Goal: Task Accomplishment & Management: Complete application form

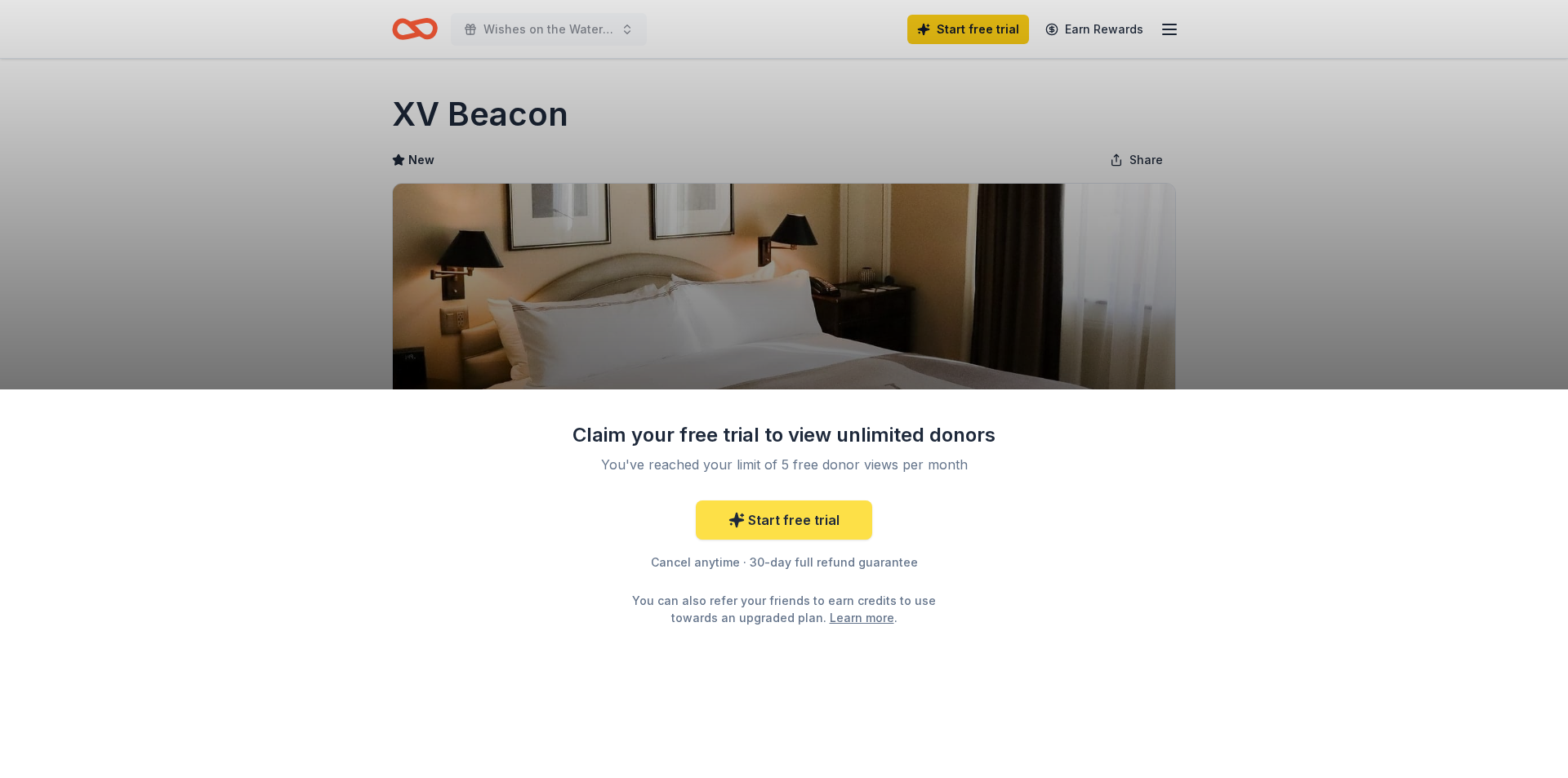
click at [801, 526] on link "Start free trial" at bounding box center [783, 520] width 176 height 40
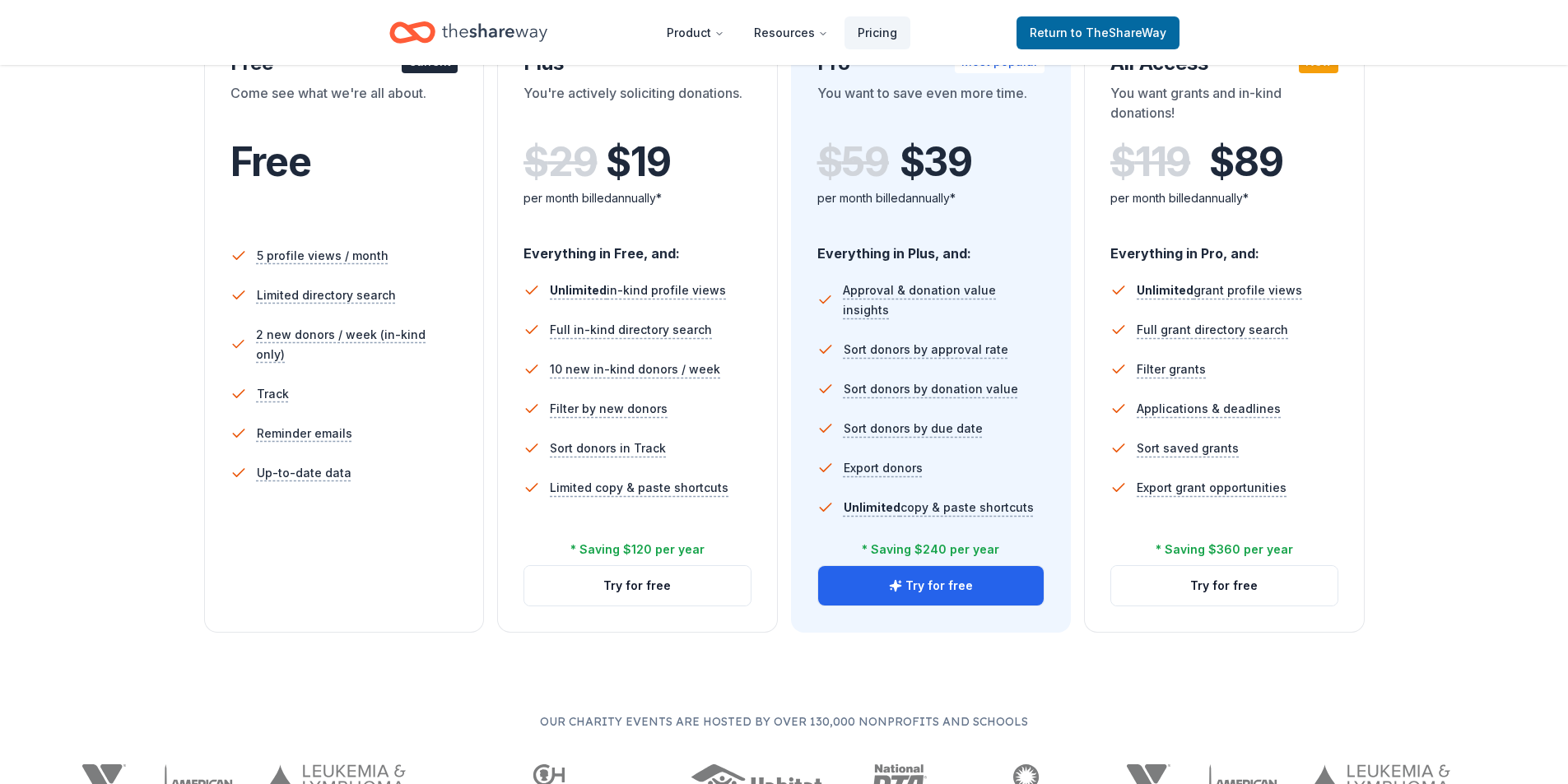
scroll to position [82, 0]
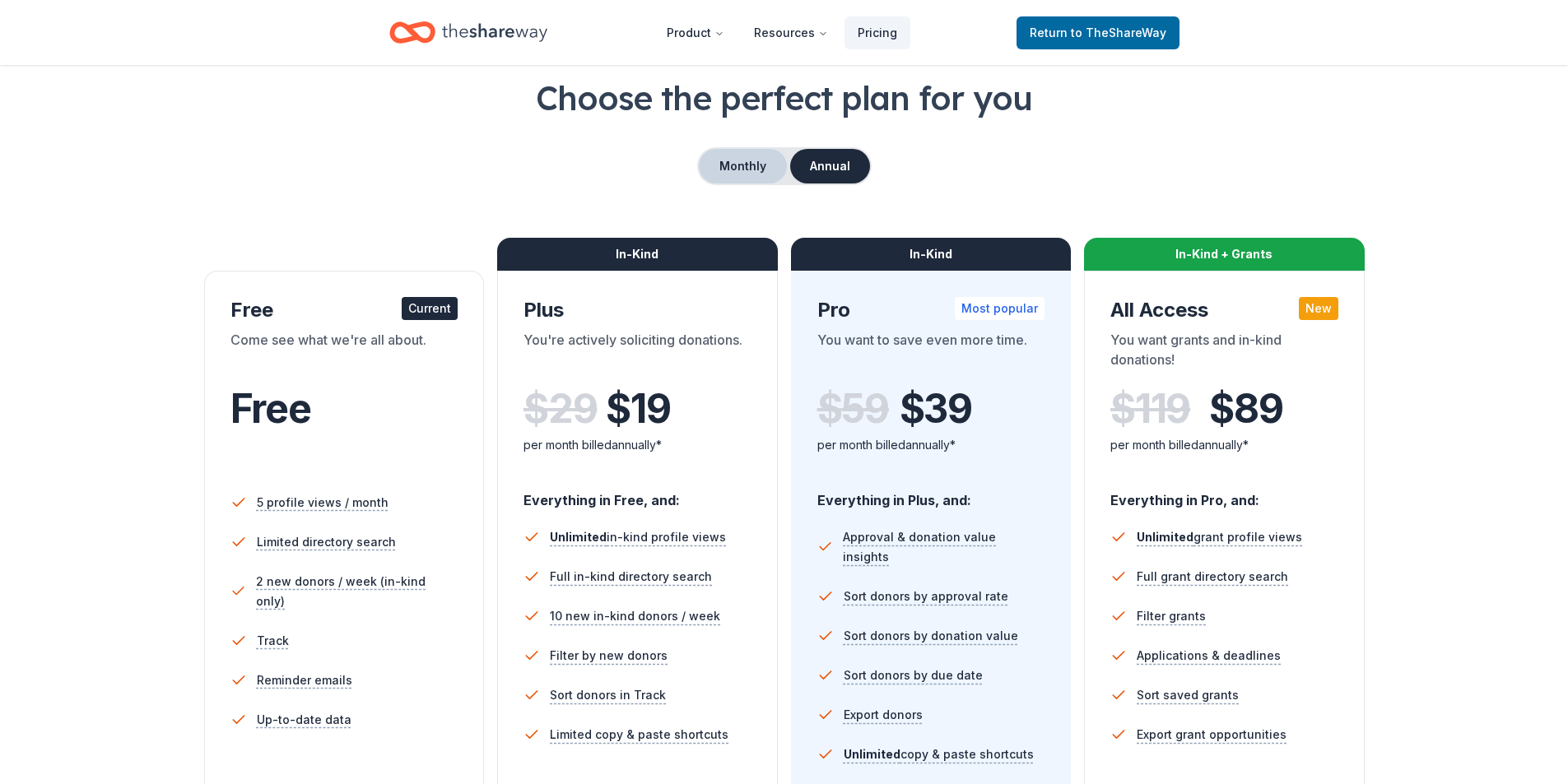
click at [754, 176] on button "Monthly" at bounding box center [743, 165] width 88 height 35
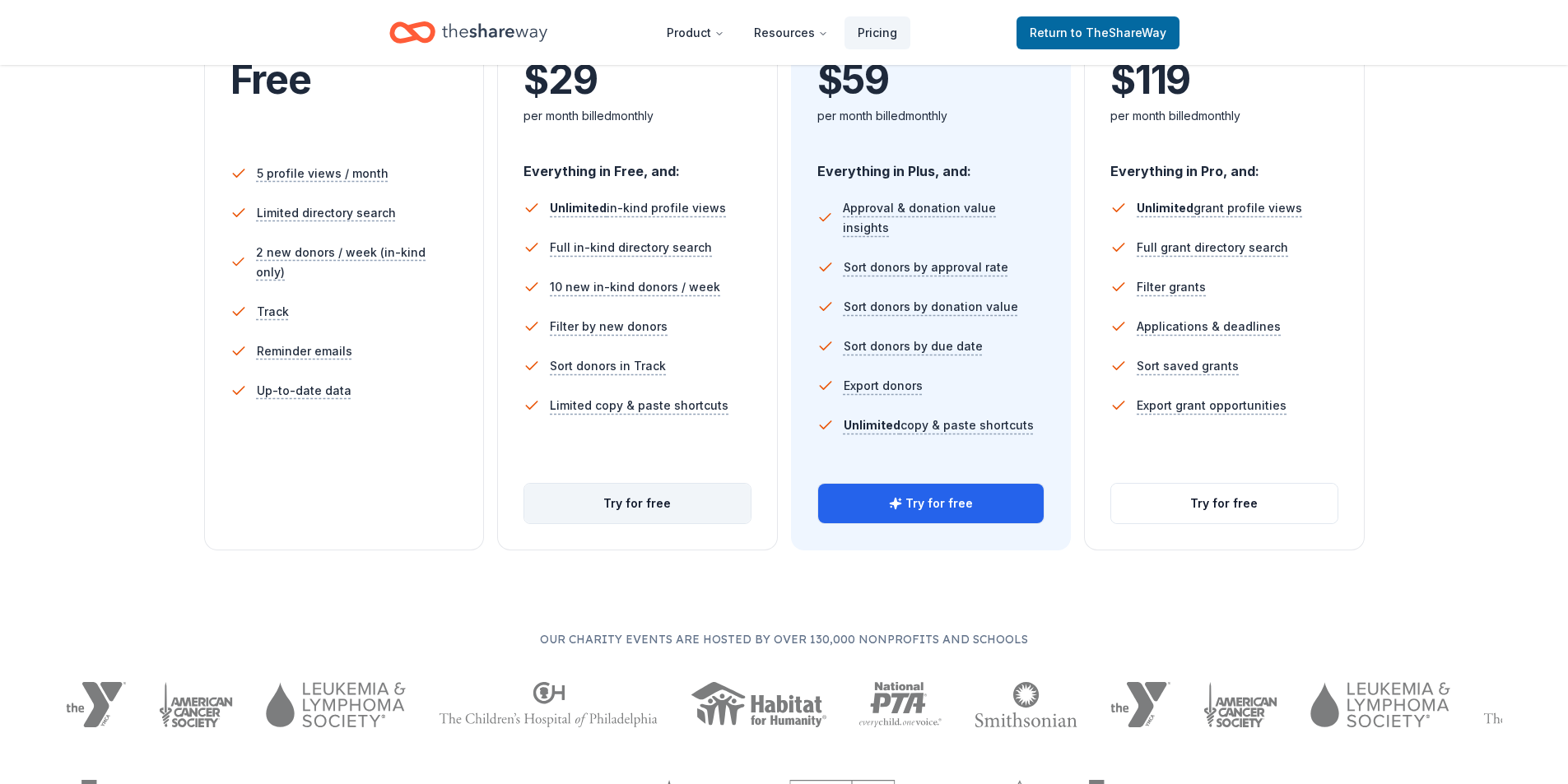
scroll to position [329, 0]
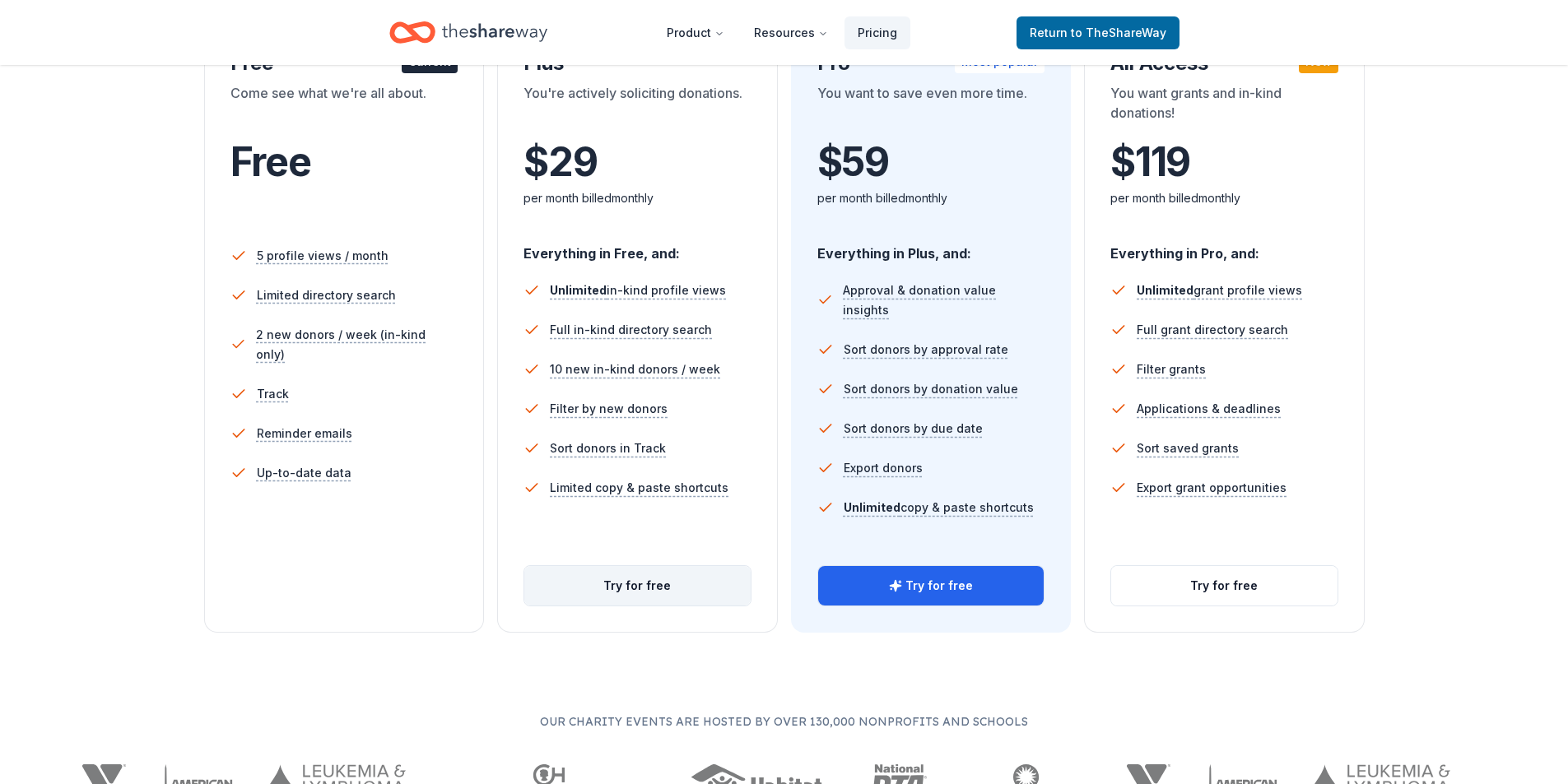
click at [642, 578] on button "Try for free" at bounding box center [637, 586] width 227 height 40
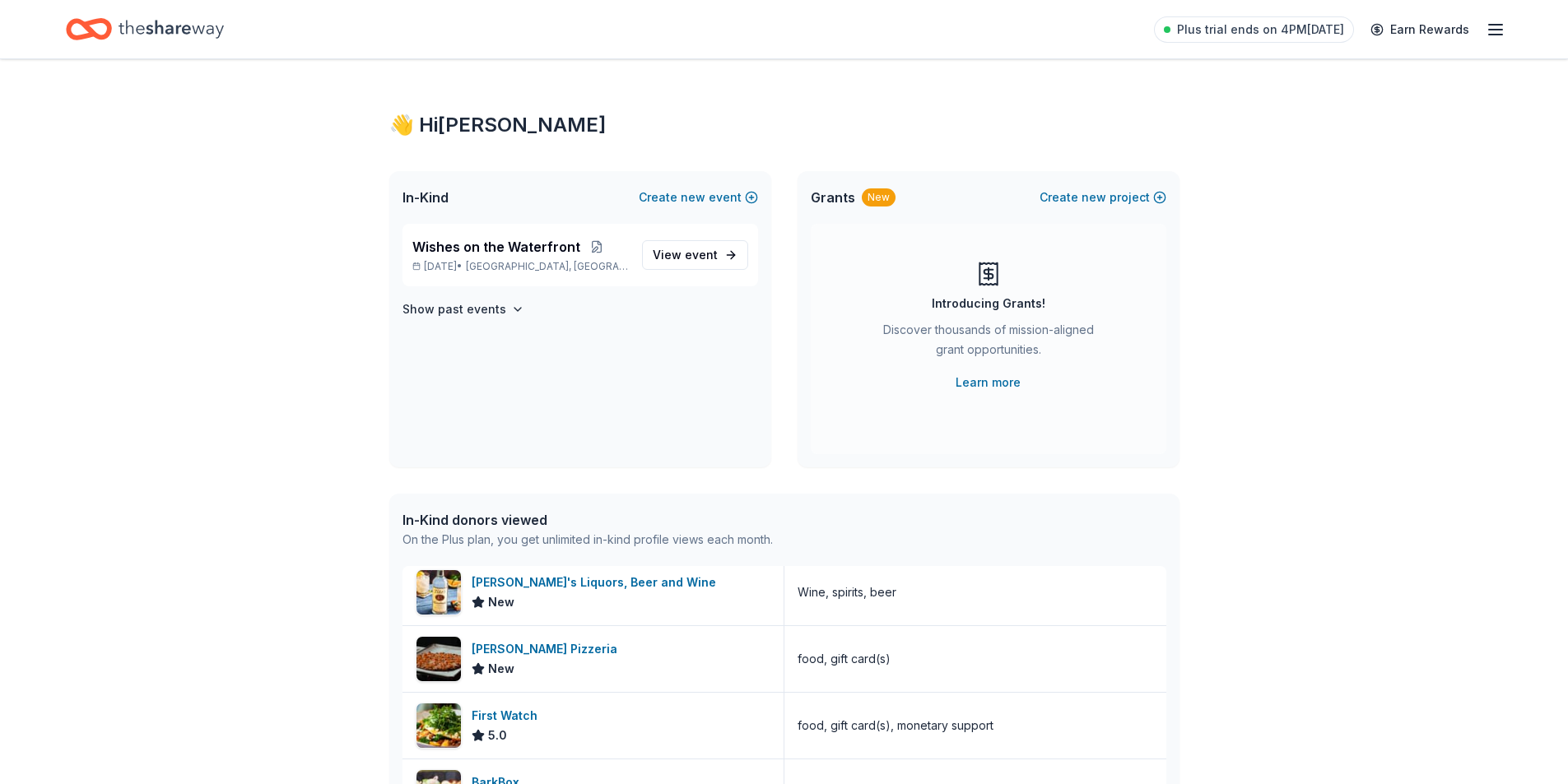
click at [138, 24] on icon "Home" at bounding box center [171, 29] width 105 height 34
click at [135, 35] on icon "Home" at bounding box center [171, 29] width 105 height 34
click at [135, 34] on icon "Home" at bounding box center [171, 29] width 105 height 34
click at [81, 22] on icon "Home" at bounding box center [81, 28] width 26 height 17
click at [708, 261] on span "event" at bounding box center [701, 255] width 33 height 14
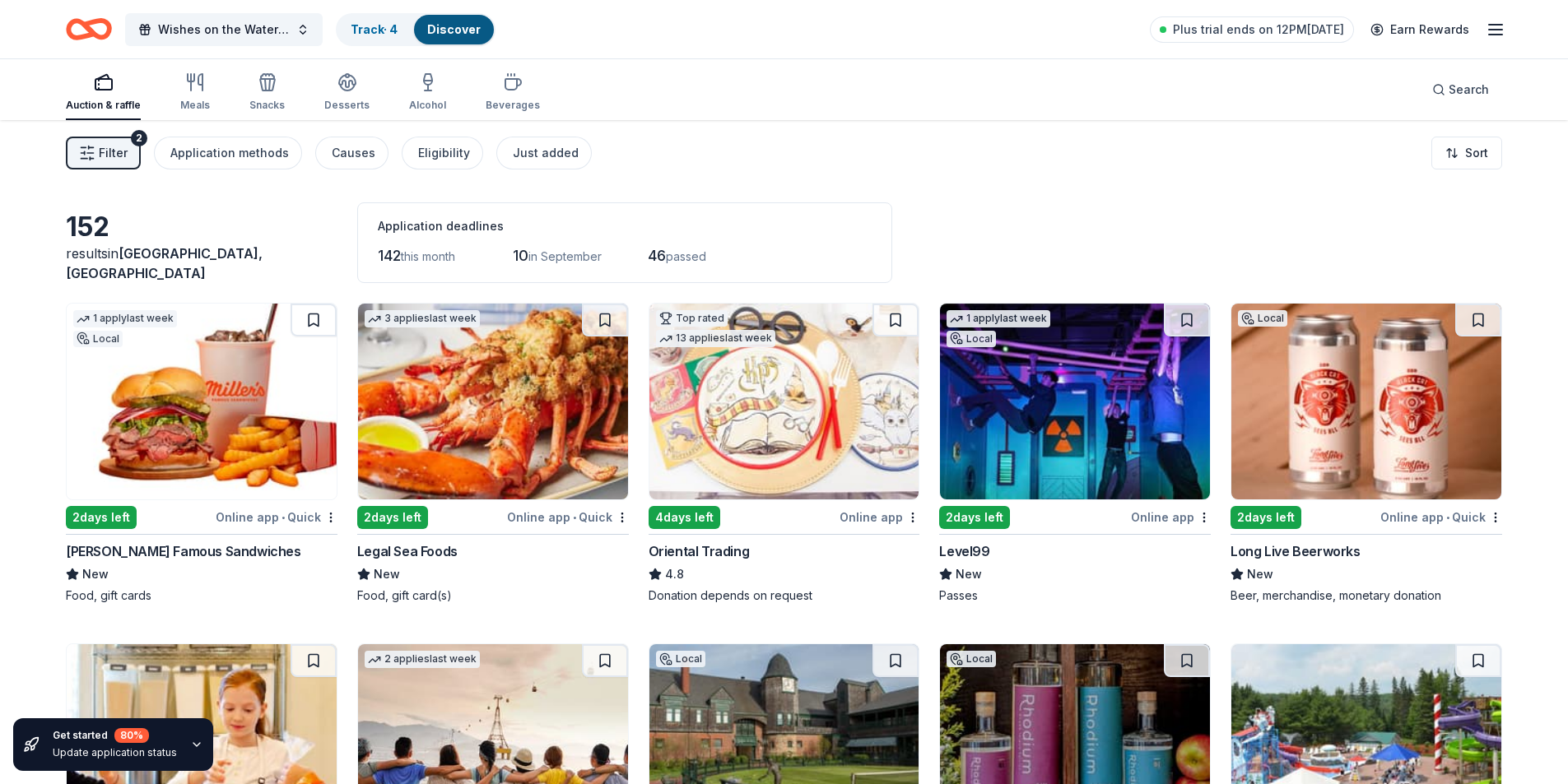
click at [1053, 378] on img at bounding box center [1074, 401] width 270 height 196
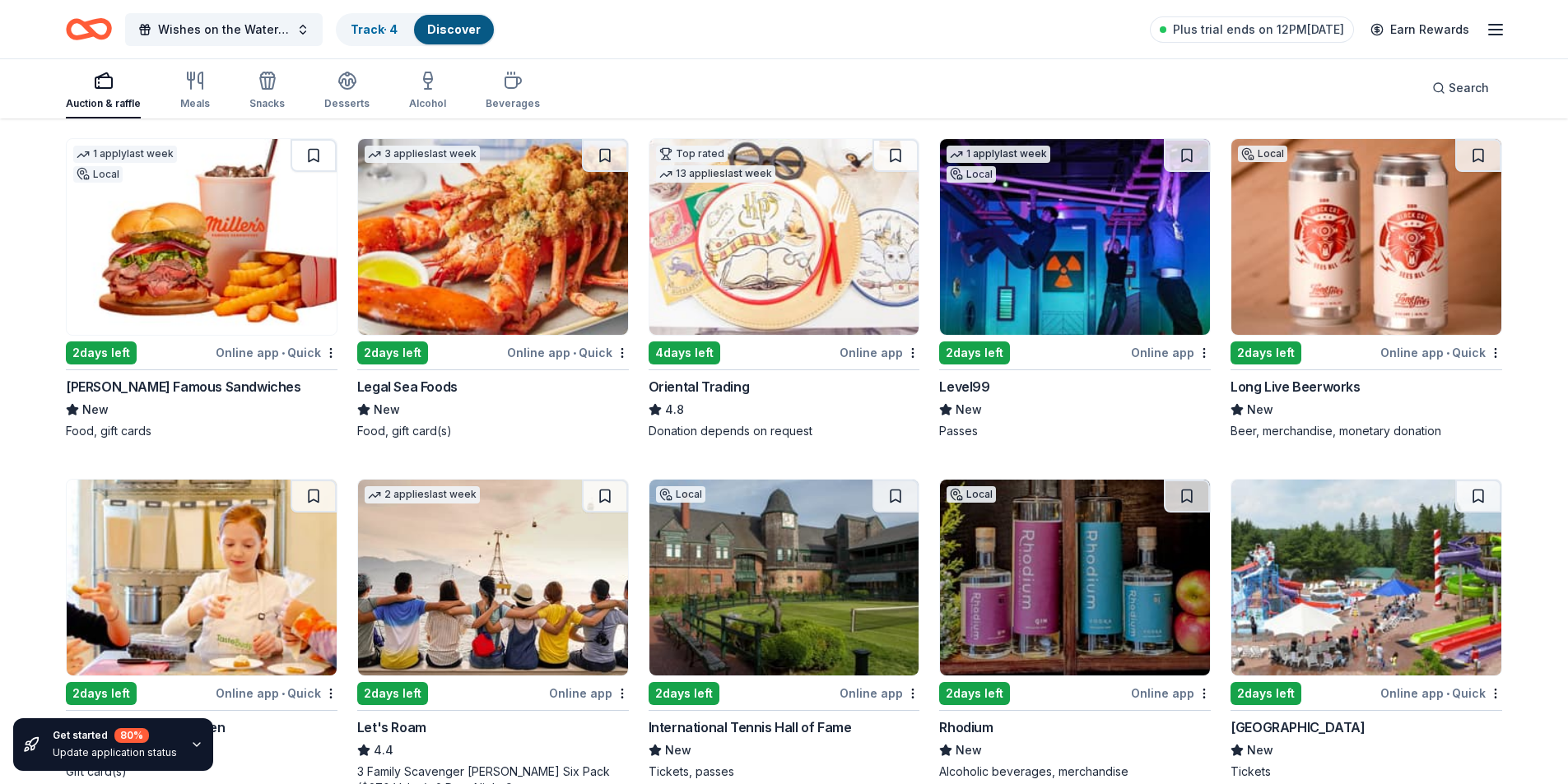
scroll to position [329, 0]
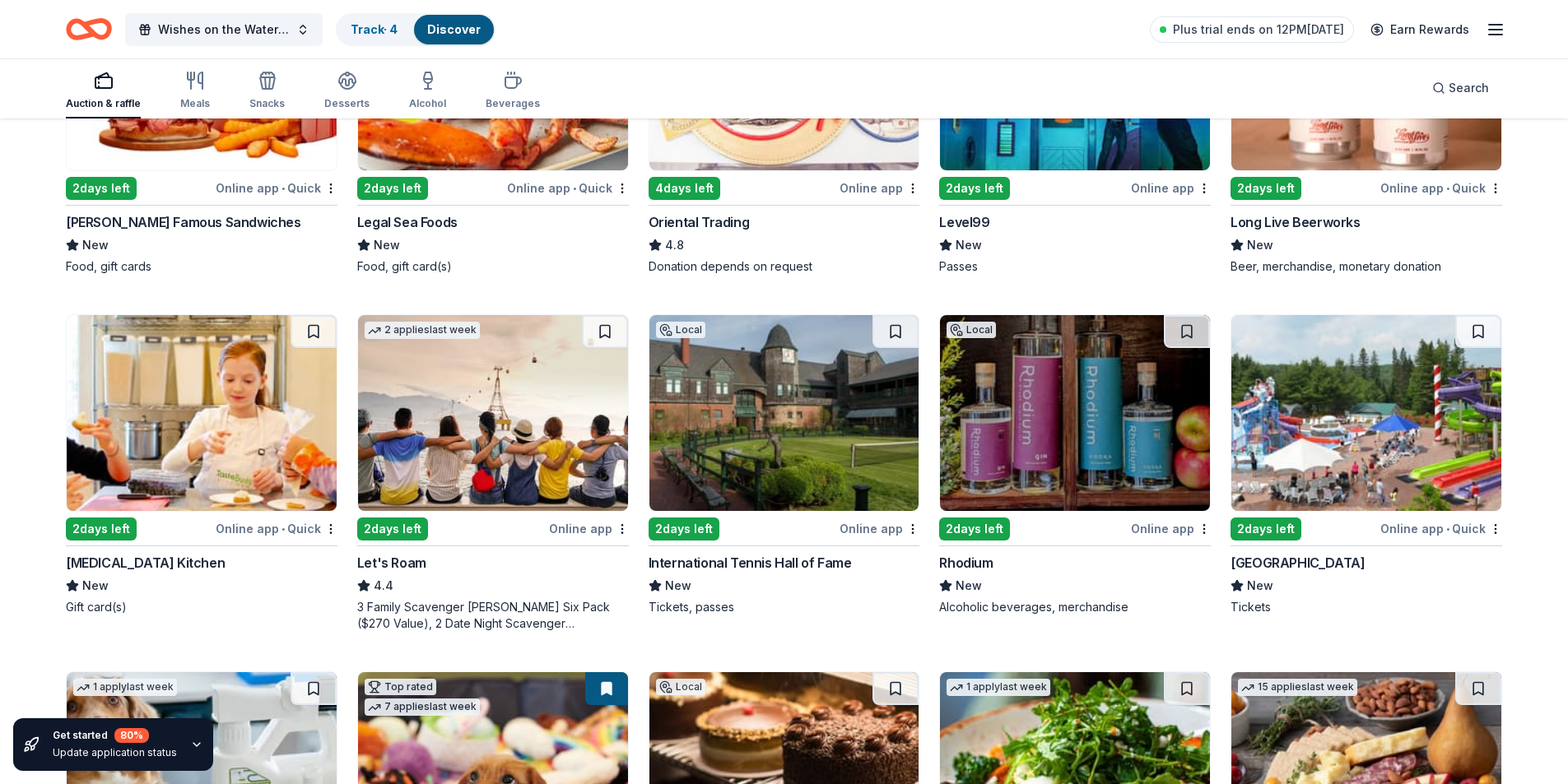
click at [173, 412] on img at bounding box center [201, 412] width 270 height 196
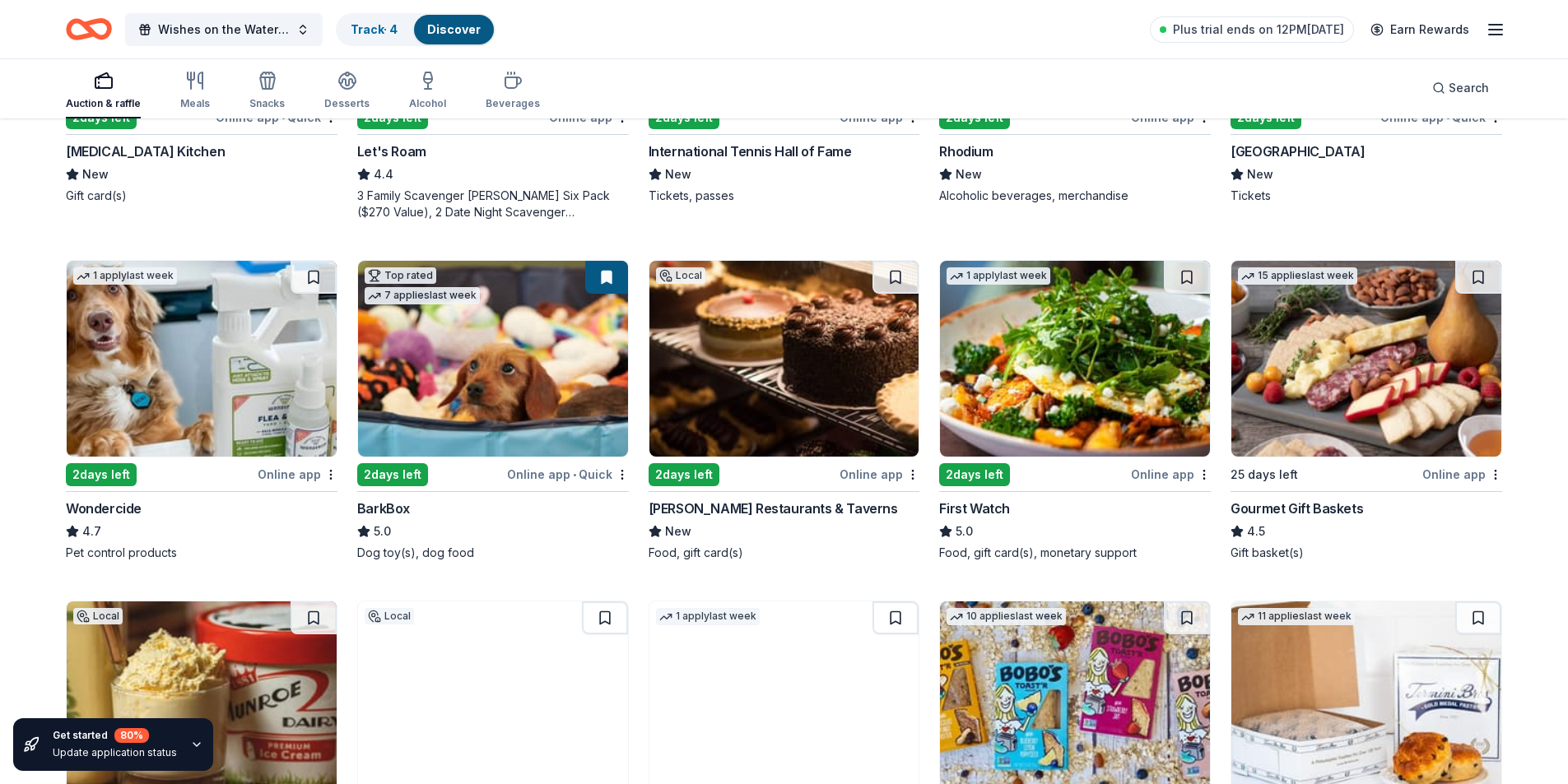
scroll to position [823, 0]
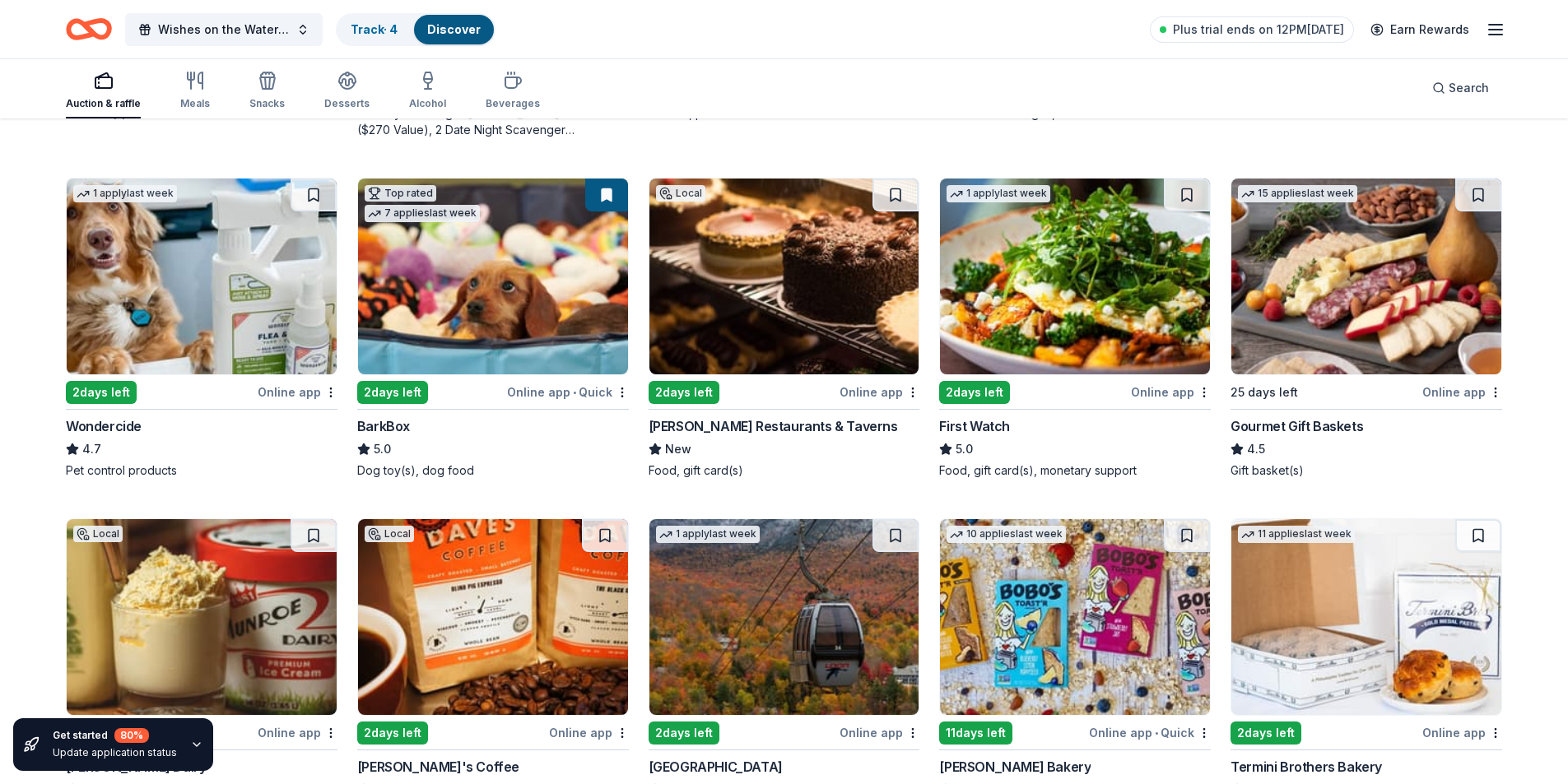
click at [1111, 307] on img at bounding box center [1074, 276] width 270 height 196
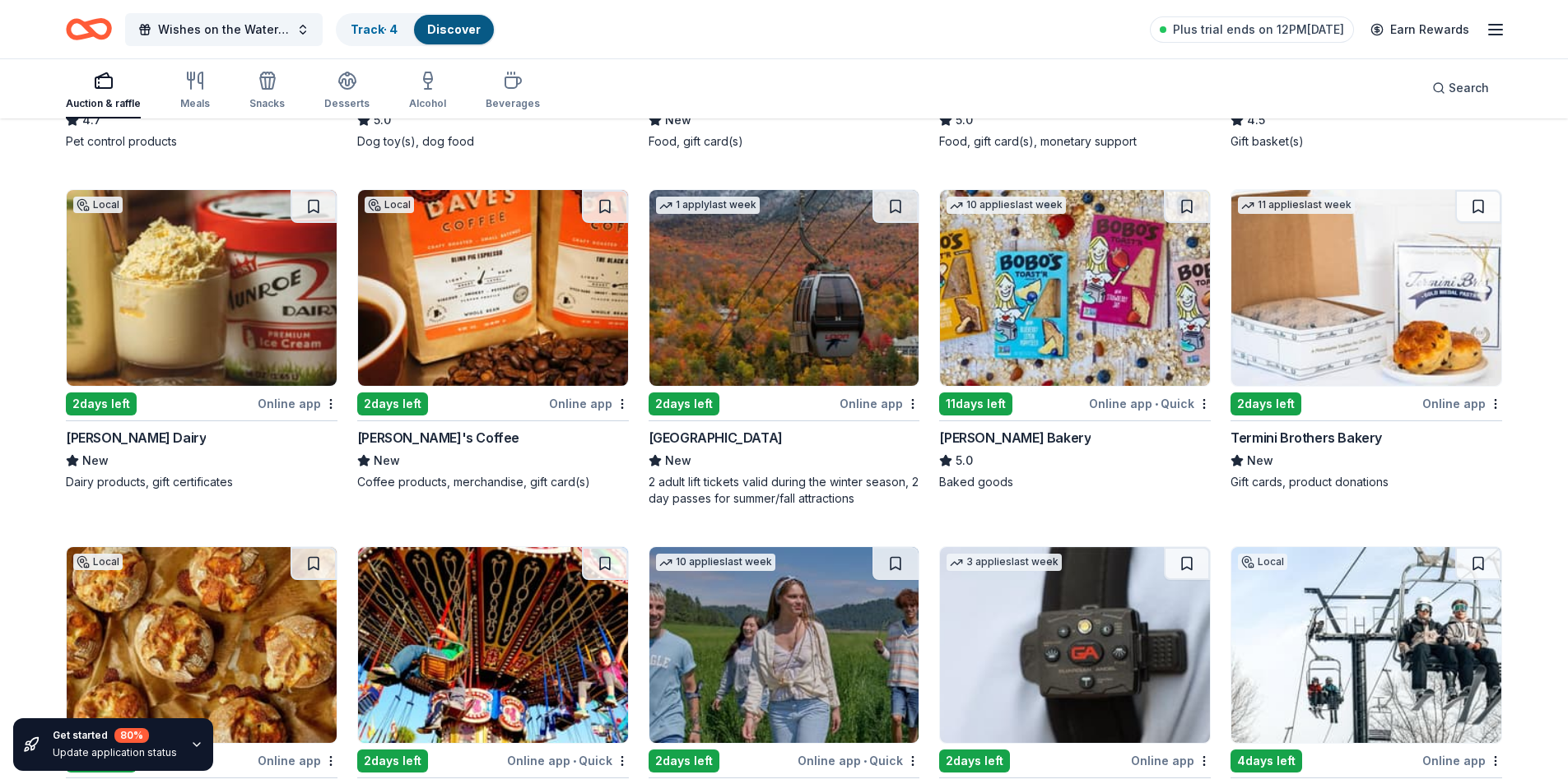
scroll to position [1234, 0]
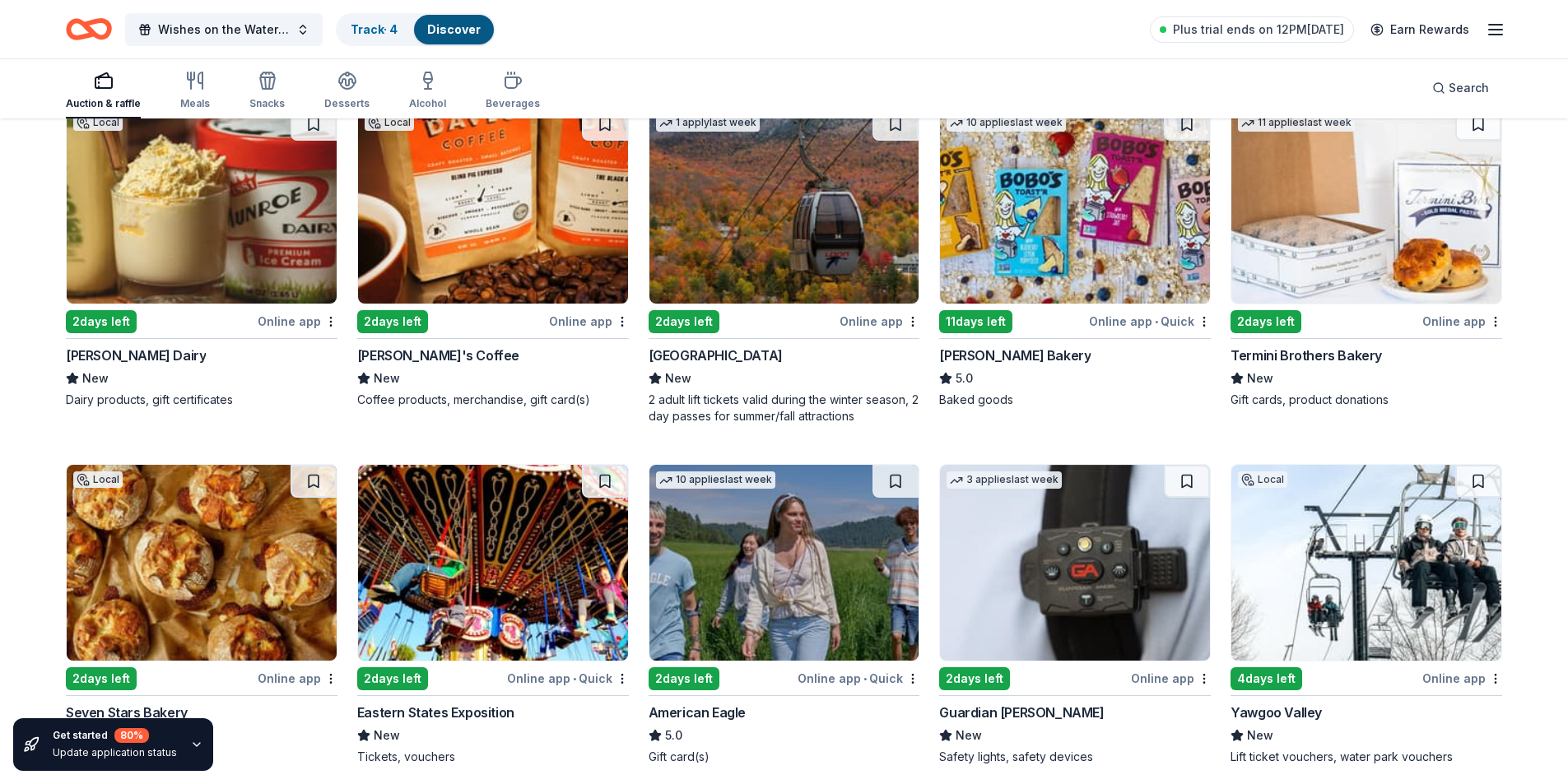
click at [1107, 234] on img at bounding box center [1074, 205] width 270 height 196
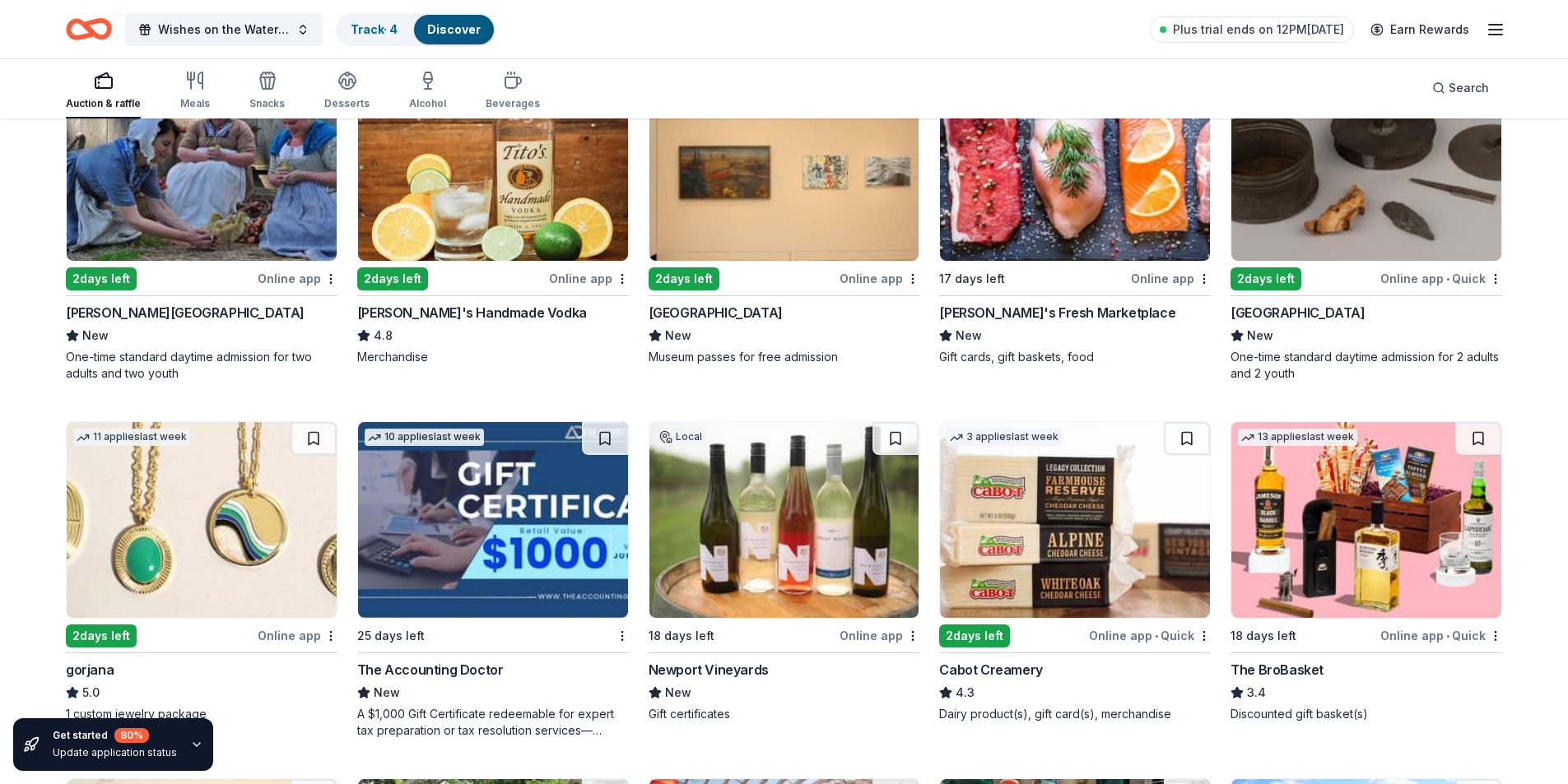
scroll to position [2057, 0]
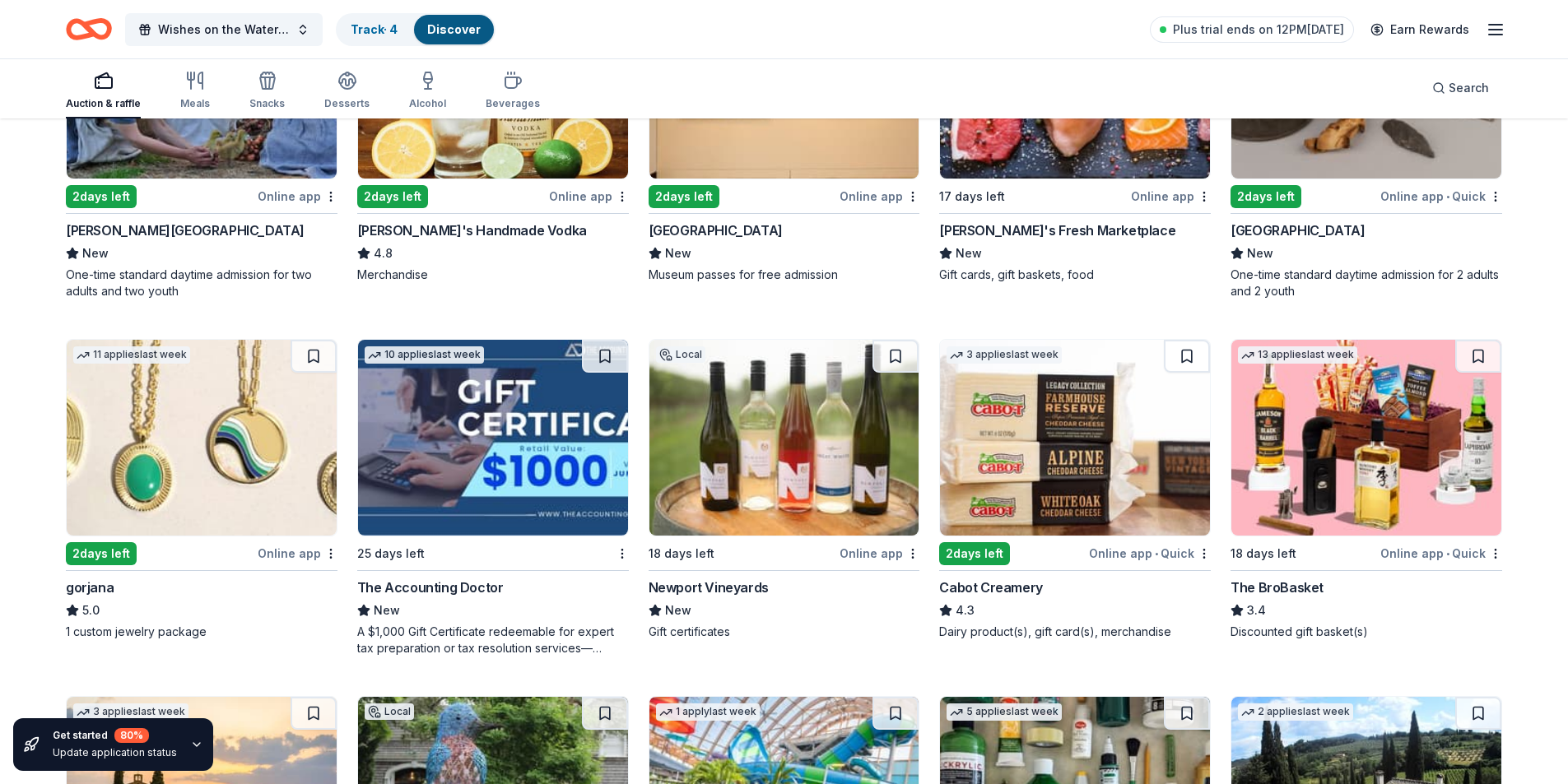
click at [169, 463] on img at bounding box center [201, 437] width 270 height 196
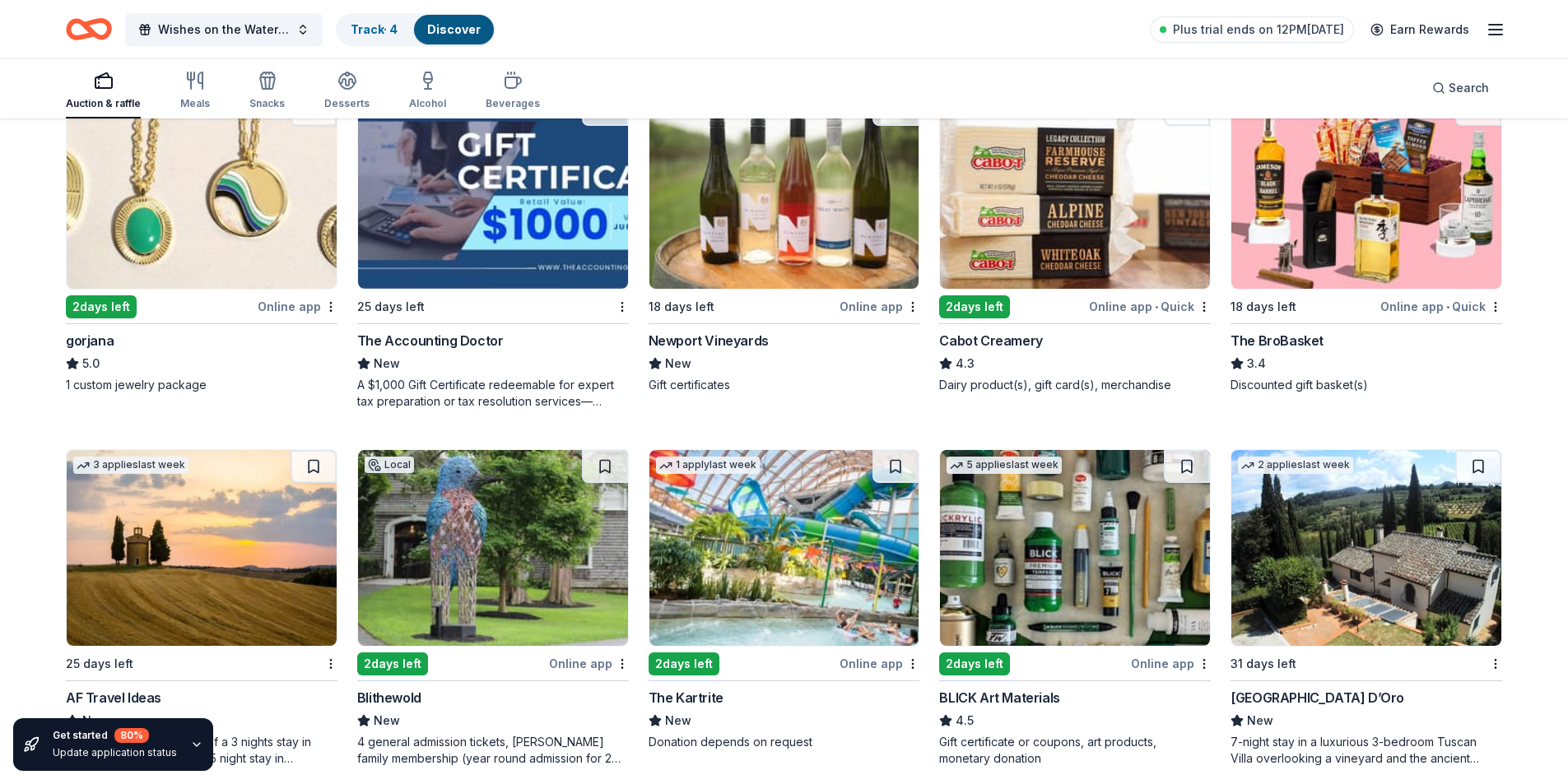
scroll to position [2387, 0]
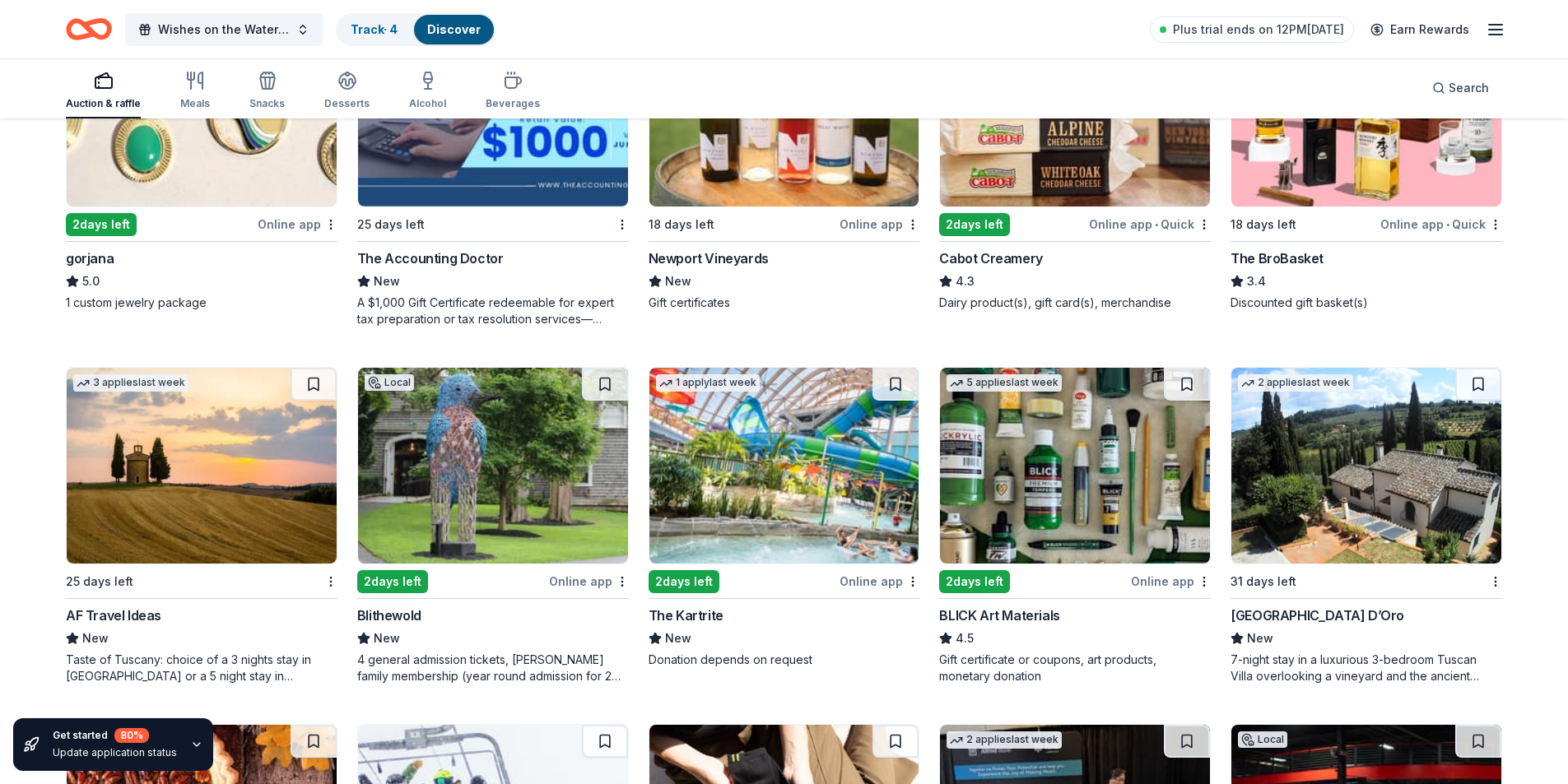
click at [1372, 481] on img at bounding box center [1365, 465] width 270 height 196
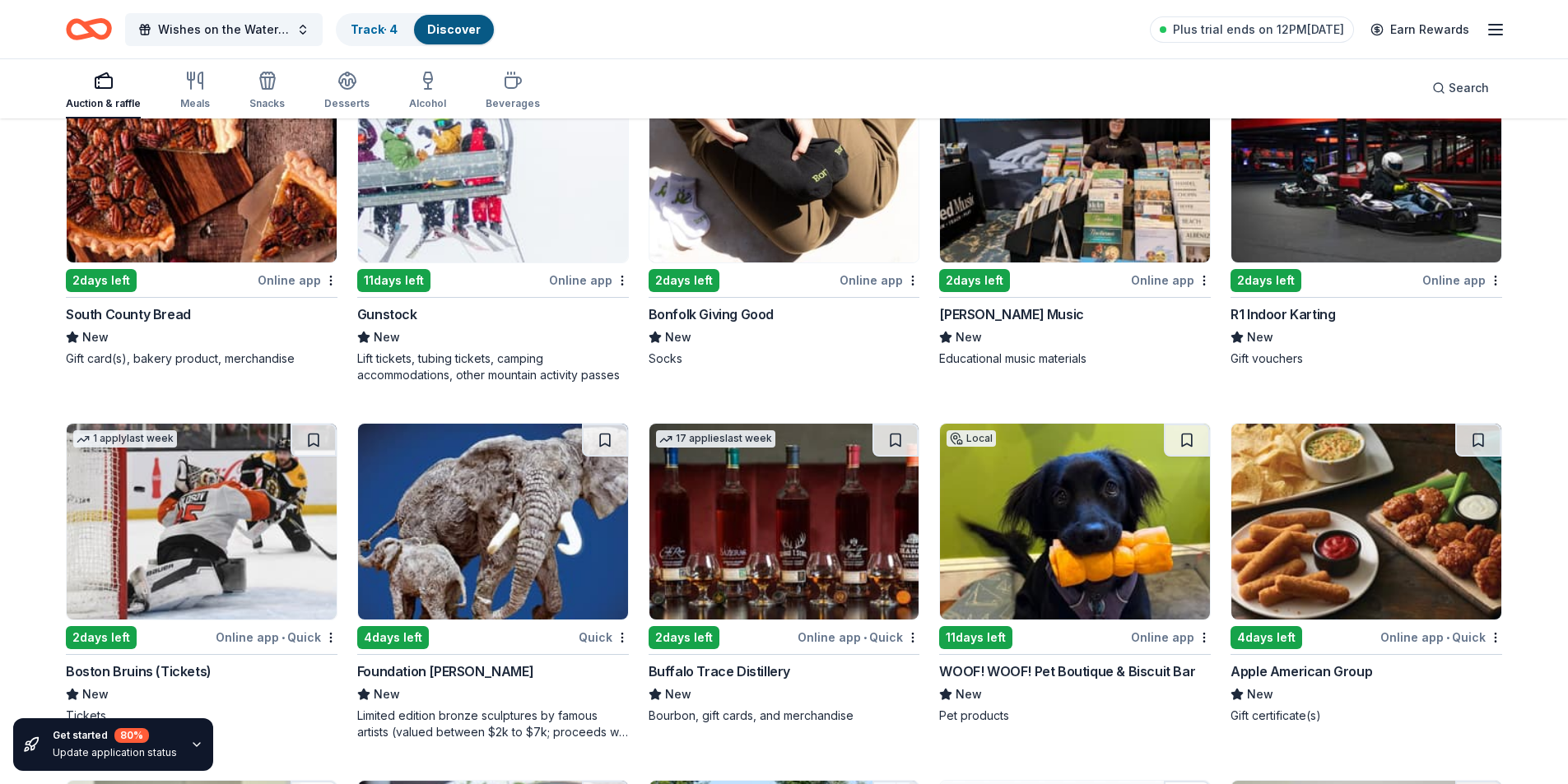
scroll to position [3127, 0]
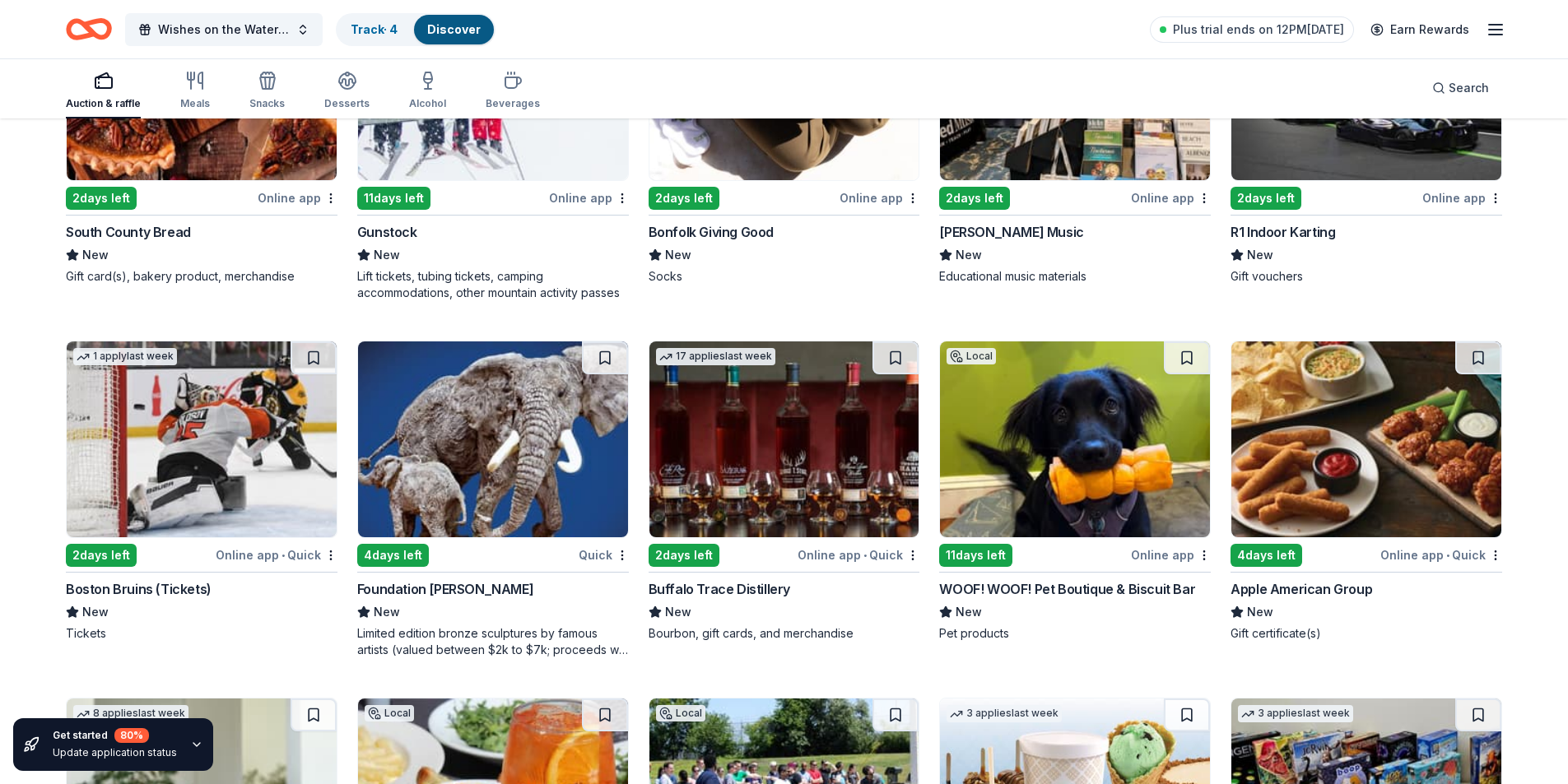
click at [1304, 519] on img at bounding box center [1365, 439] width 270 height 196
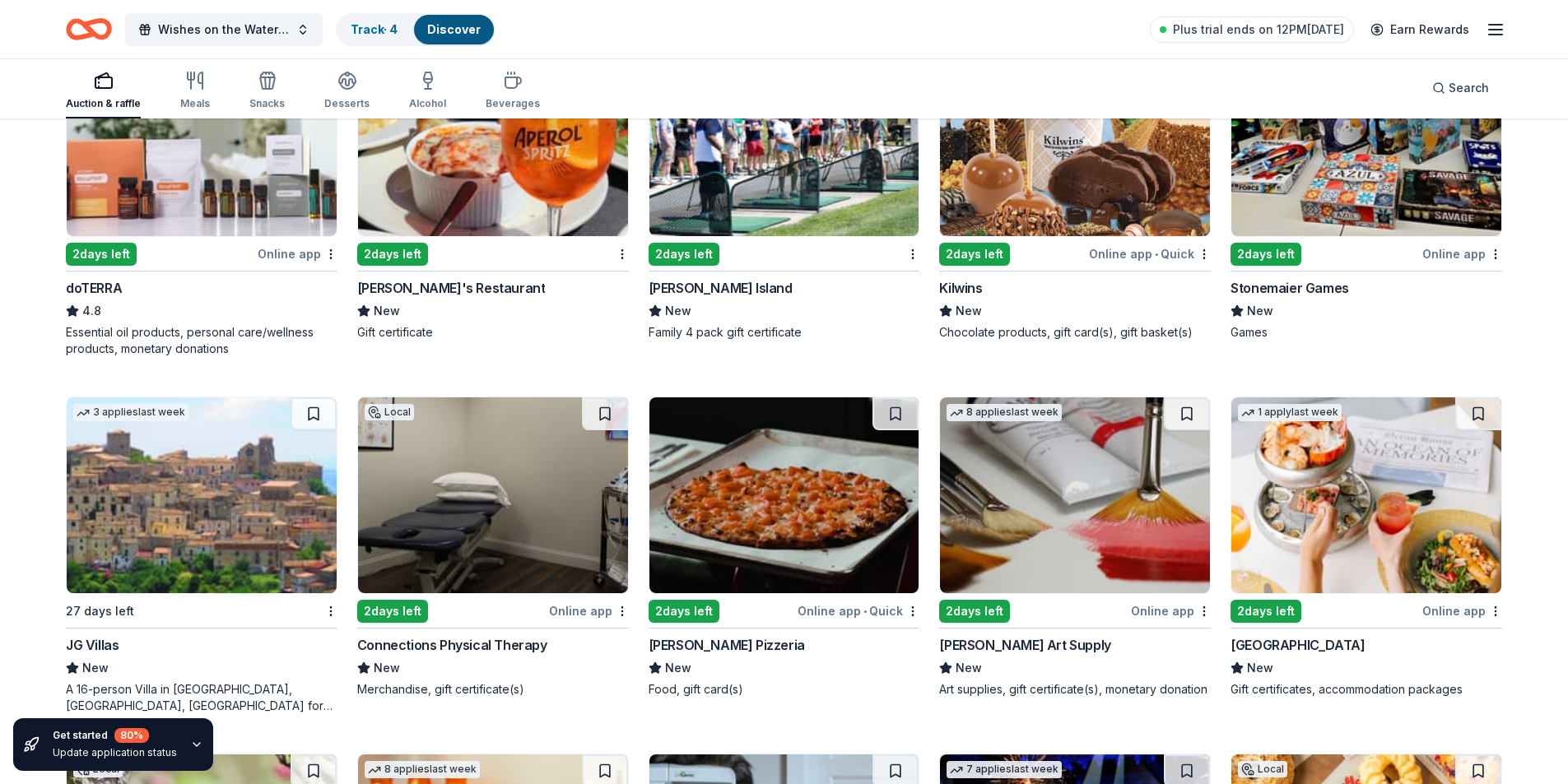
scroll to position [3868, 0]
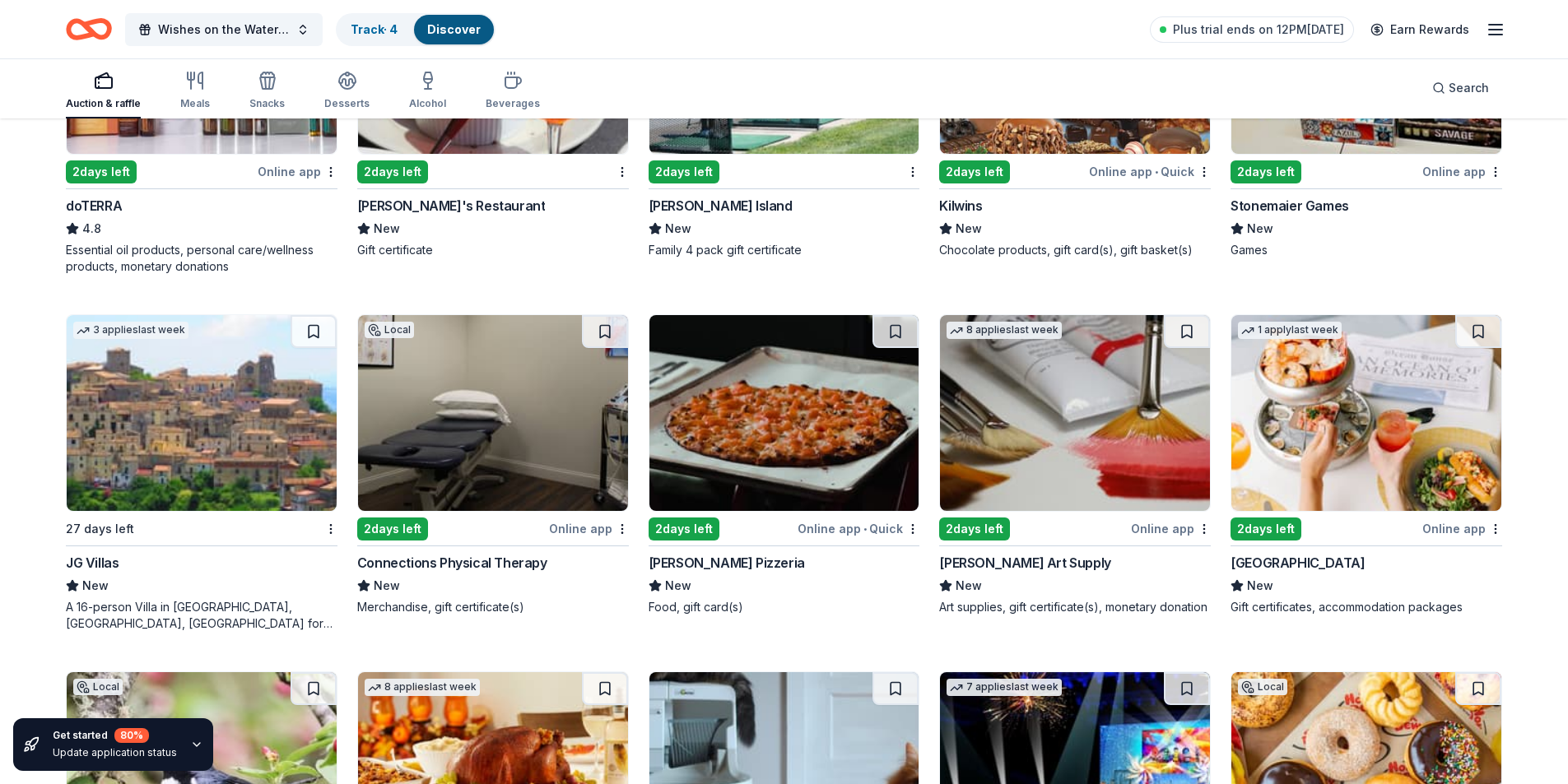
click at [1359, 411] on img at bounding box center [1365, 412] width 270 height 196
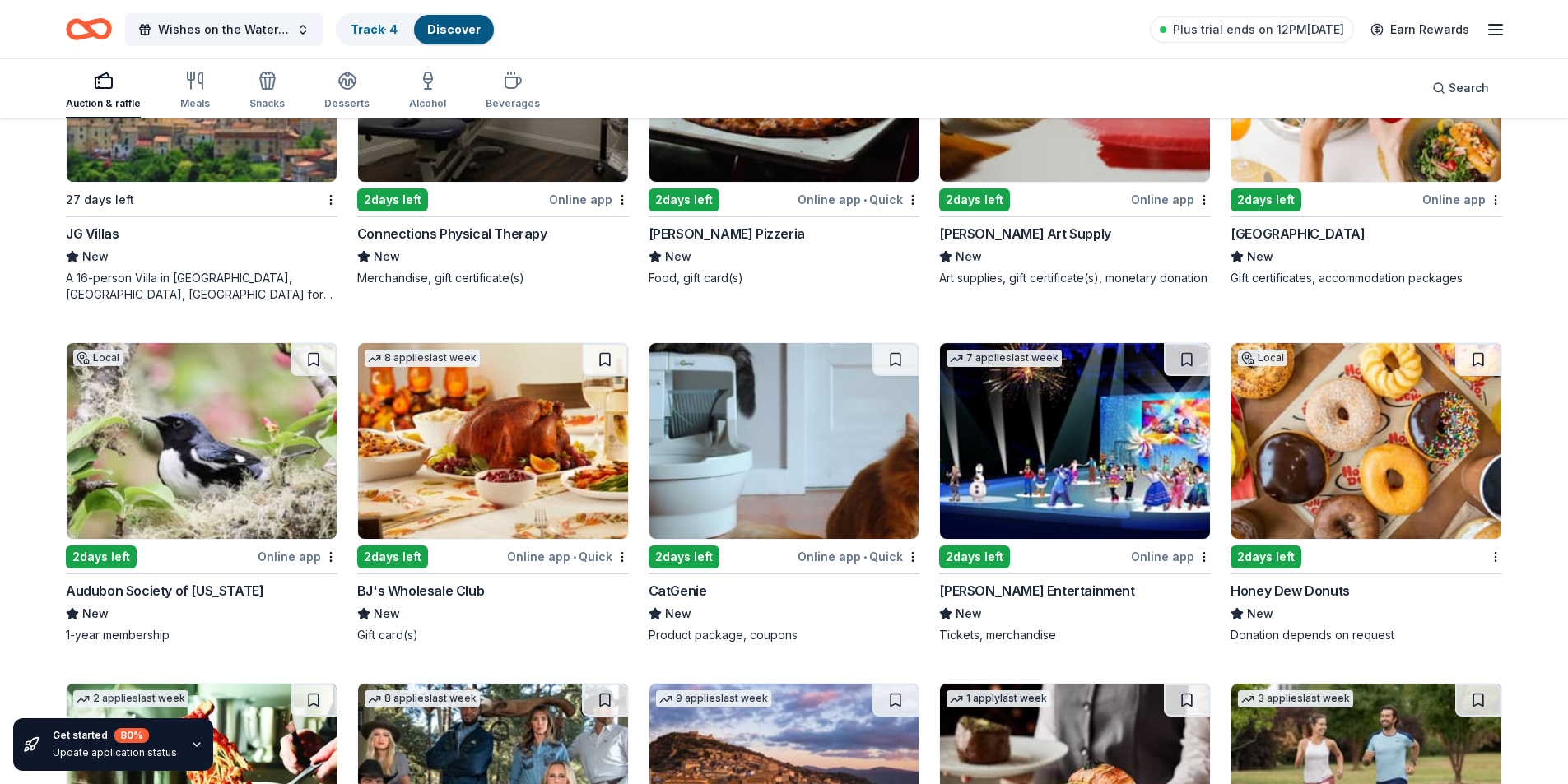
scroll to position [4444, 0]
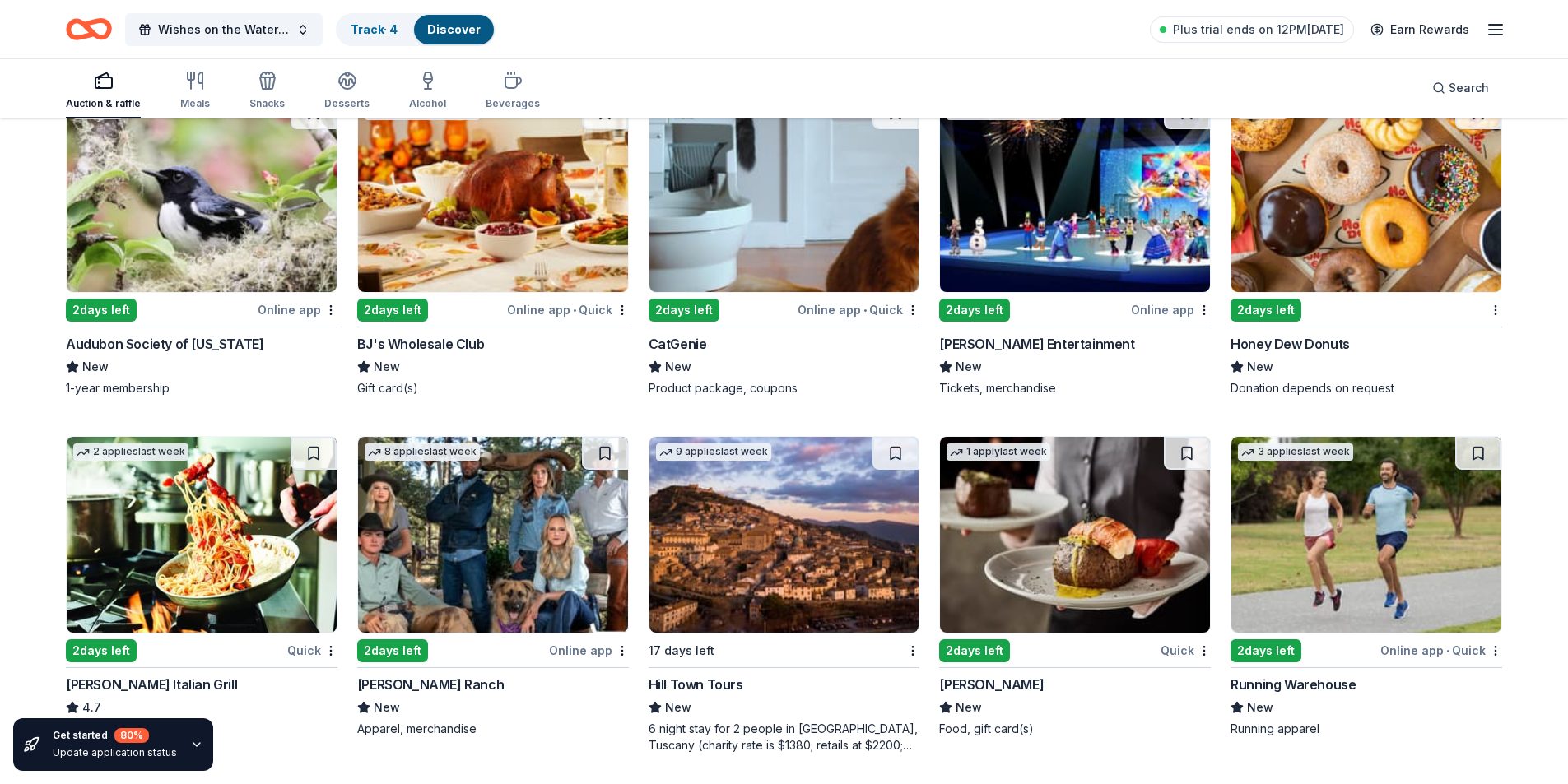
click at [1366, 184] on img at bounding box center [1365, 194] width 270 height 196
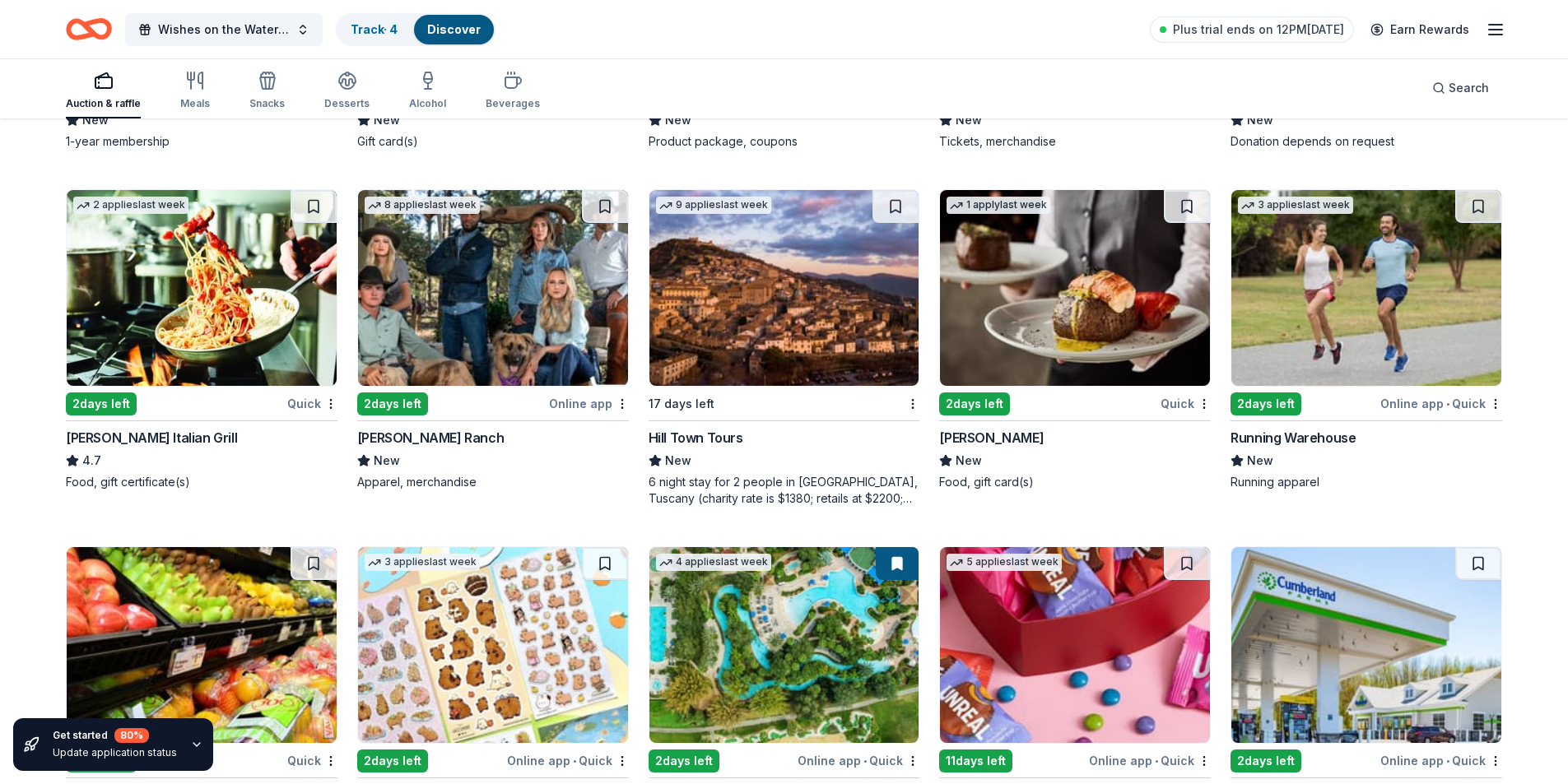
scroll to position [4773, 0]
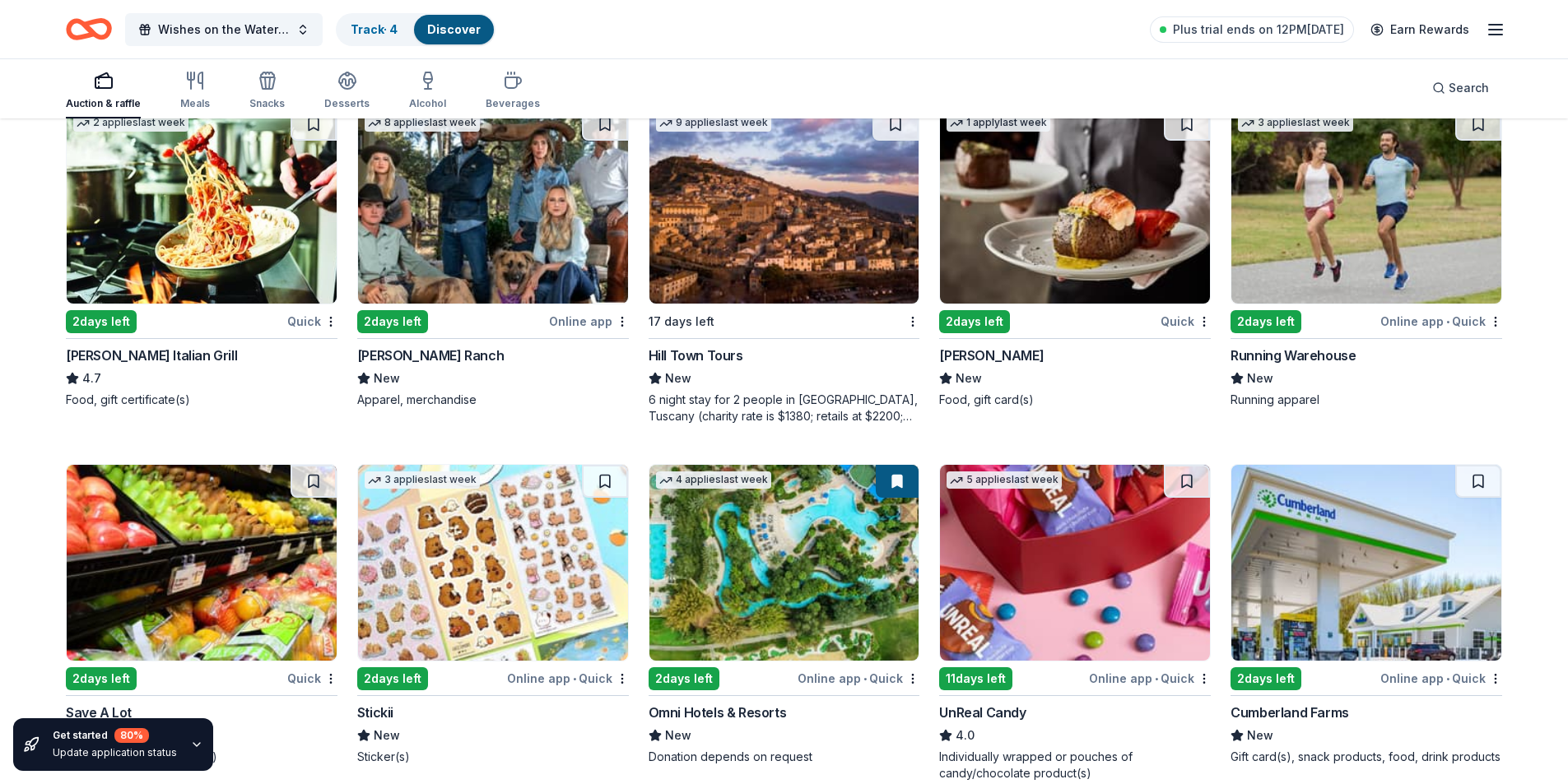
click at [1046, 243] on img at bounding box center [1074, 205] width 270 height 196
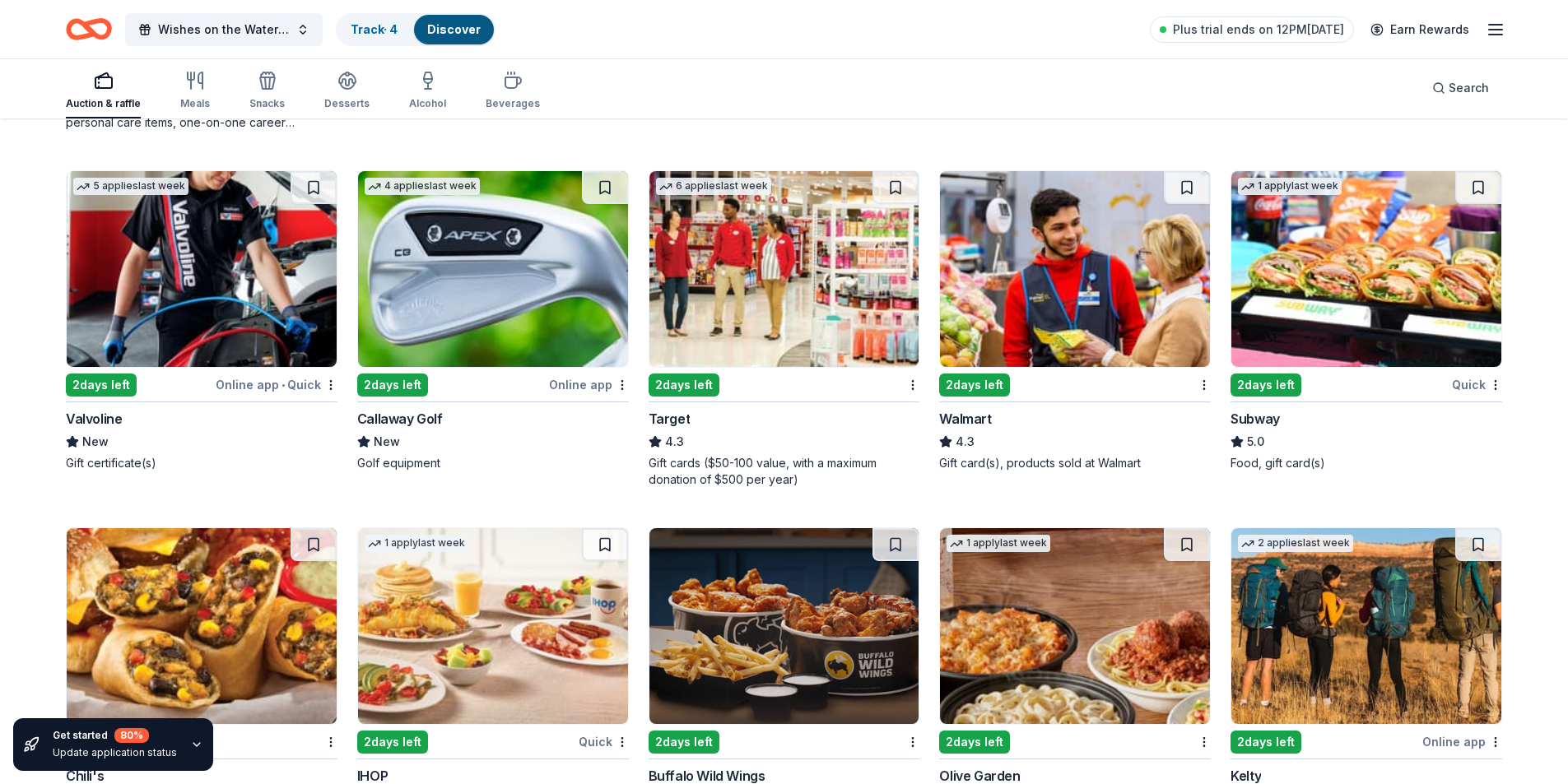
scroll to position [6286, 0]
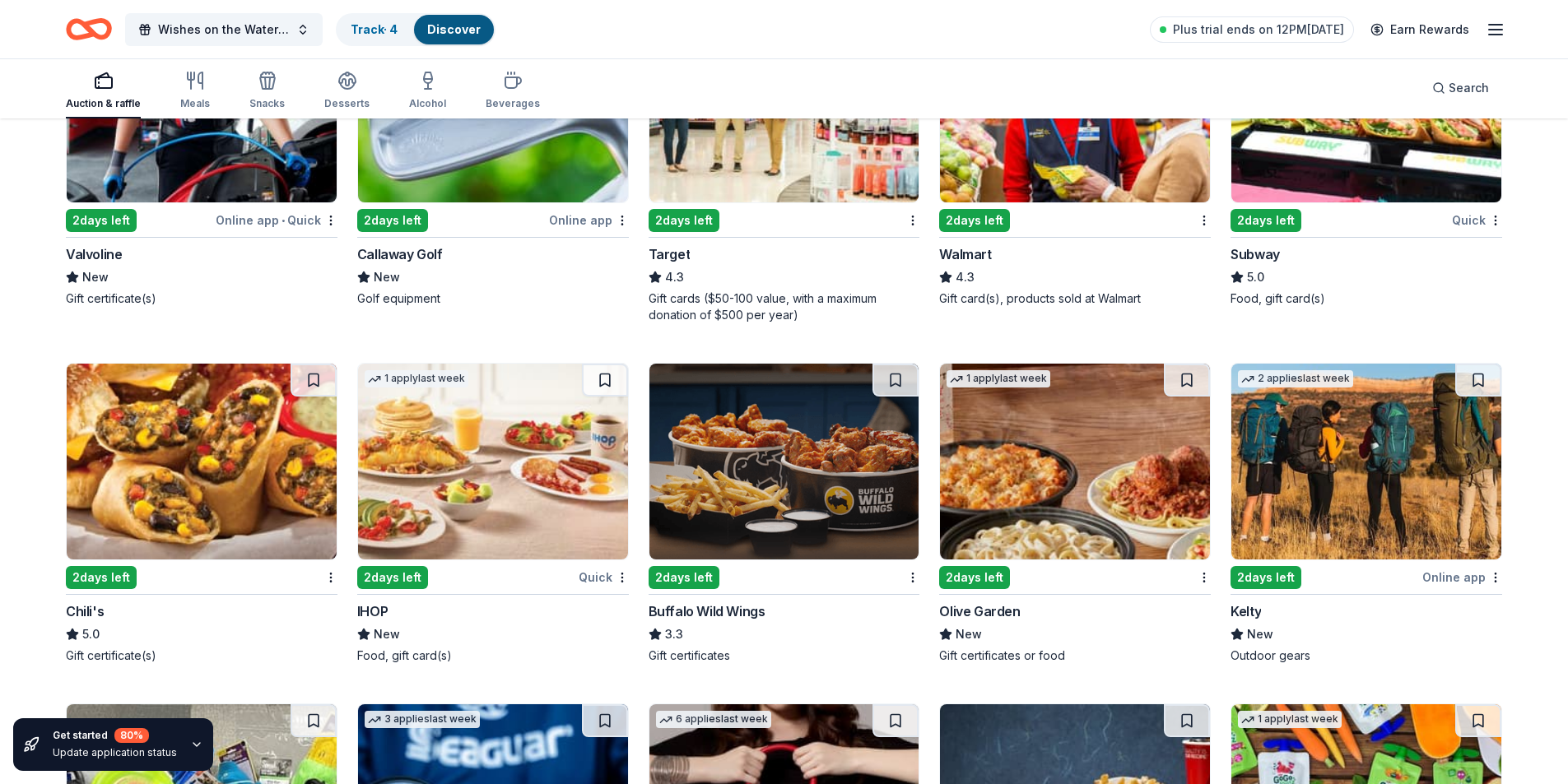
click at [195, 469] on img at bounding box center [201, 461] width 270 height 196
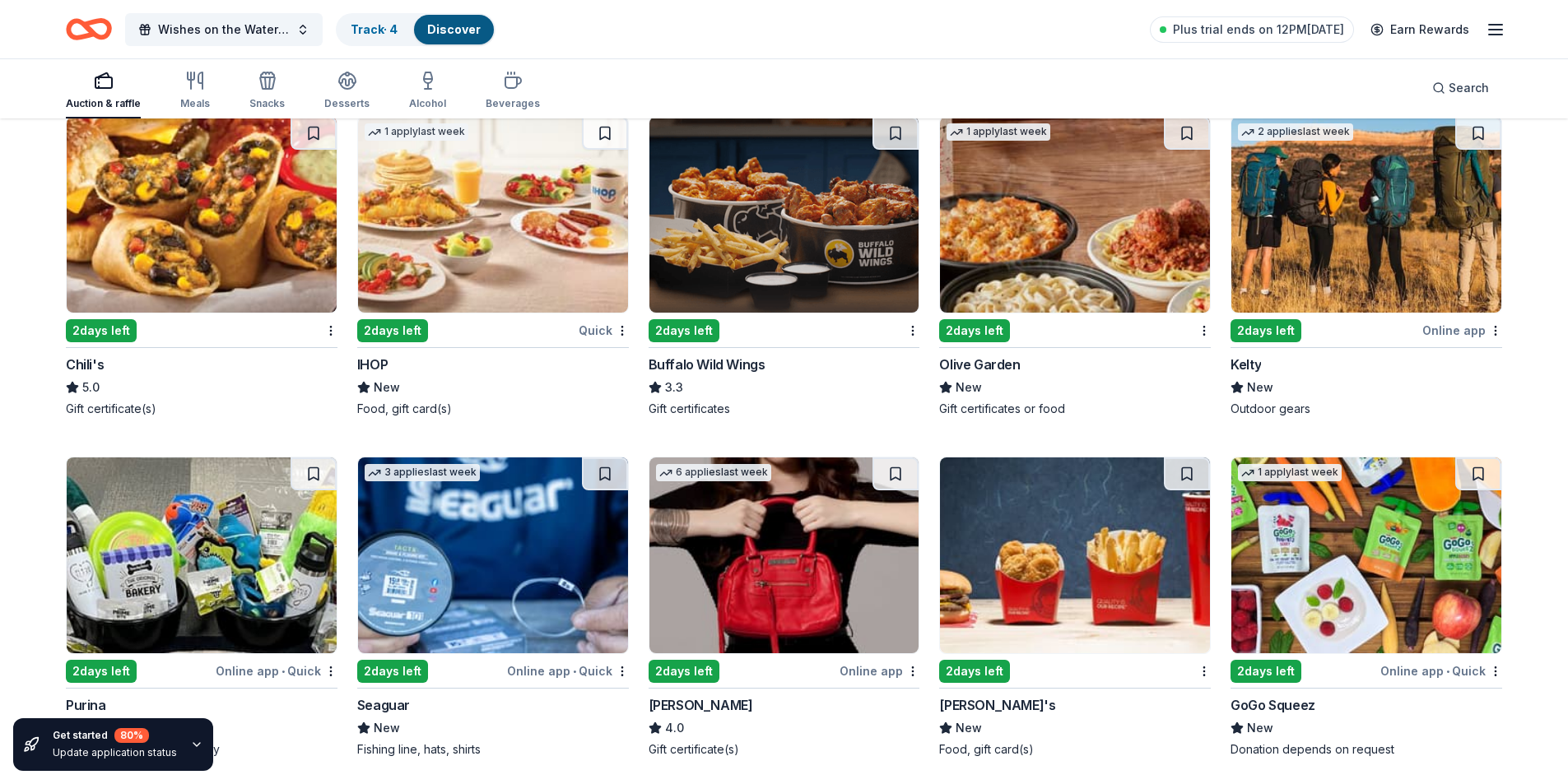
click at [508, 195] on img at bounding box center [493, 214] width 270 height 196
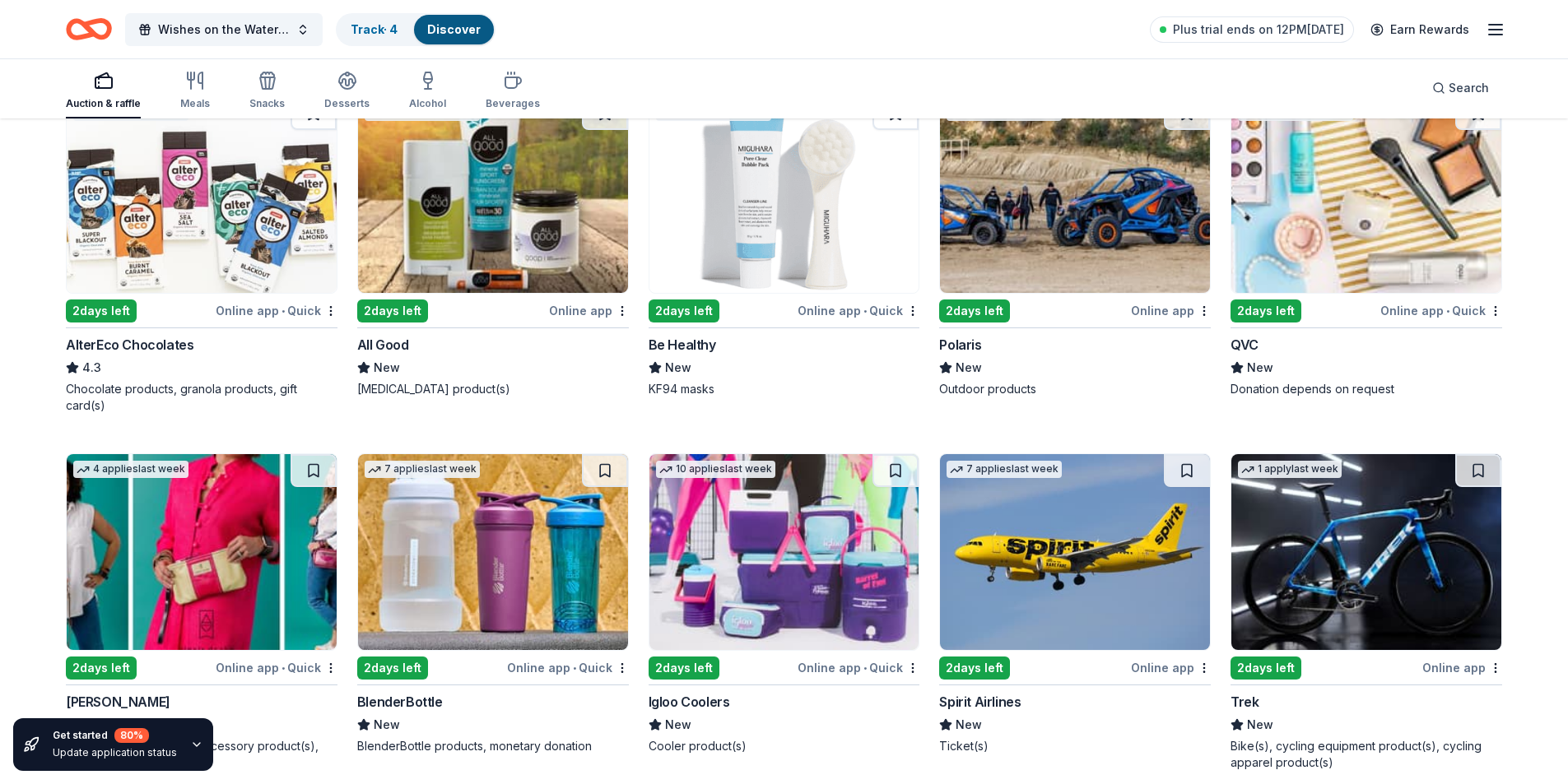
scroll to position [8051, 0]
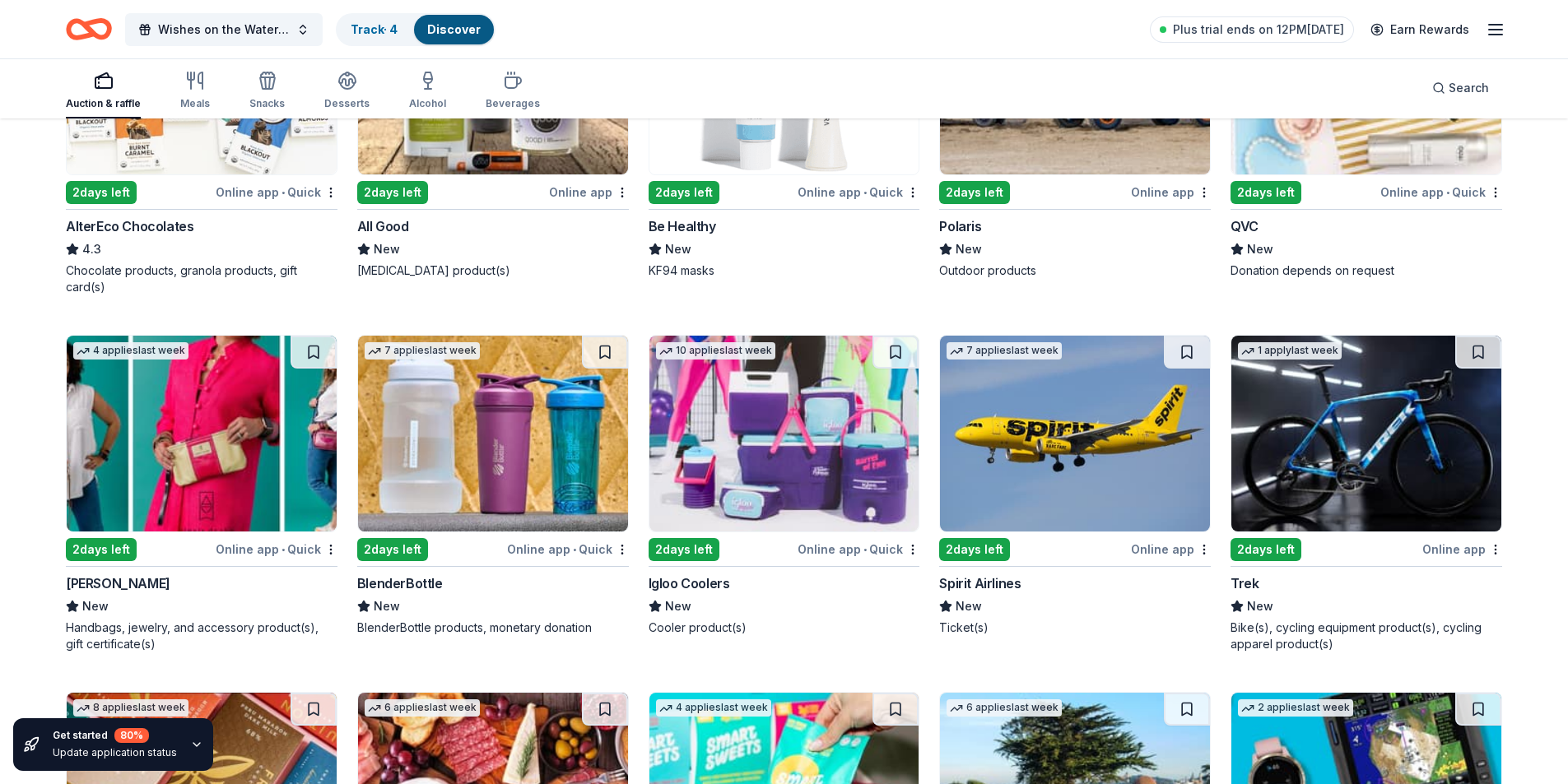
click at [1080, 488] on img at bounding box center [1074, 433] width 270 height 196
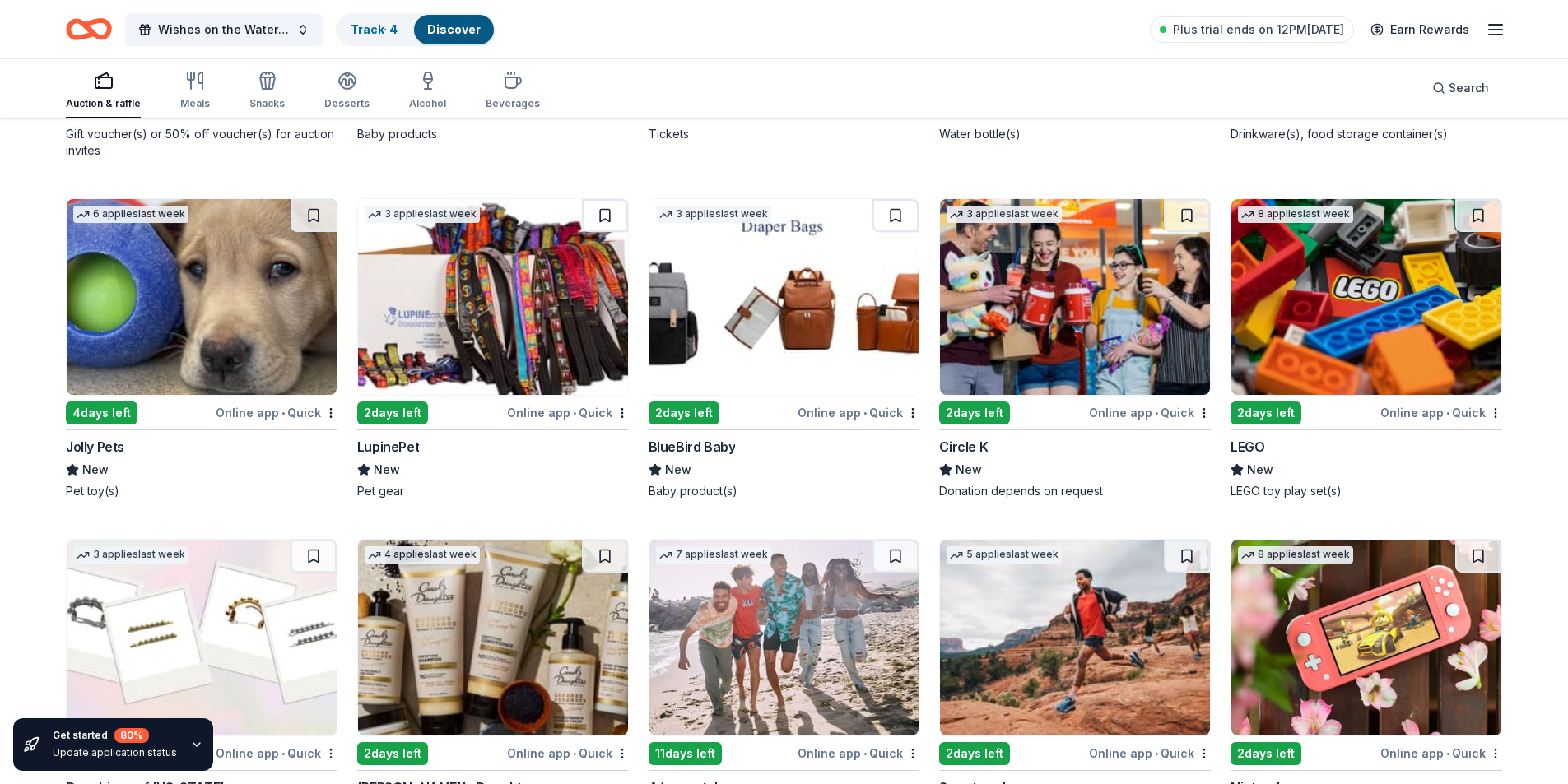
scroll to position [9429, 0]
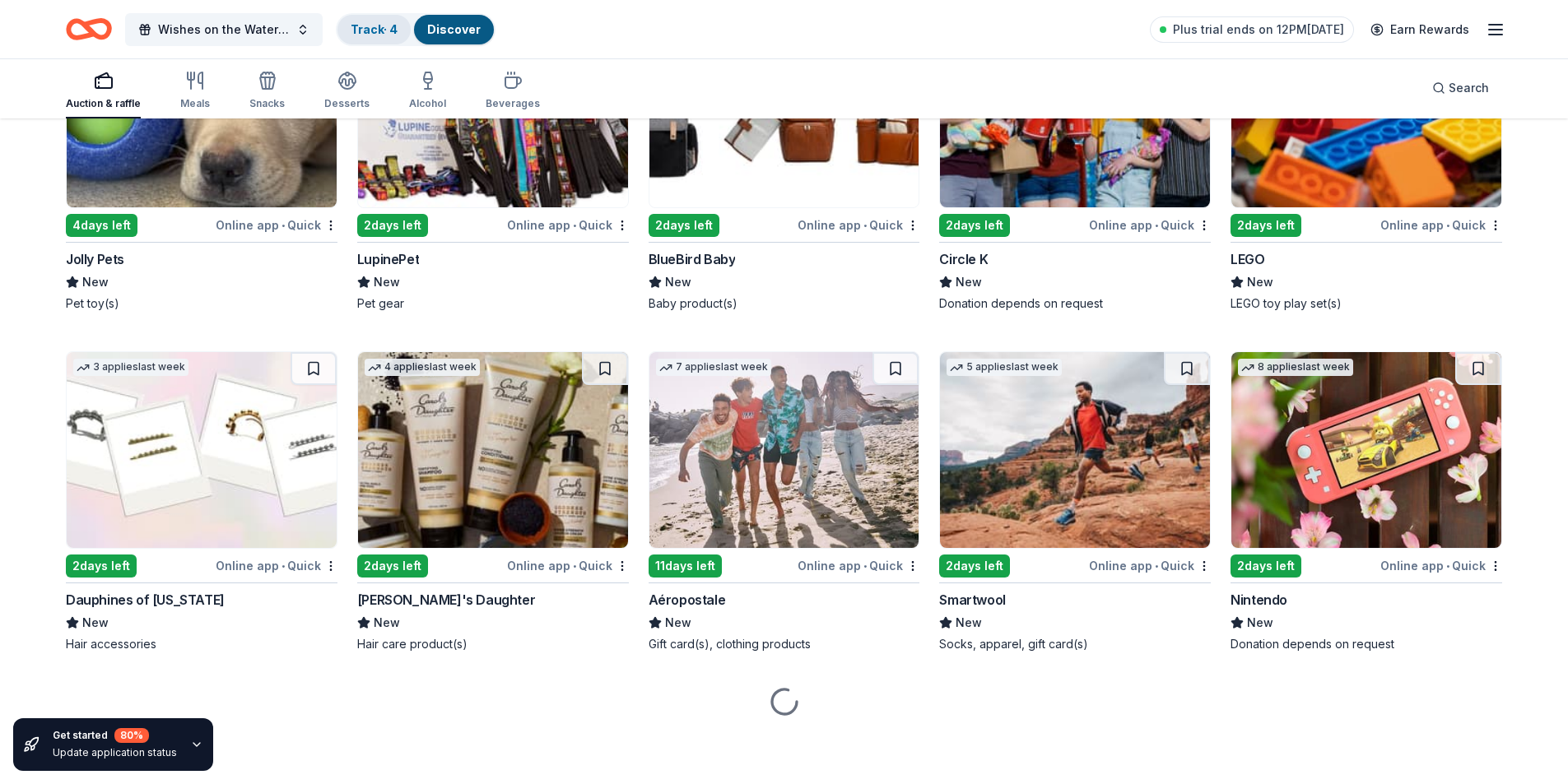
click at [376, 32] on link "Track · 4" at bounding box center [373, 29] width 47 height 14
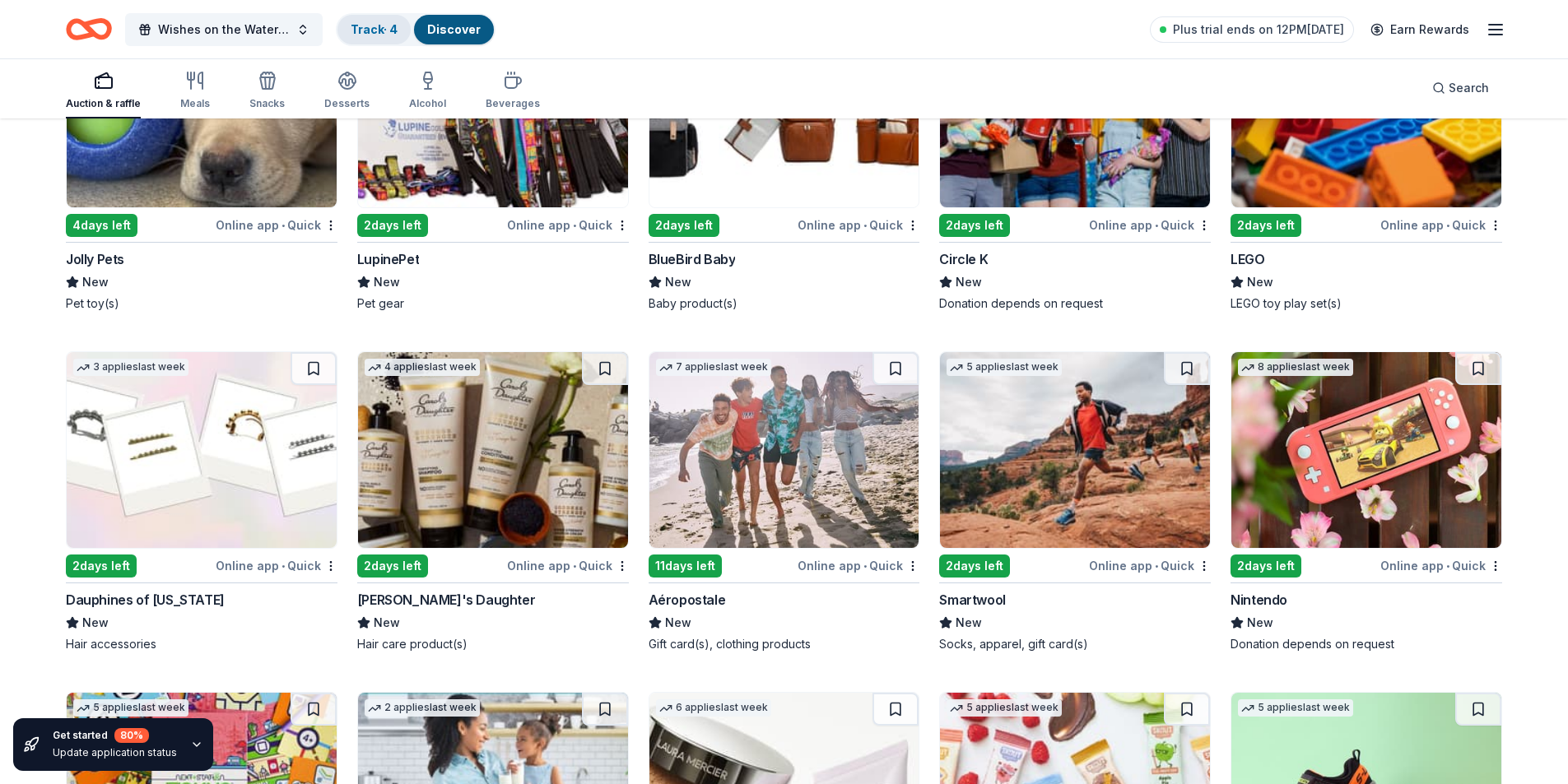
click at [377, 33] on link "Track · 4" at bounding box center [373, 29] width 47 height 14
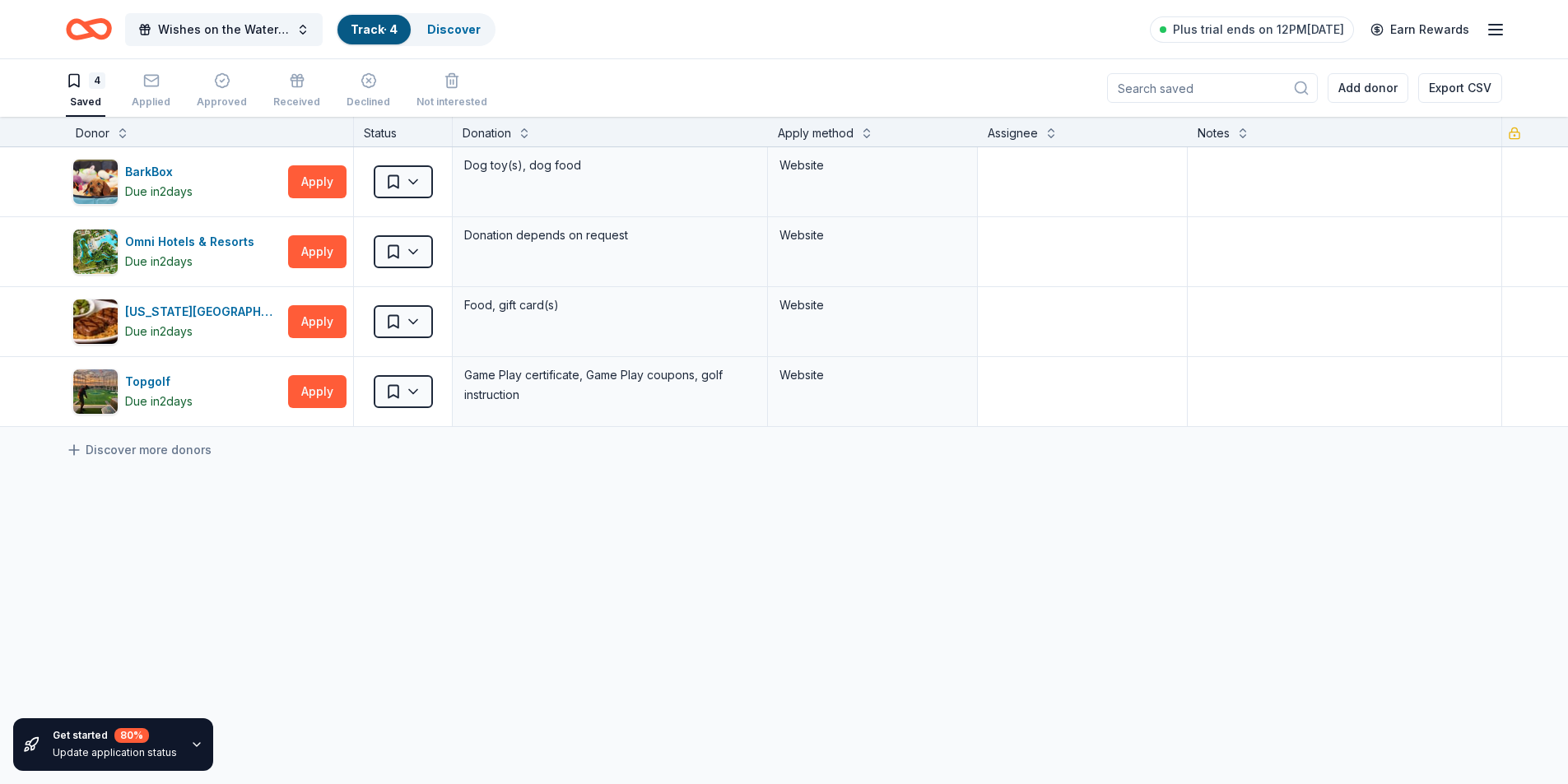
click at [386, 31] on link "Track · 4" at bounding box center [373, 29] width 47 height 14
click at [69, 30] on icon "Home" at bounding box center [81, 28] width 26 height 17
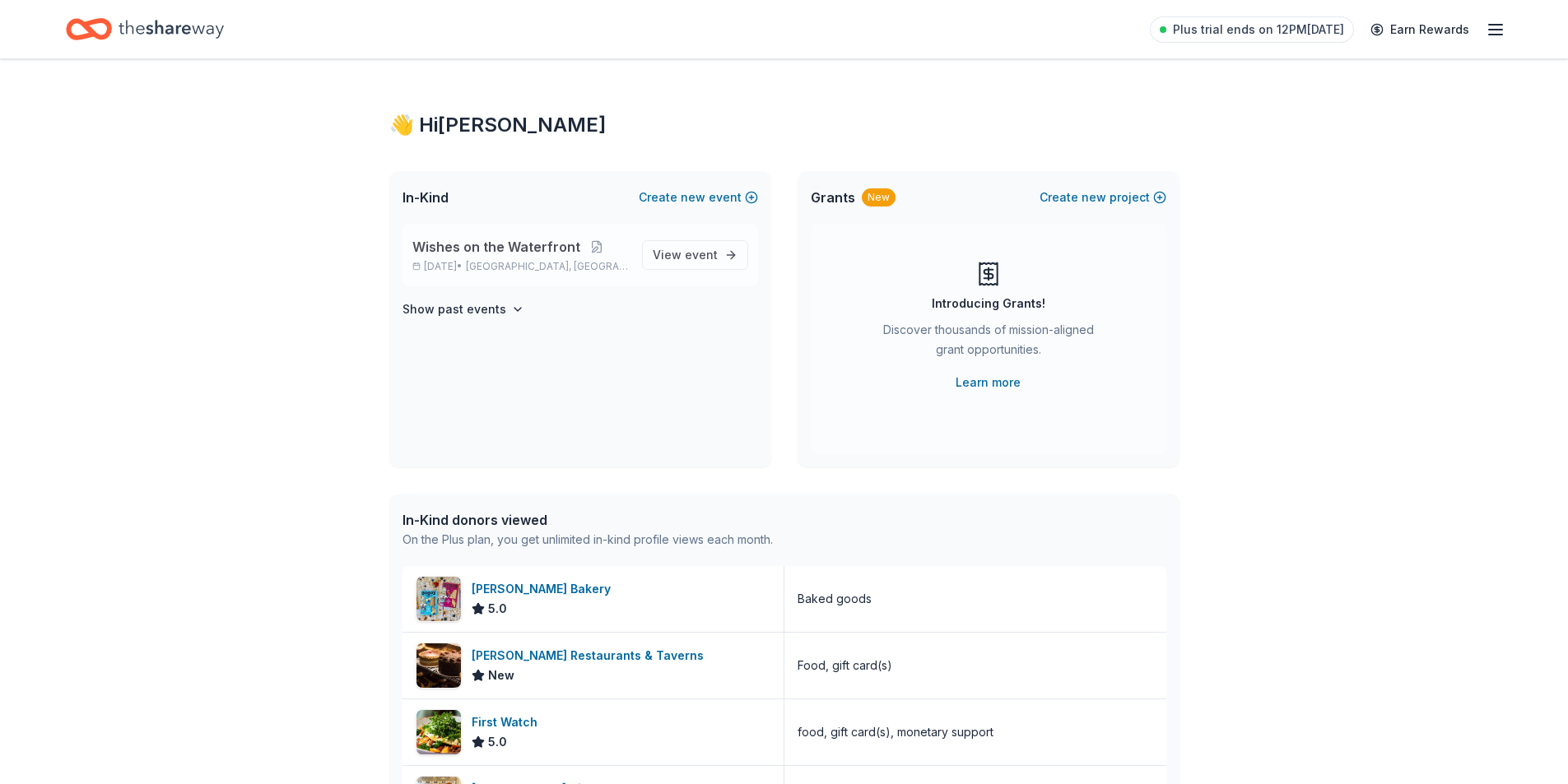
click at [508, 255] on span "Wishes on the Waterfront" at bounding box center [496, 247] width 168 height 19
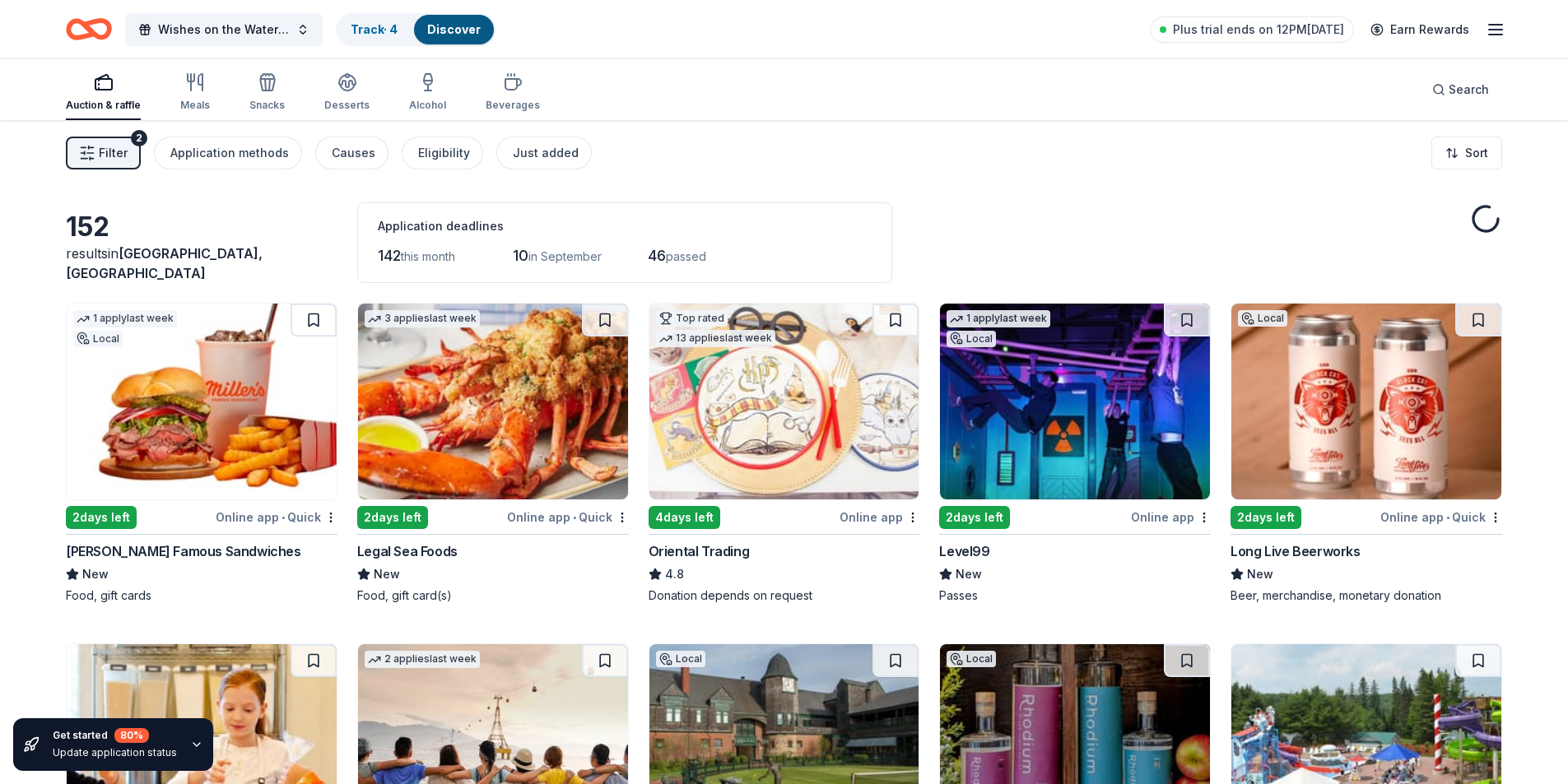
click at [94, 150] on icon "button" at bounding box center [87, 153] width 17 height 17
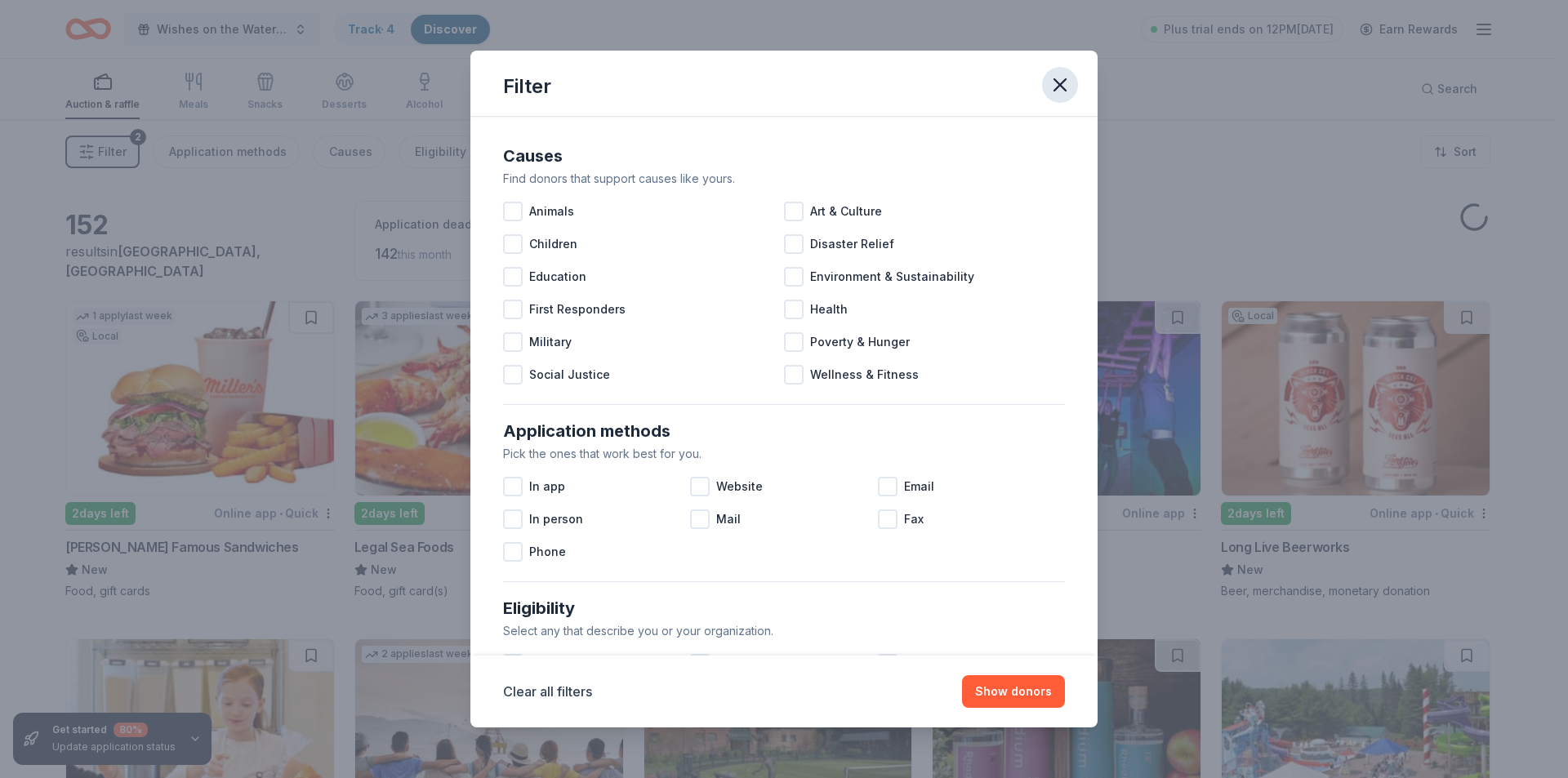
click at [1060, 85] on icon "button" at bounding box center [1060, 85] width 23 height 23
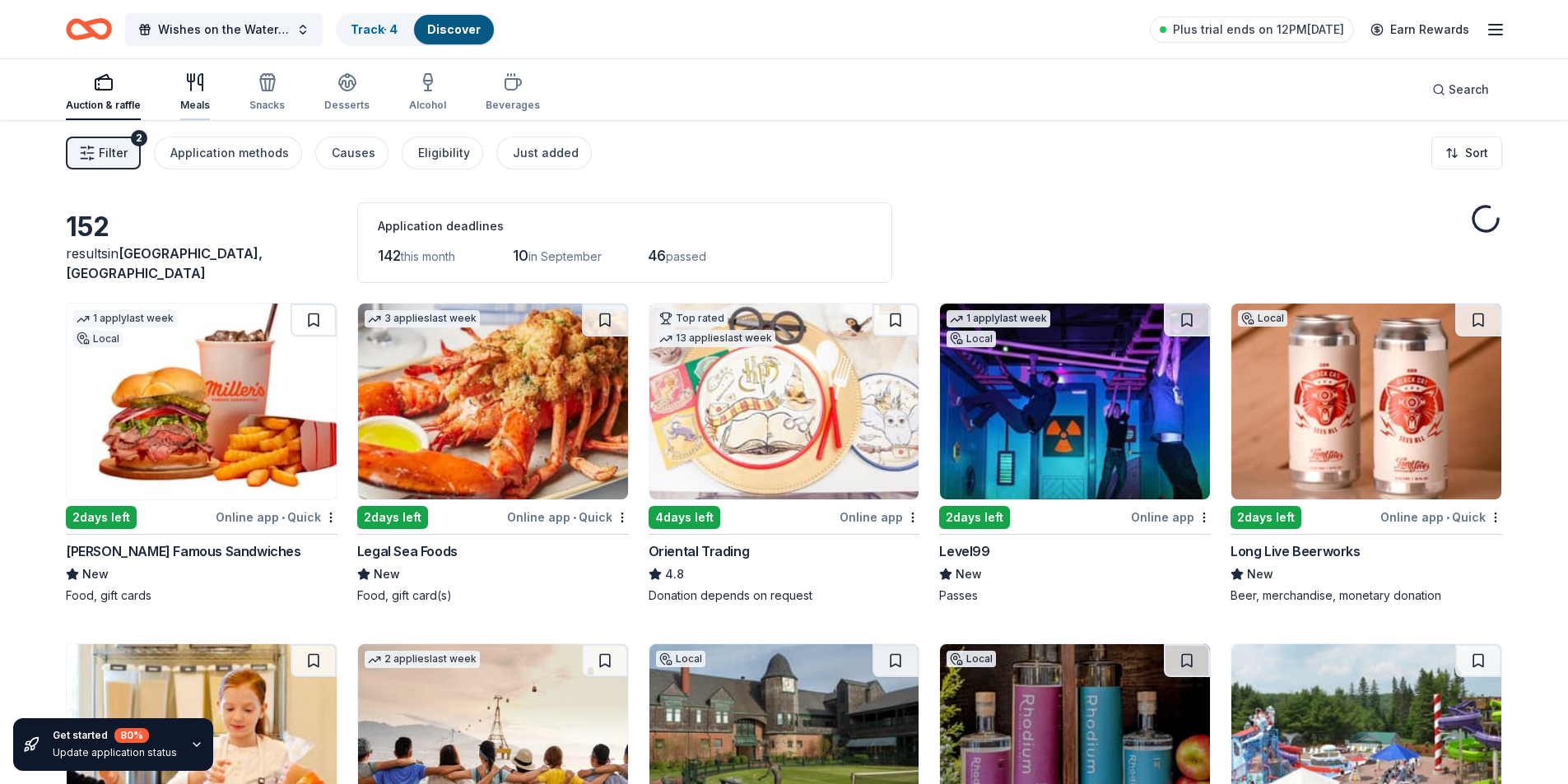
click at [188, 94] on div "Meals" at bounding box center [195, 92] width 29 height 40
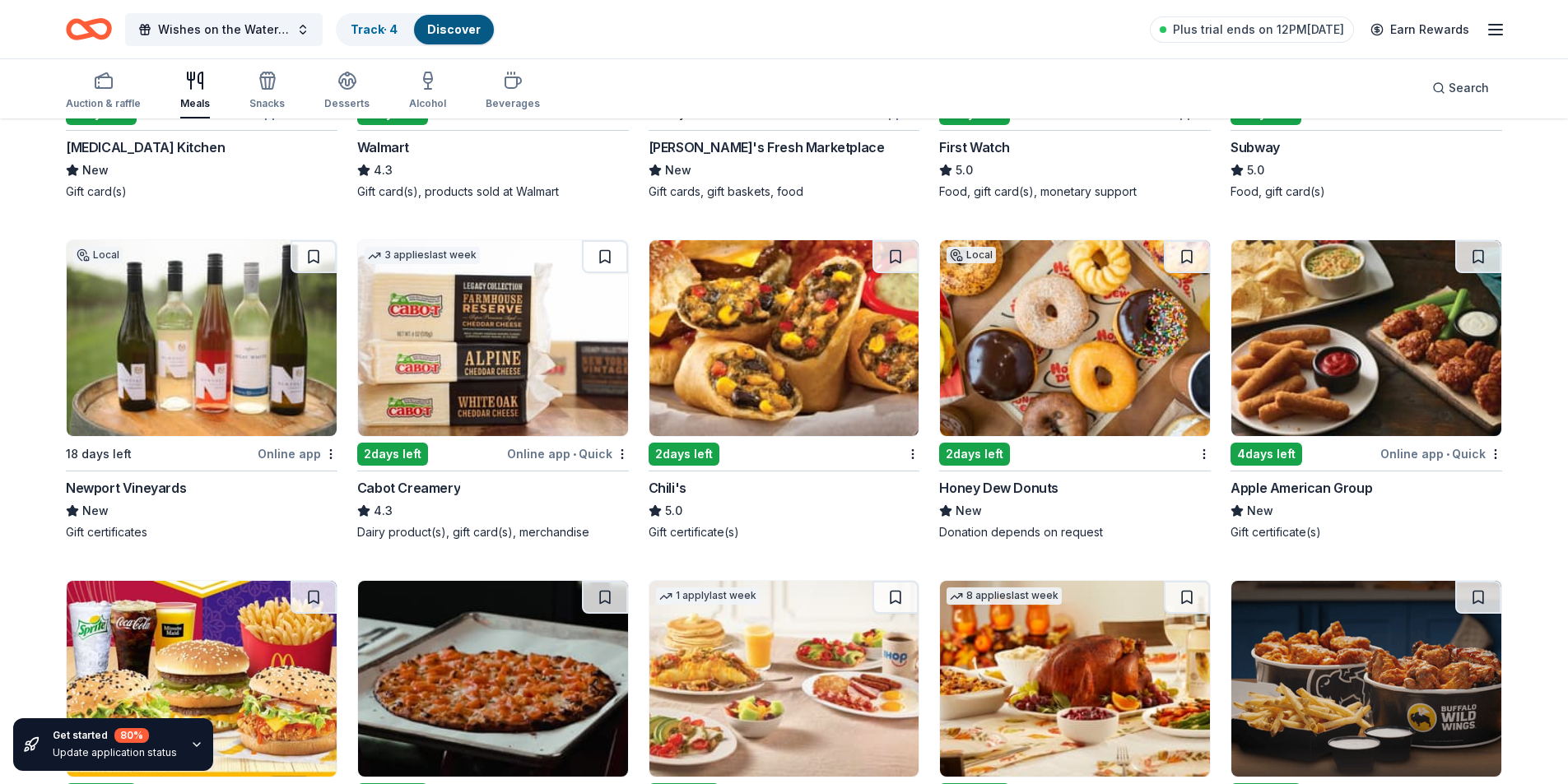
scroll to position [267, 0]
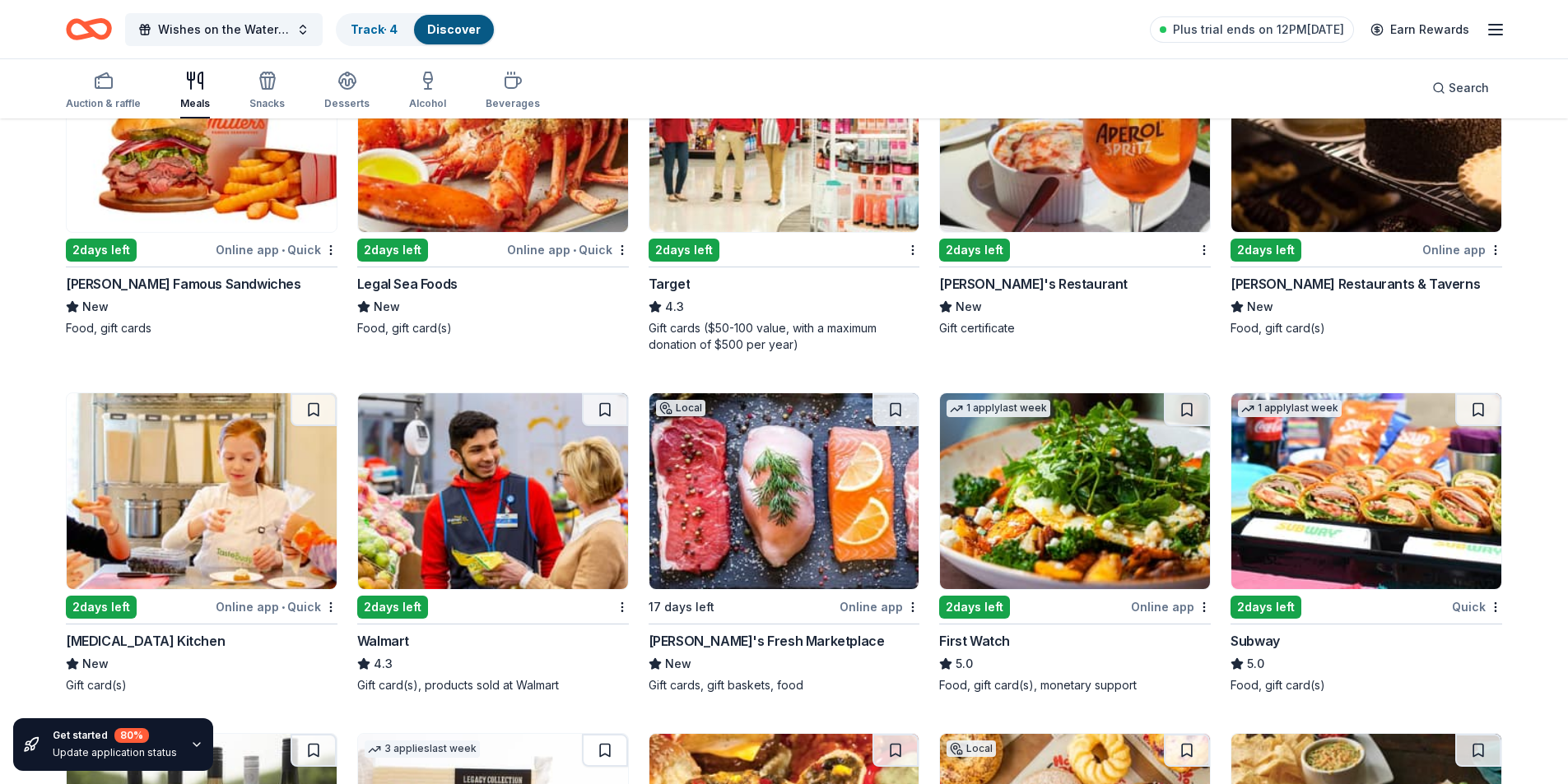
click at [449, 26] on link "Discover" at bounding box center [454, 29] width 53 height 14
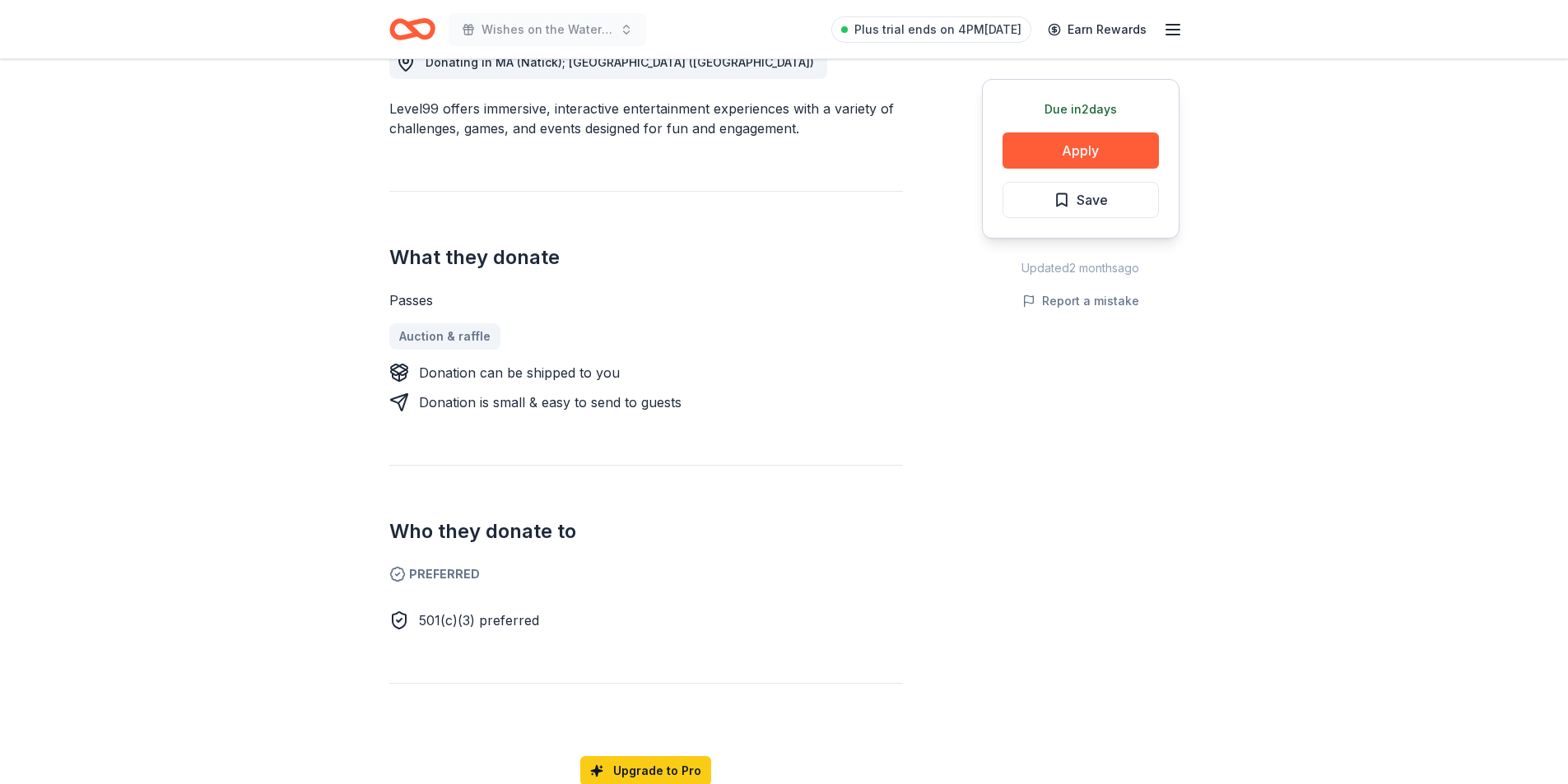
scroll to position [165, 0]
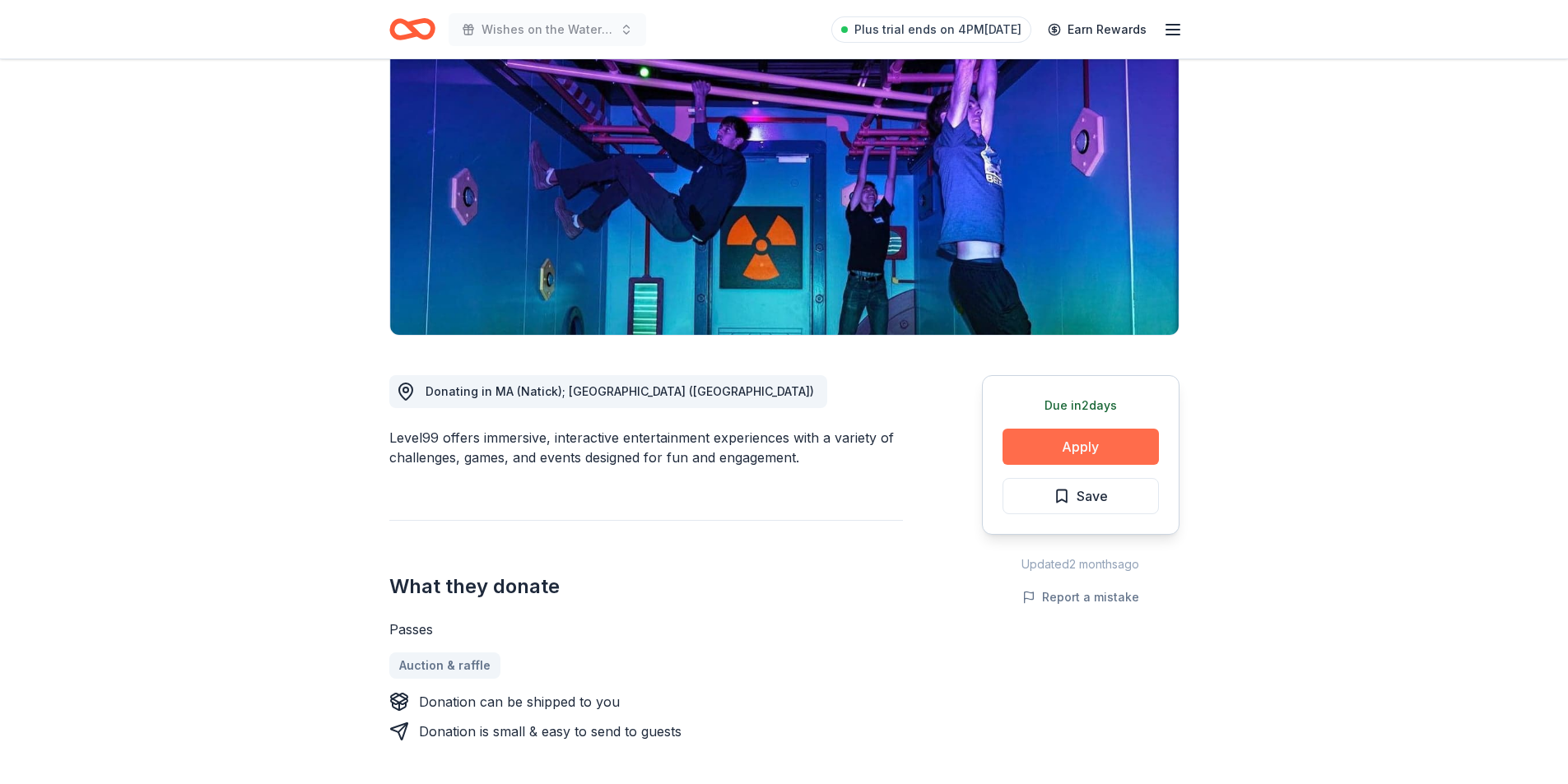
click at [1065, 437] on button "Apply" at bounding box center [1080, 447] width 157 height 36
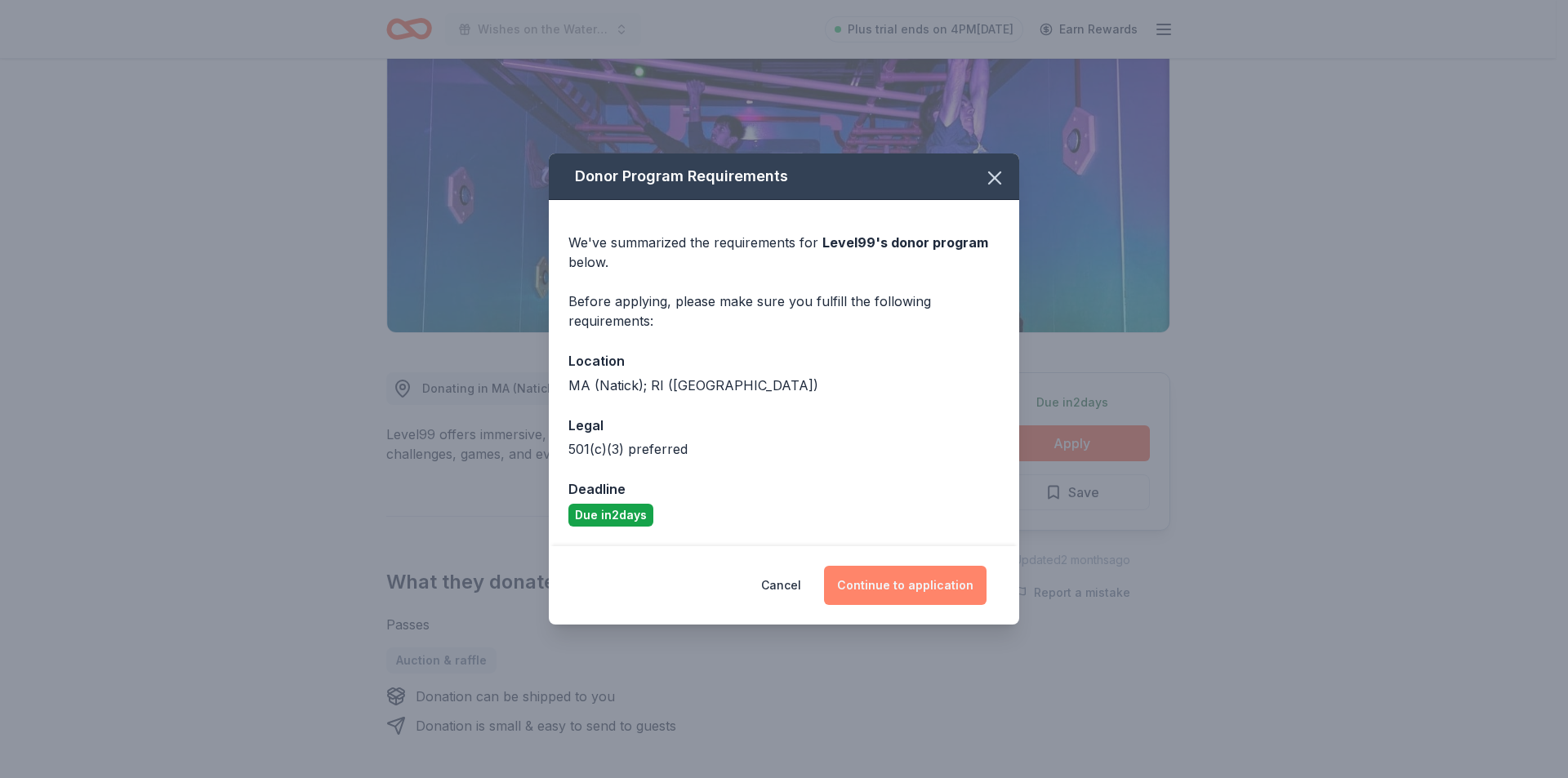
click at [888, 589] on button "Continue to application" at bounding box center [904, 585] width 162 height 40
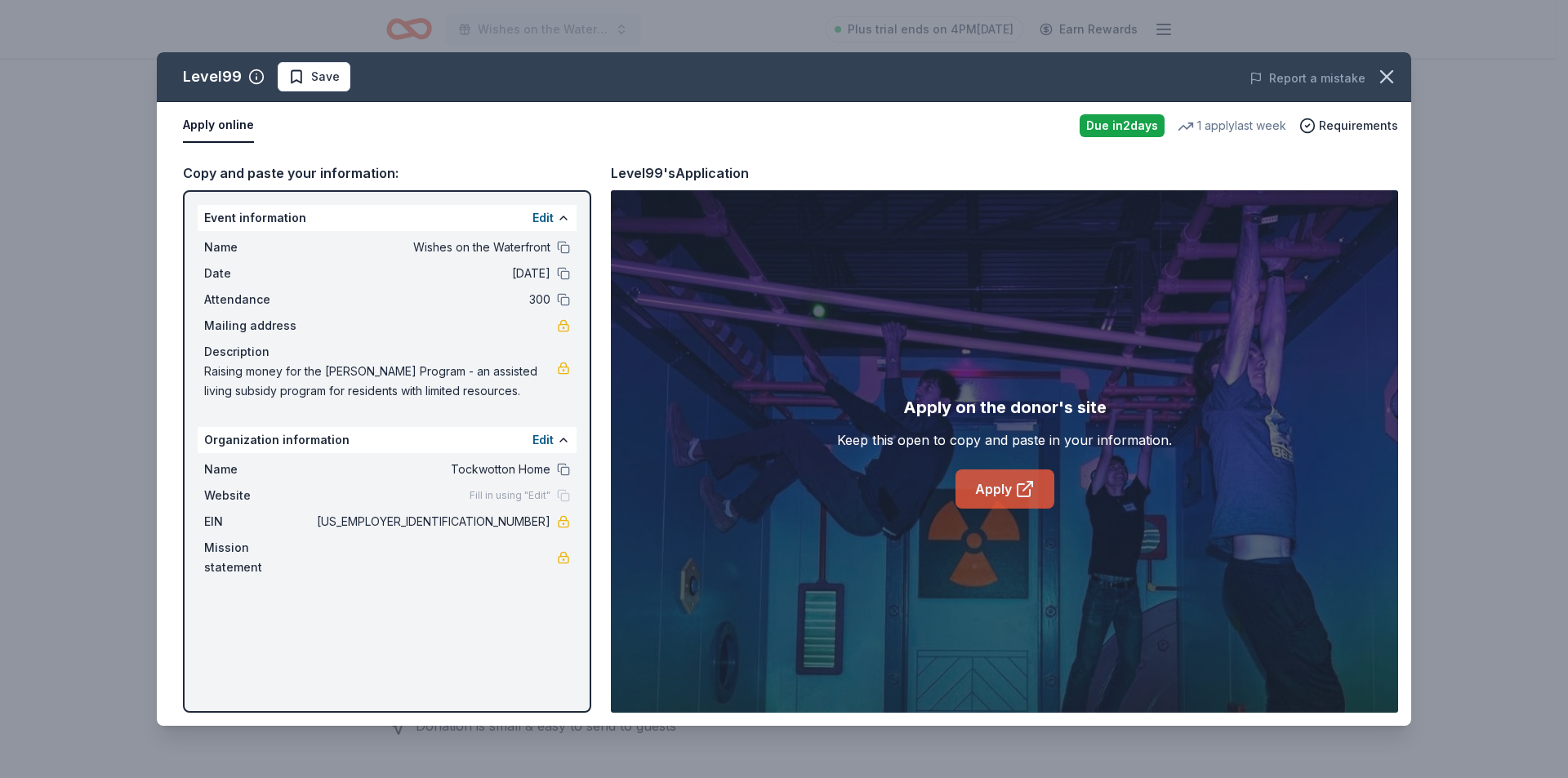
click at [1007, 490] on link "Apply" at bounding box center [1004, 489] width 99 height 40
click at [1385, 71] on icon "button" at bounding box center [1386, 76] width 23 height 23
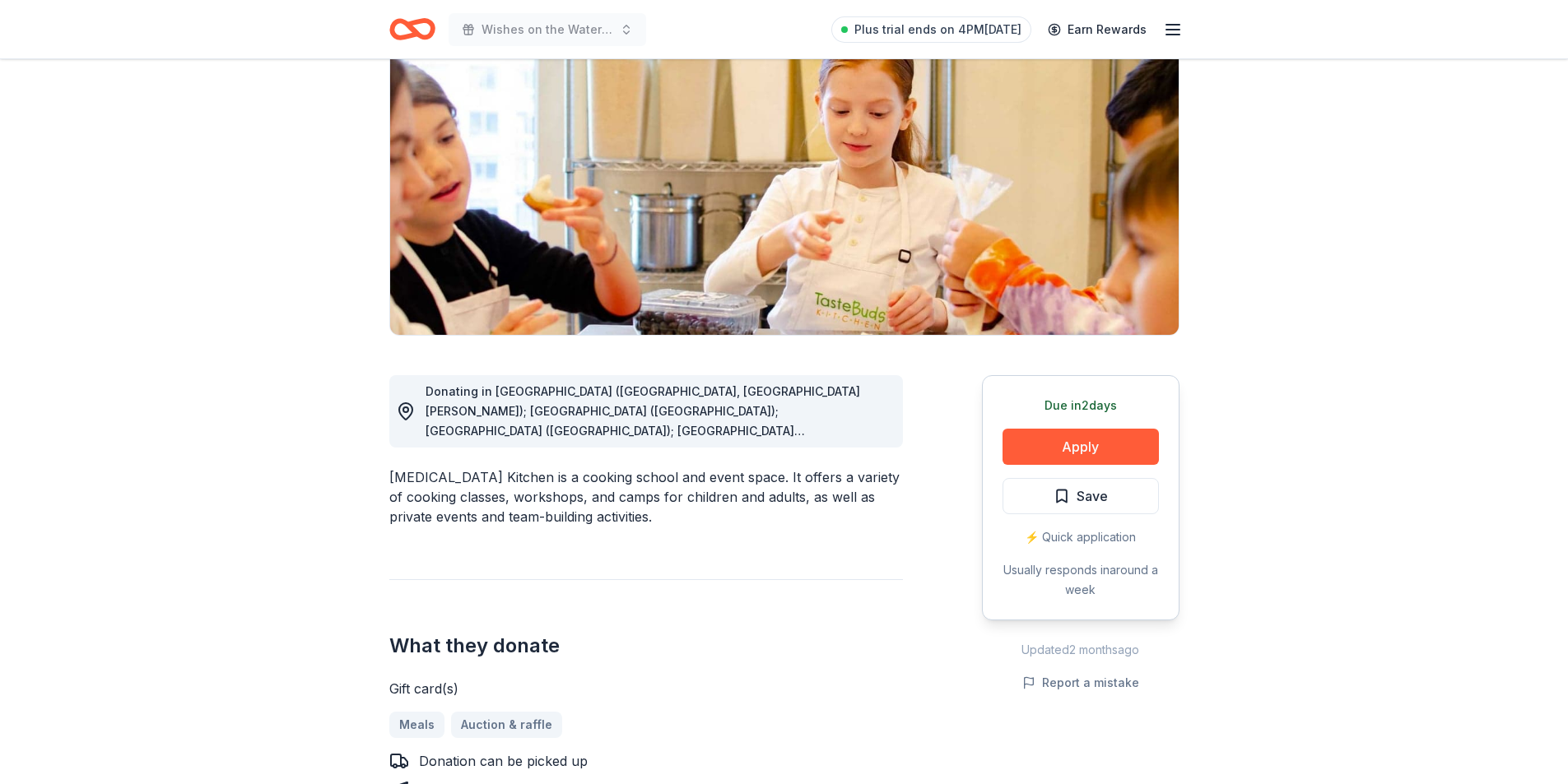
scroll to position [82, 0]
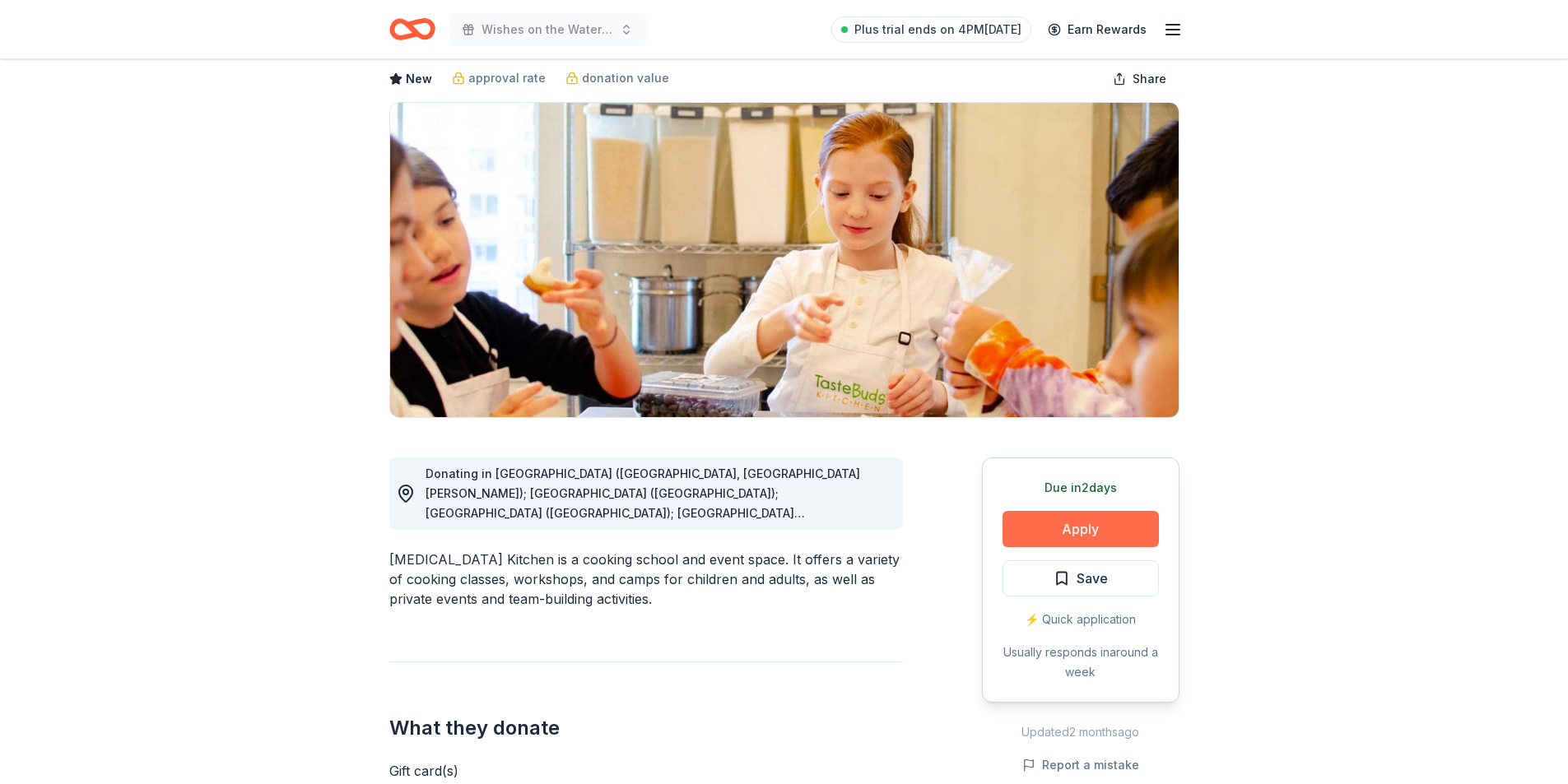
click at [1115, 520] on button "Apply" at bounding box center [1080, 529] width 157 height 36
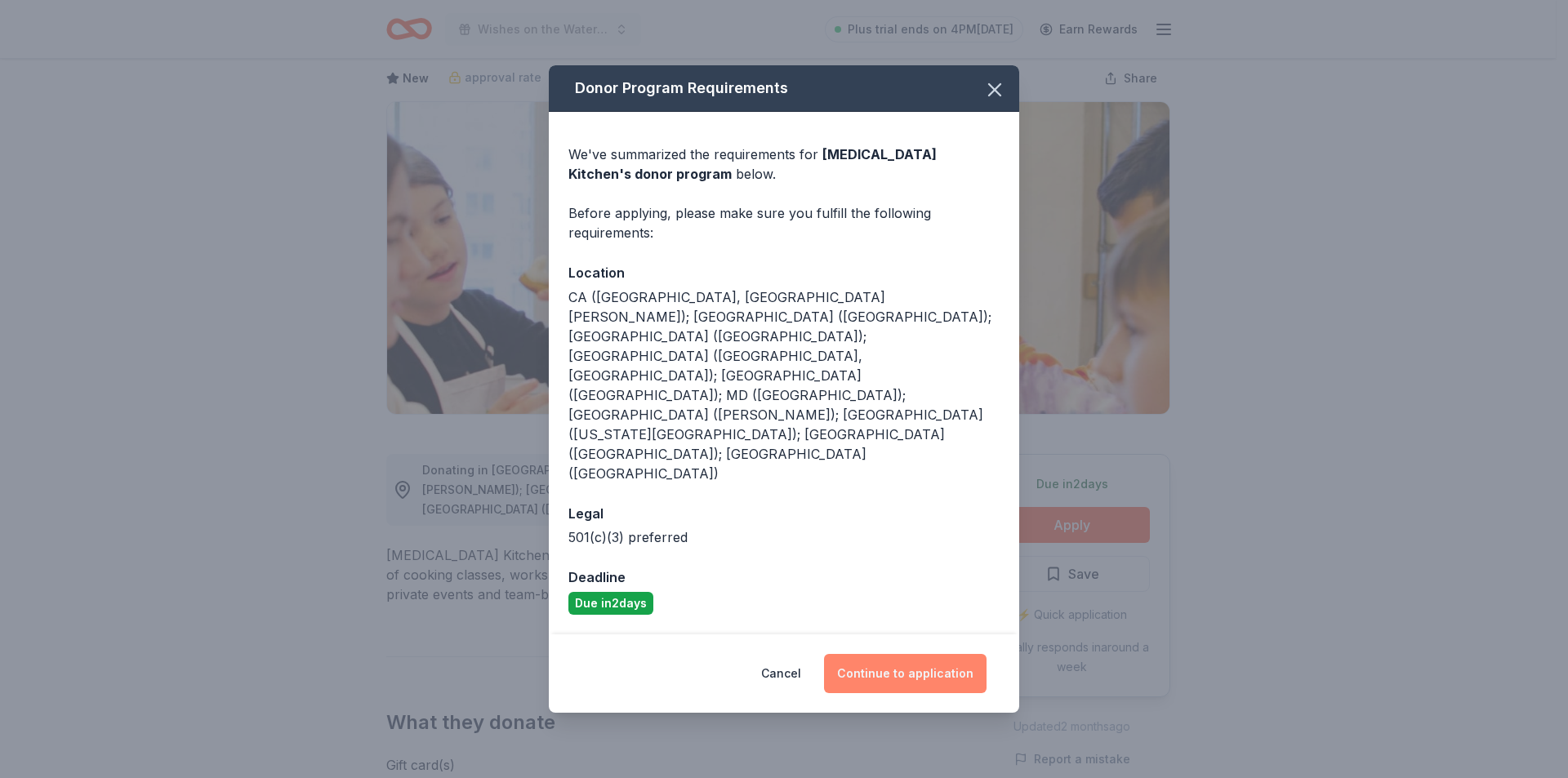
click at [915, 654] on button "Continue to application" at bounding box center [904, 674] width 162 height 40
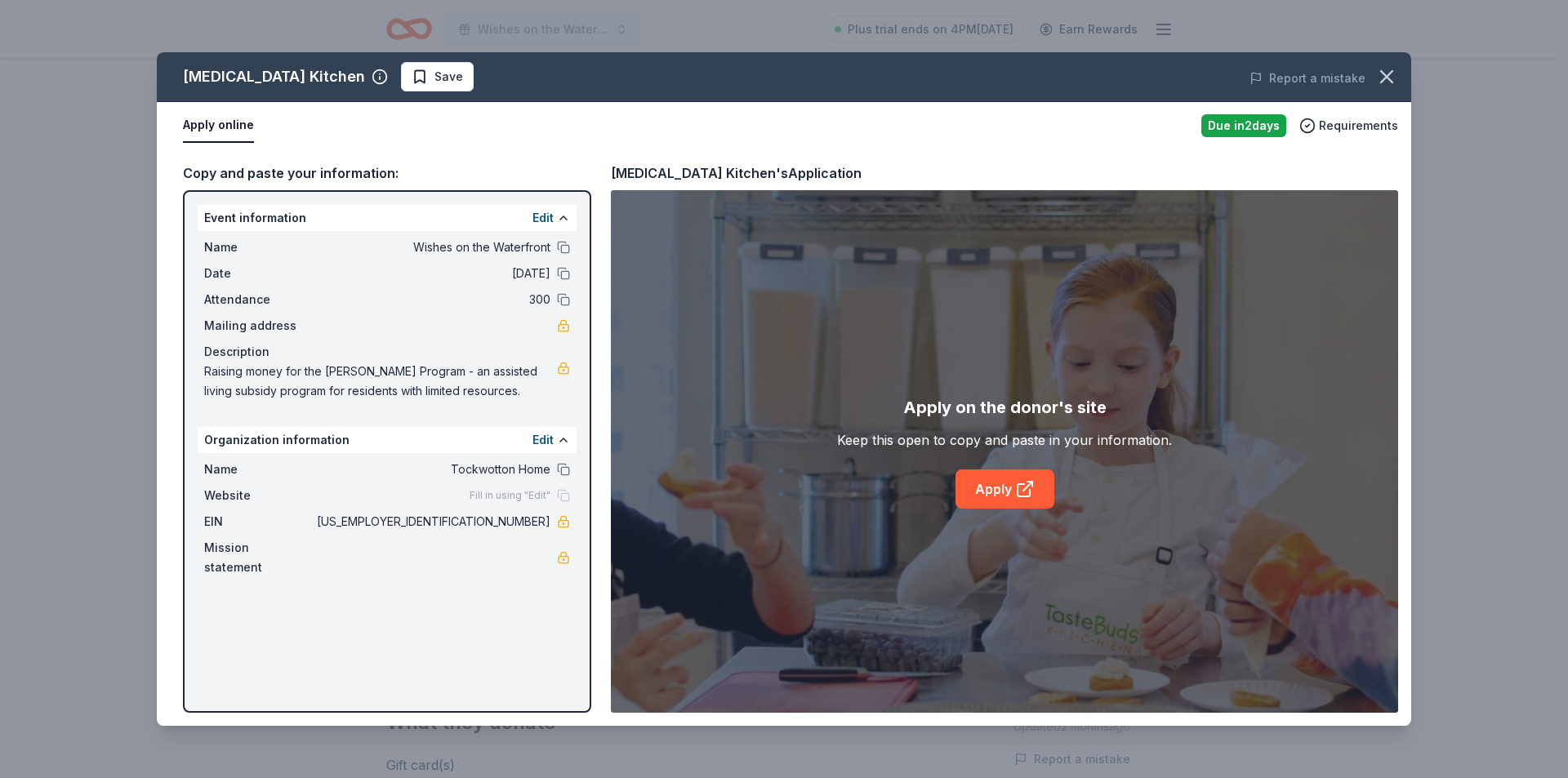
click at [313, 263] on div "Name Wishes on the Waterfront Date 09/19/25 Attendance 300 Mailing address Desc…" at bounding box center [387, 319] width 379 height 176
click at [980, 484] on link "Apply" at bounding box center [1004, 489] width 99 height 40
click at [1366, 76] on div "Report a mistake" at bounding box center [1167, 78] width 488 height 46
click at [1375, 76] on icon "button" at bounding box center [1386, 76] width 23 height 23
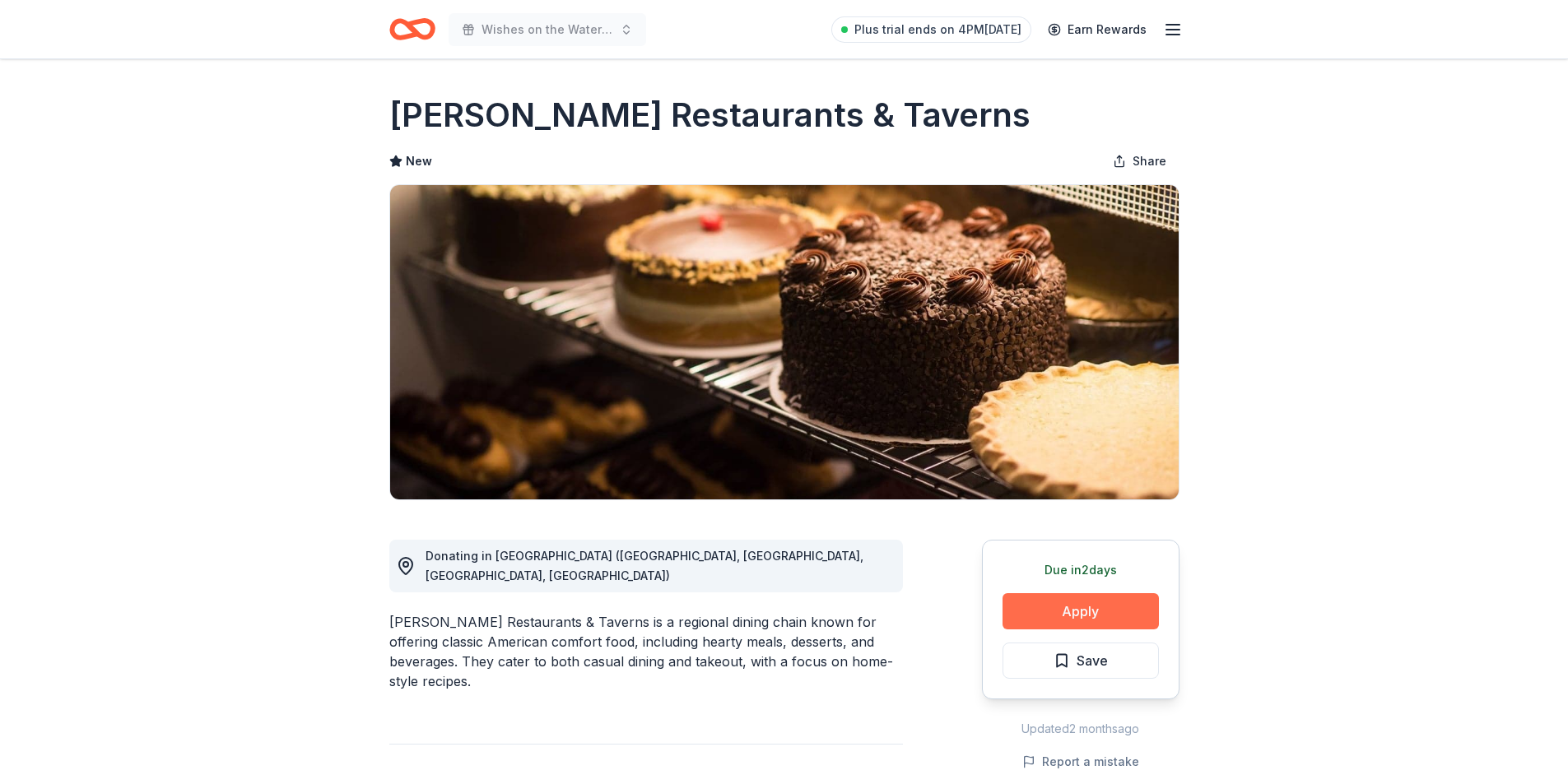
click at [1076, 610] on button "Apply" at bounding box center [1080, 611] width 157 height 36
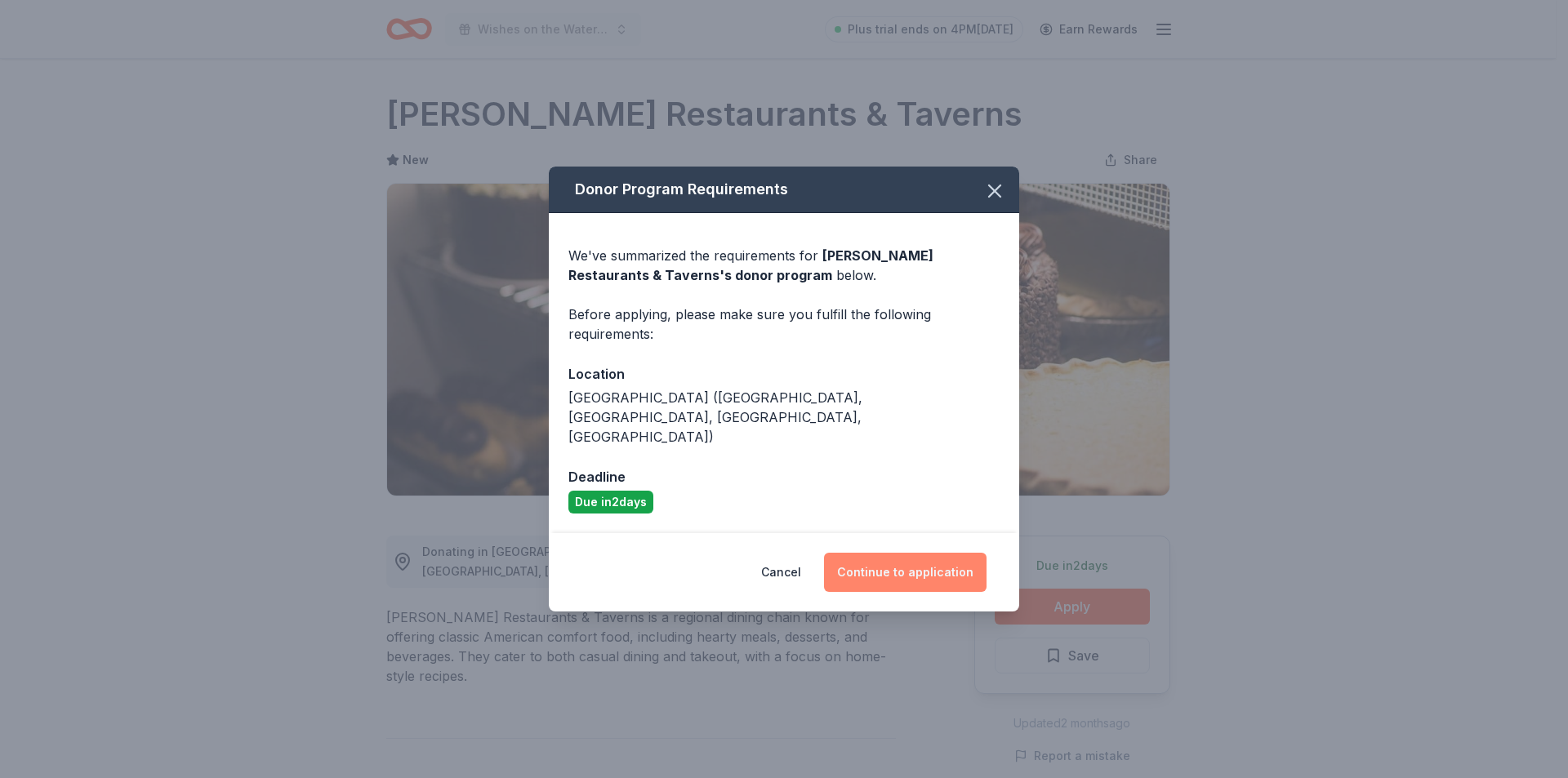
click at [933, 554] on button "Continue to application" at bounding box center [904, 573] width 162 height 40
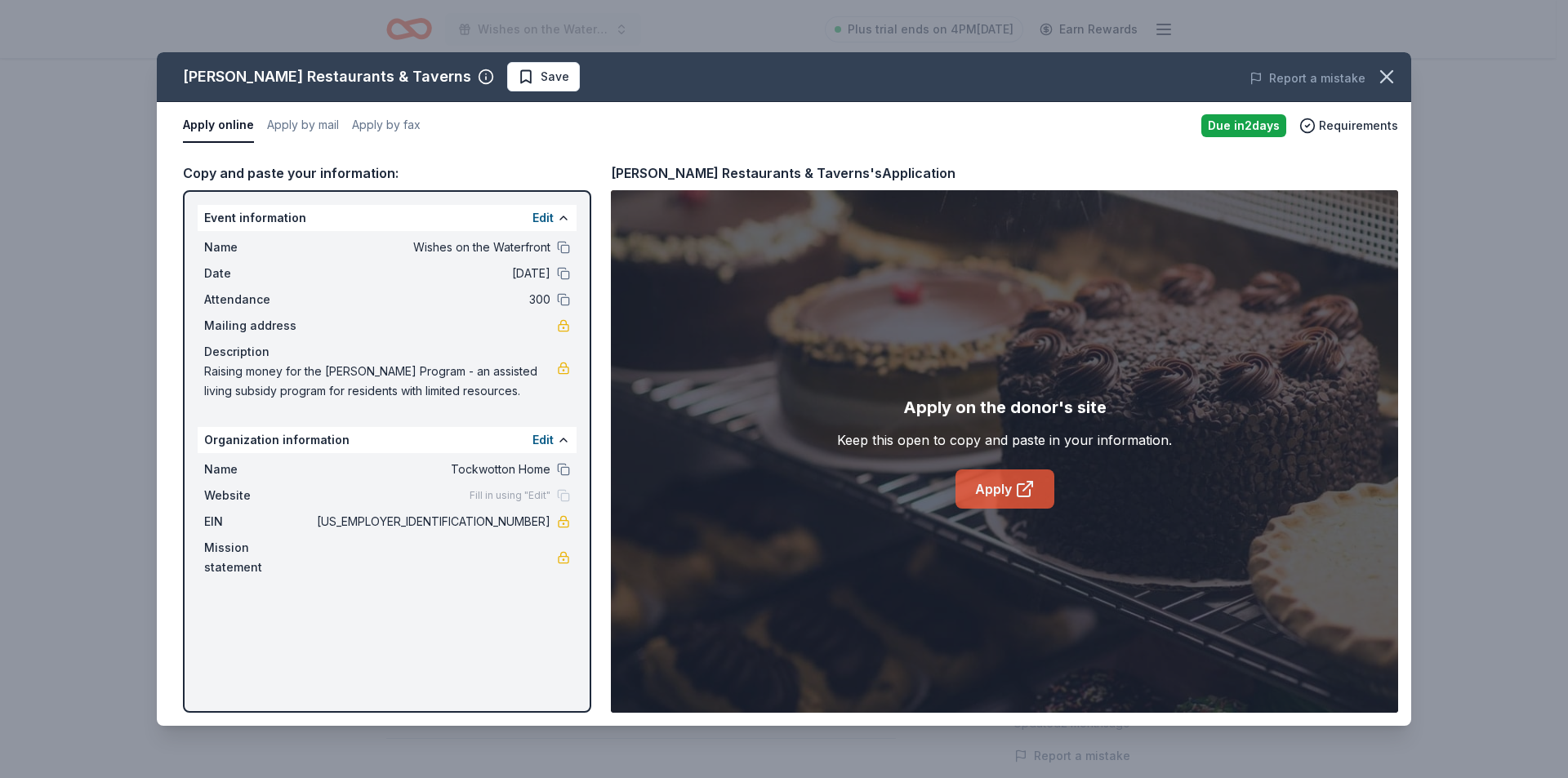
click at [1008, 494] on link "Apply" at bounding box center [1004, 489] width 99 height 40
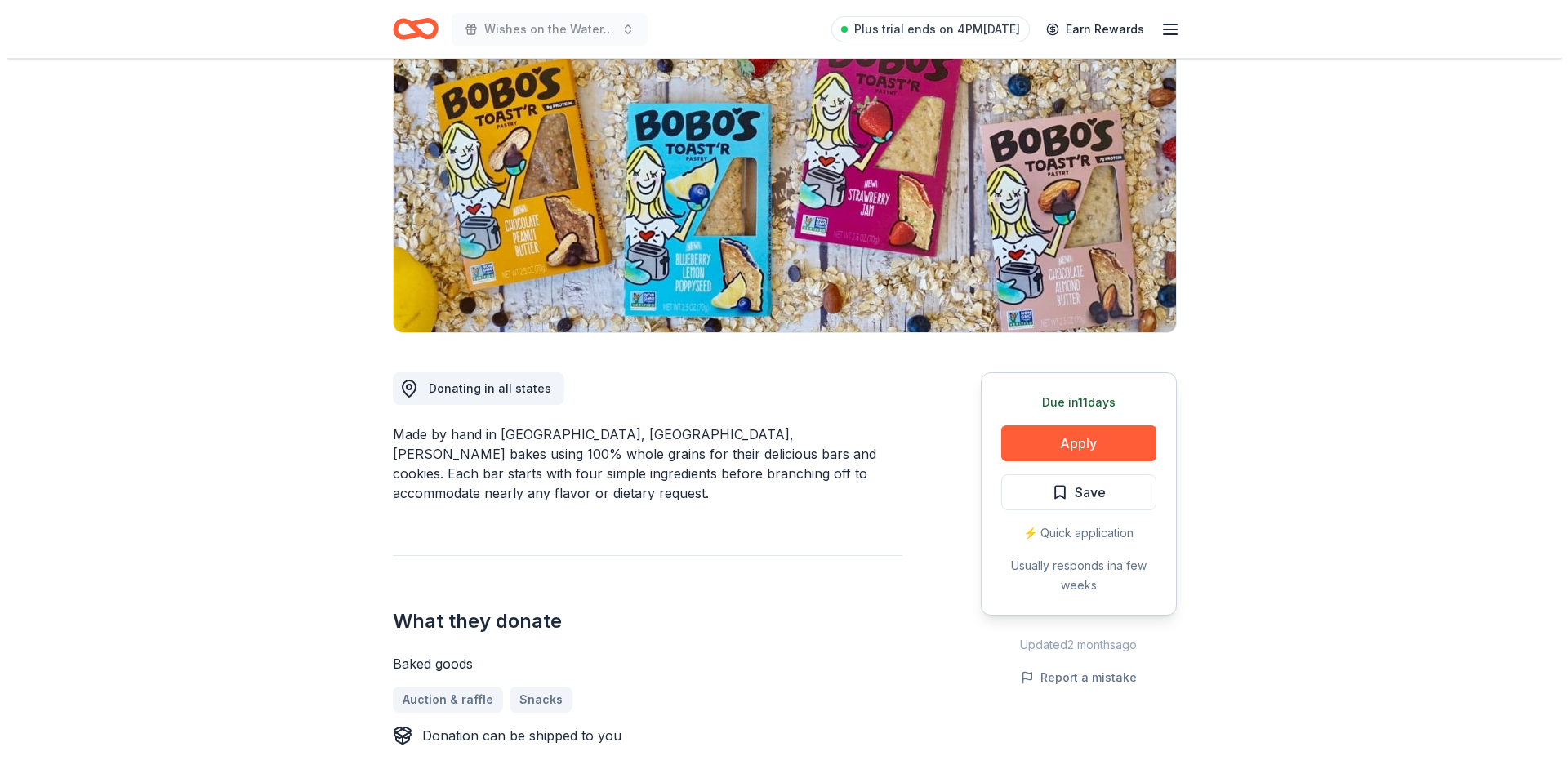
scroll to position [82, 0]
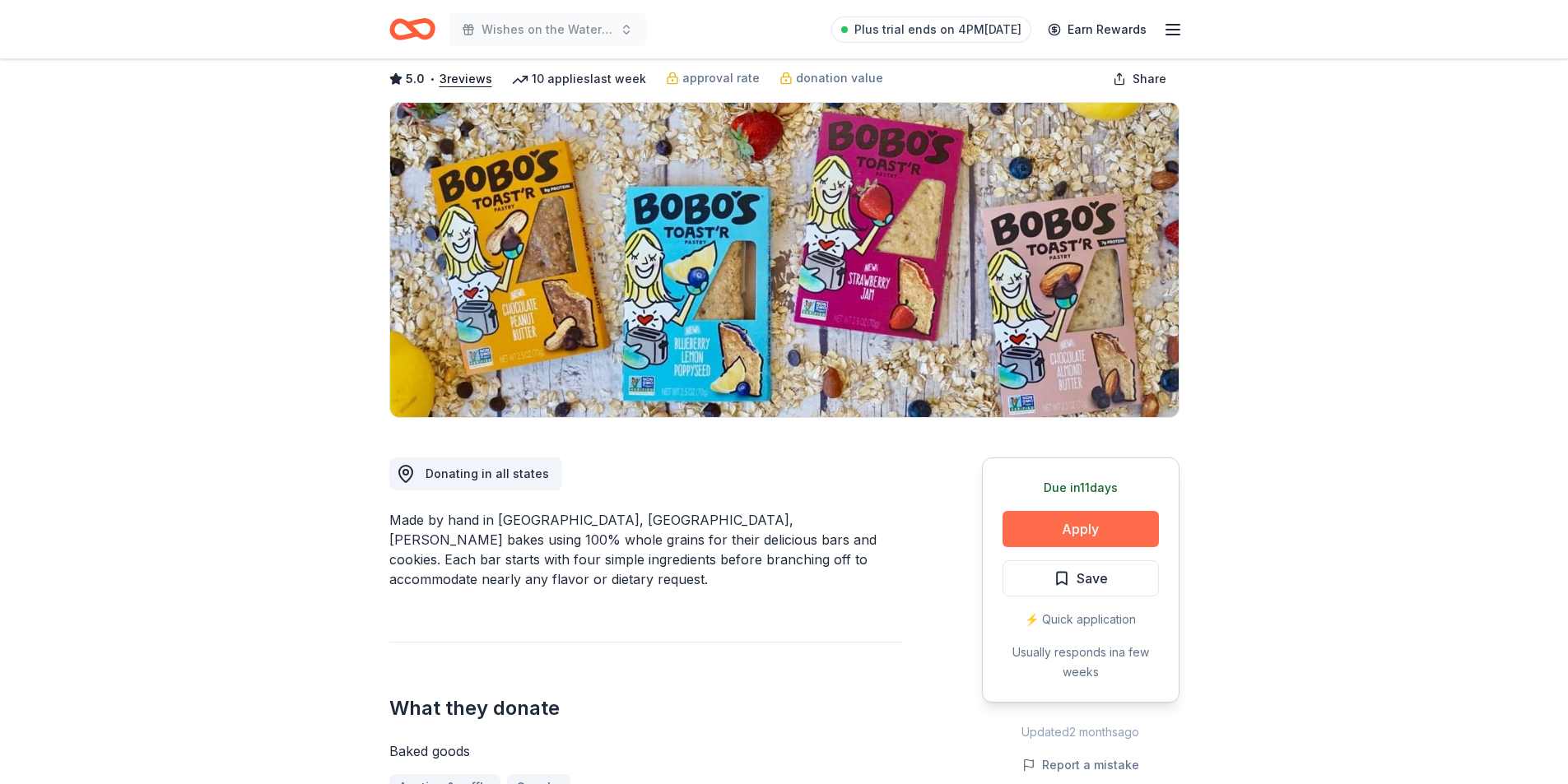
click at [1042, 539] on button "Apply" at bounding box center [1080, 529] width 157 height 36
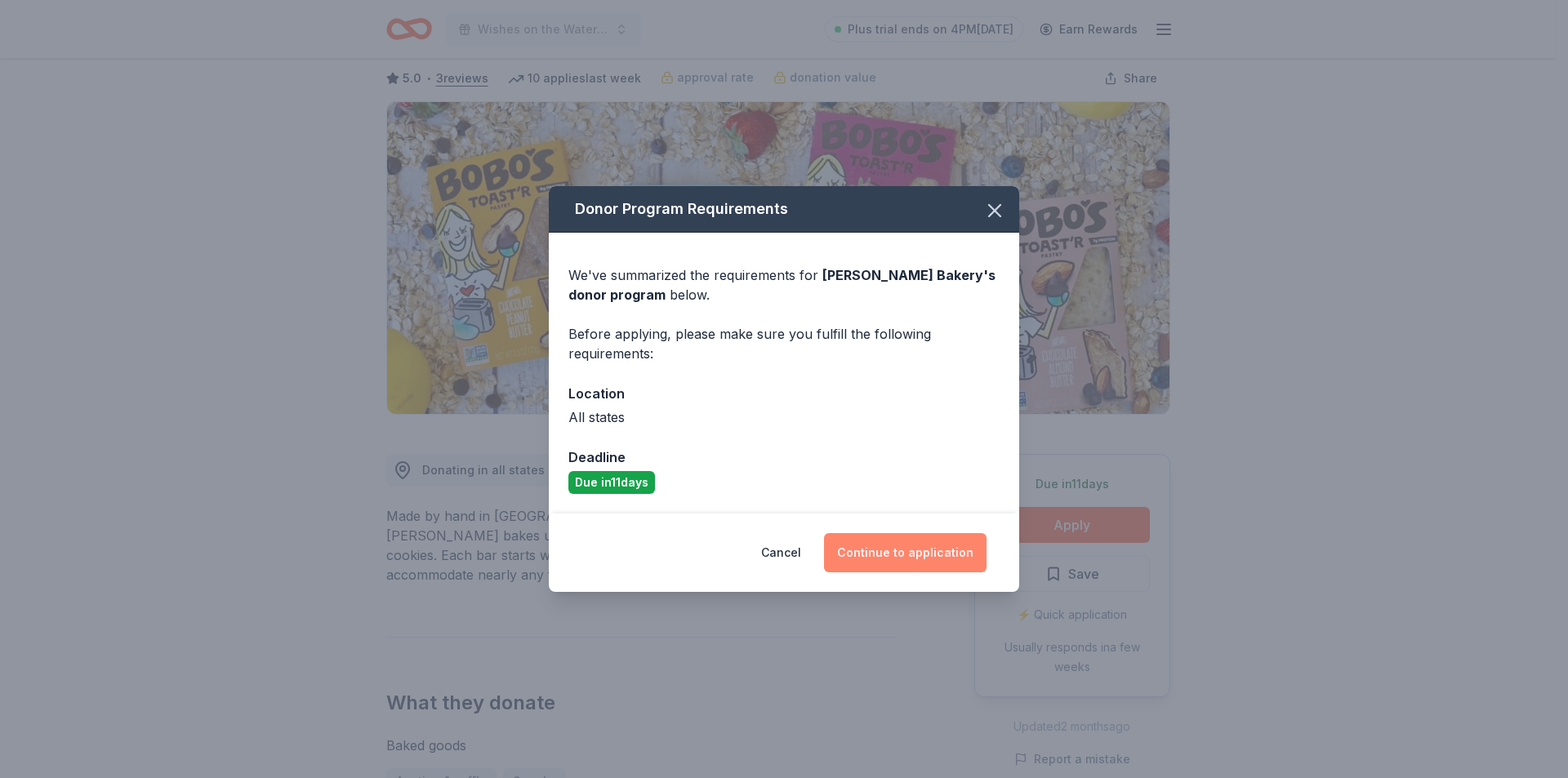
click at [905, 555] on button "Continue to application" at bounding box center [904, 552] width 162 height 40
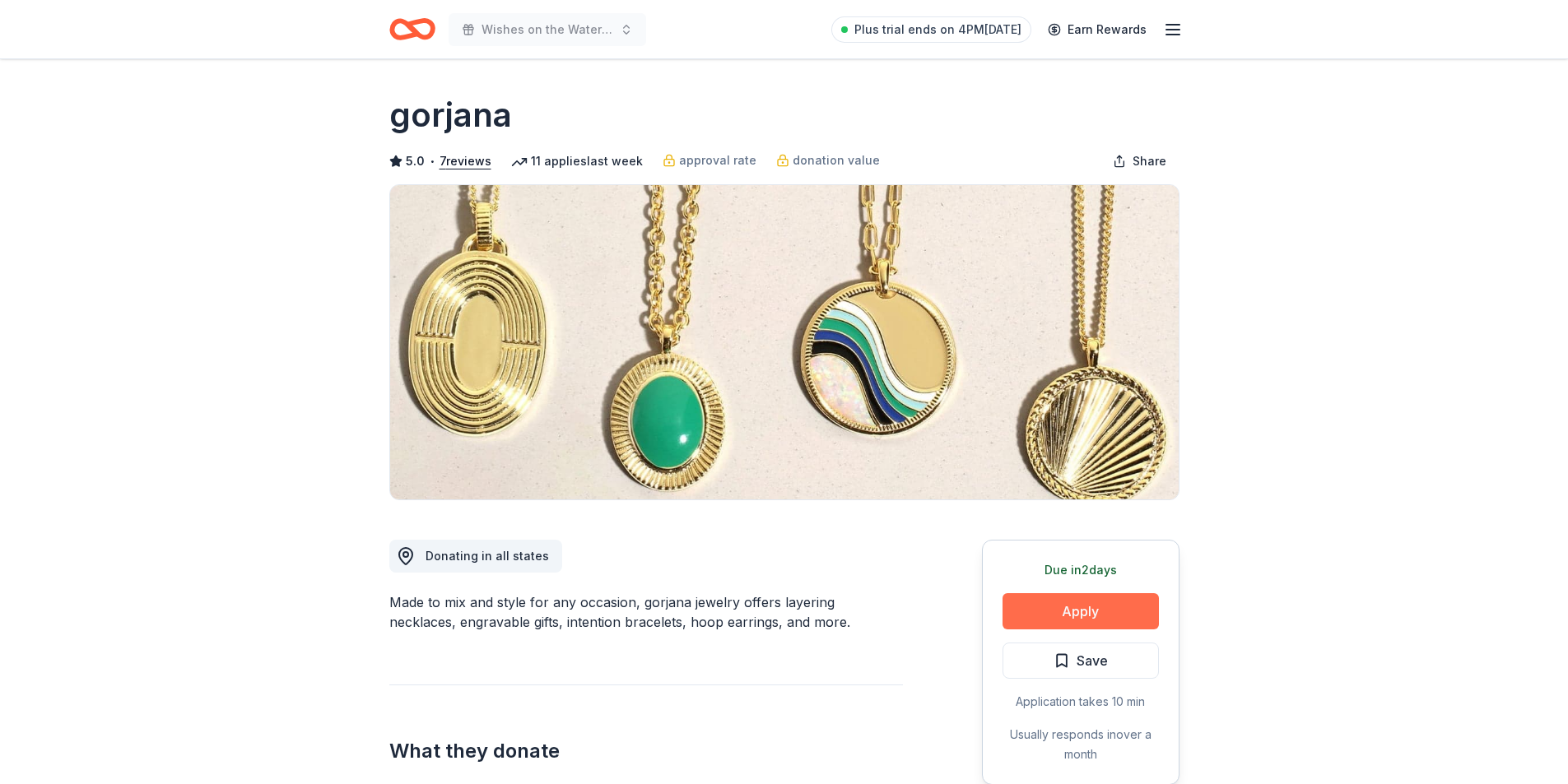
click at [1103, 606] on button "Apply" at bounding box center [1080, 611] width 157 height 36
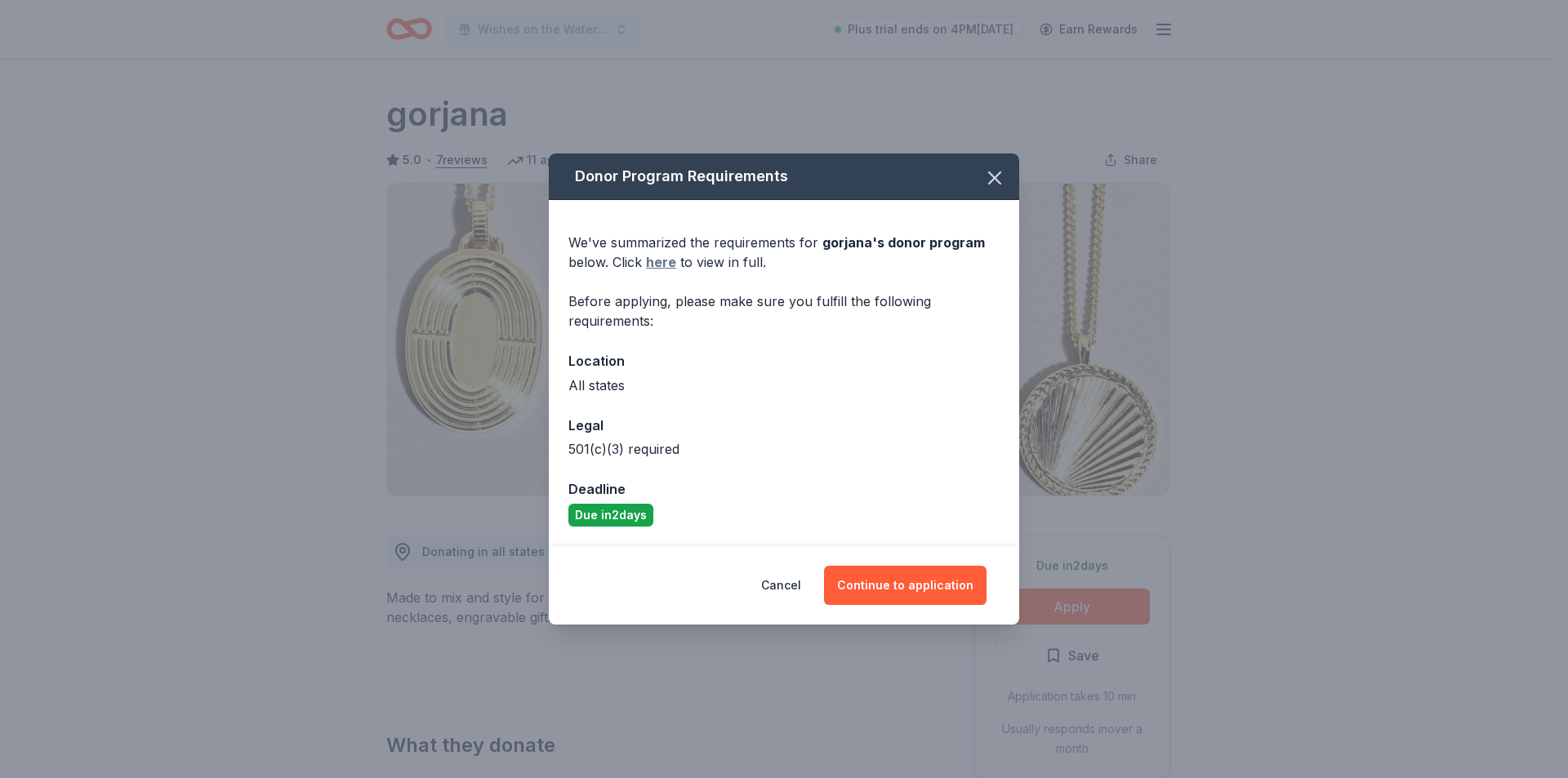
click at [649, 260] on link "here" at bounding box center [661, 262] width 30 height 19
click at [992, 183] on icon "button" at bounding box center [995, 178] width 23 height 23
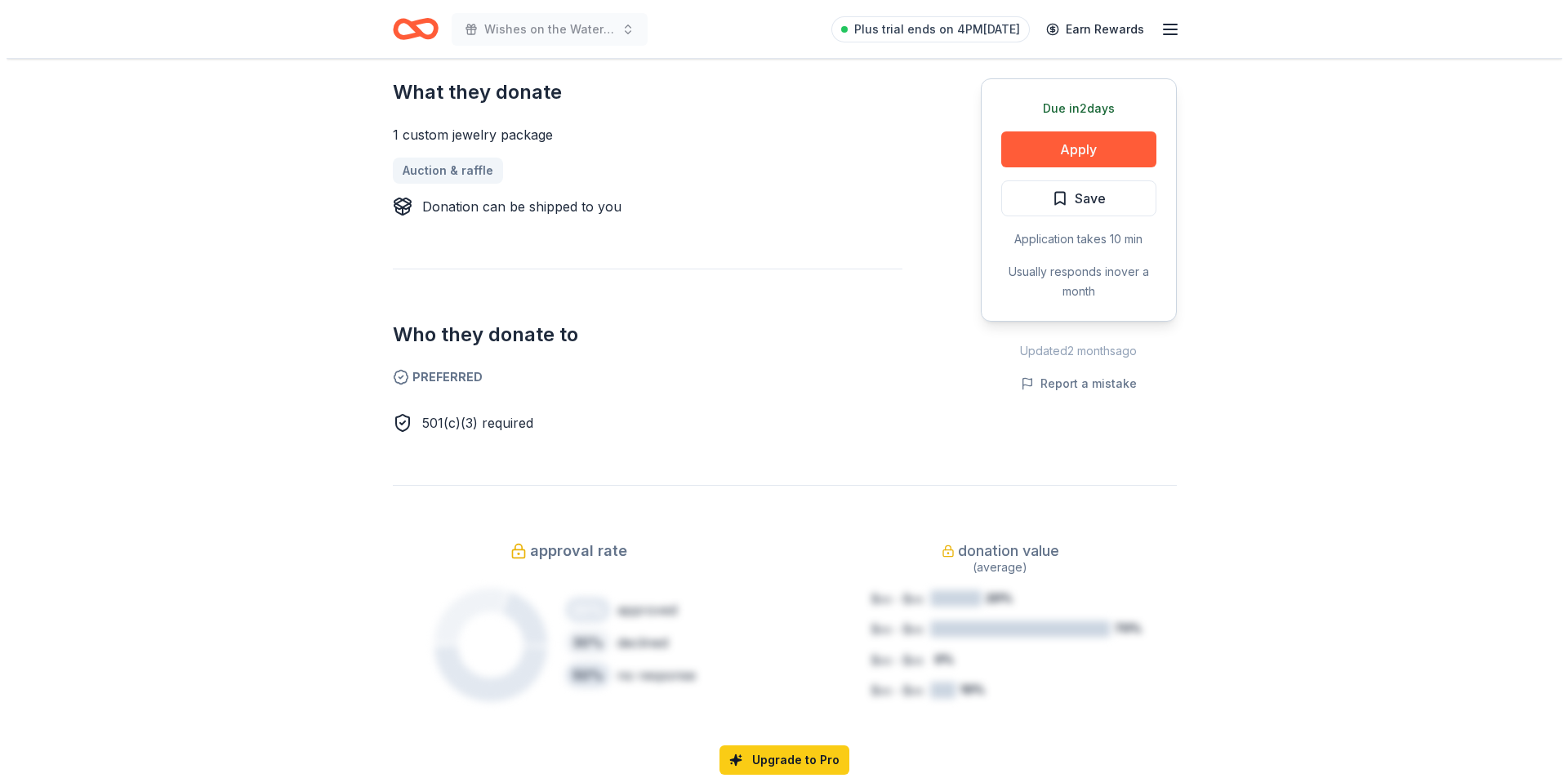
scroll to position [245, 0]
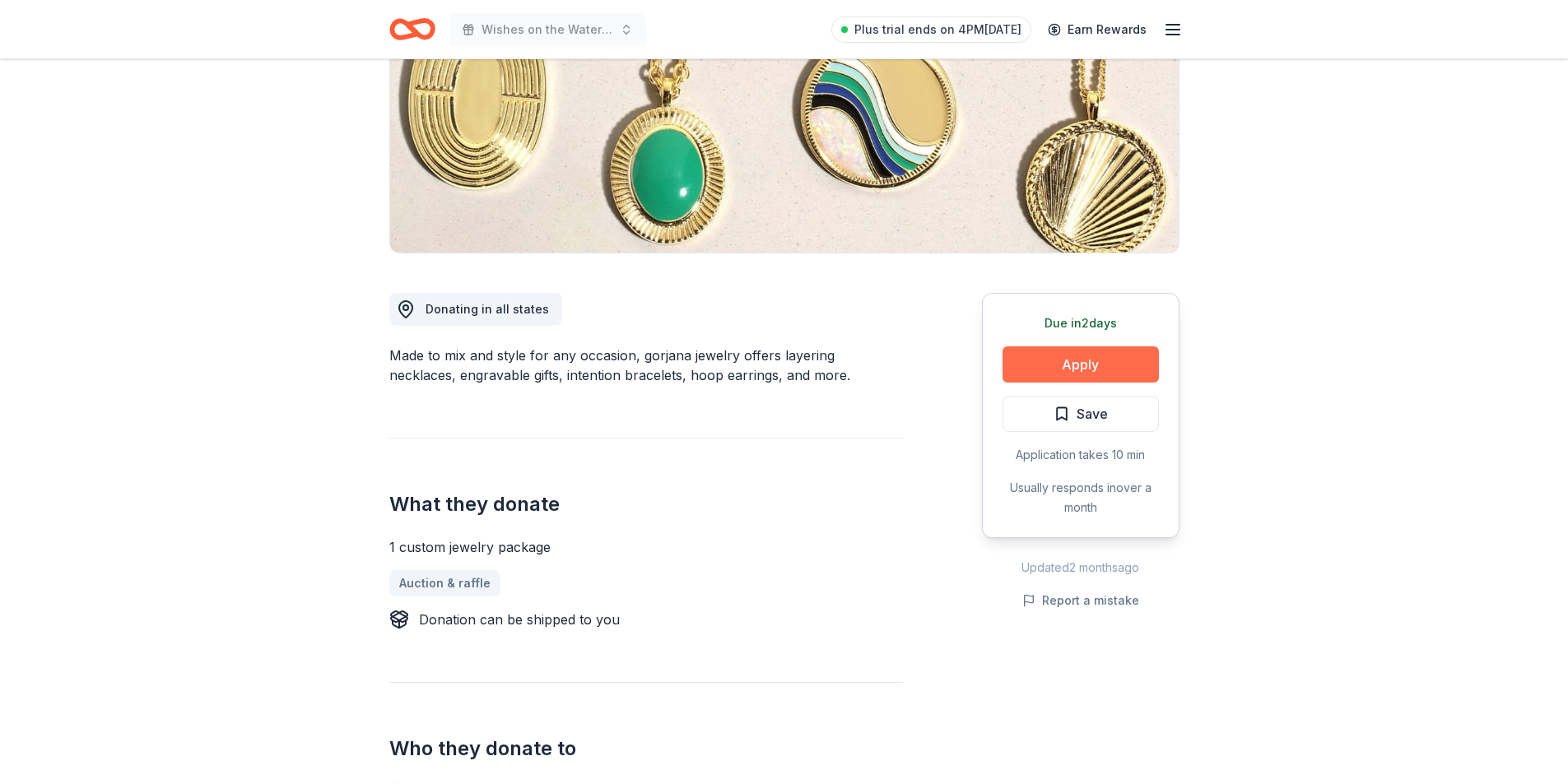
click at [1073, 359] on button "Apply" at bounding box center [1080, 365] width 157 height 36
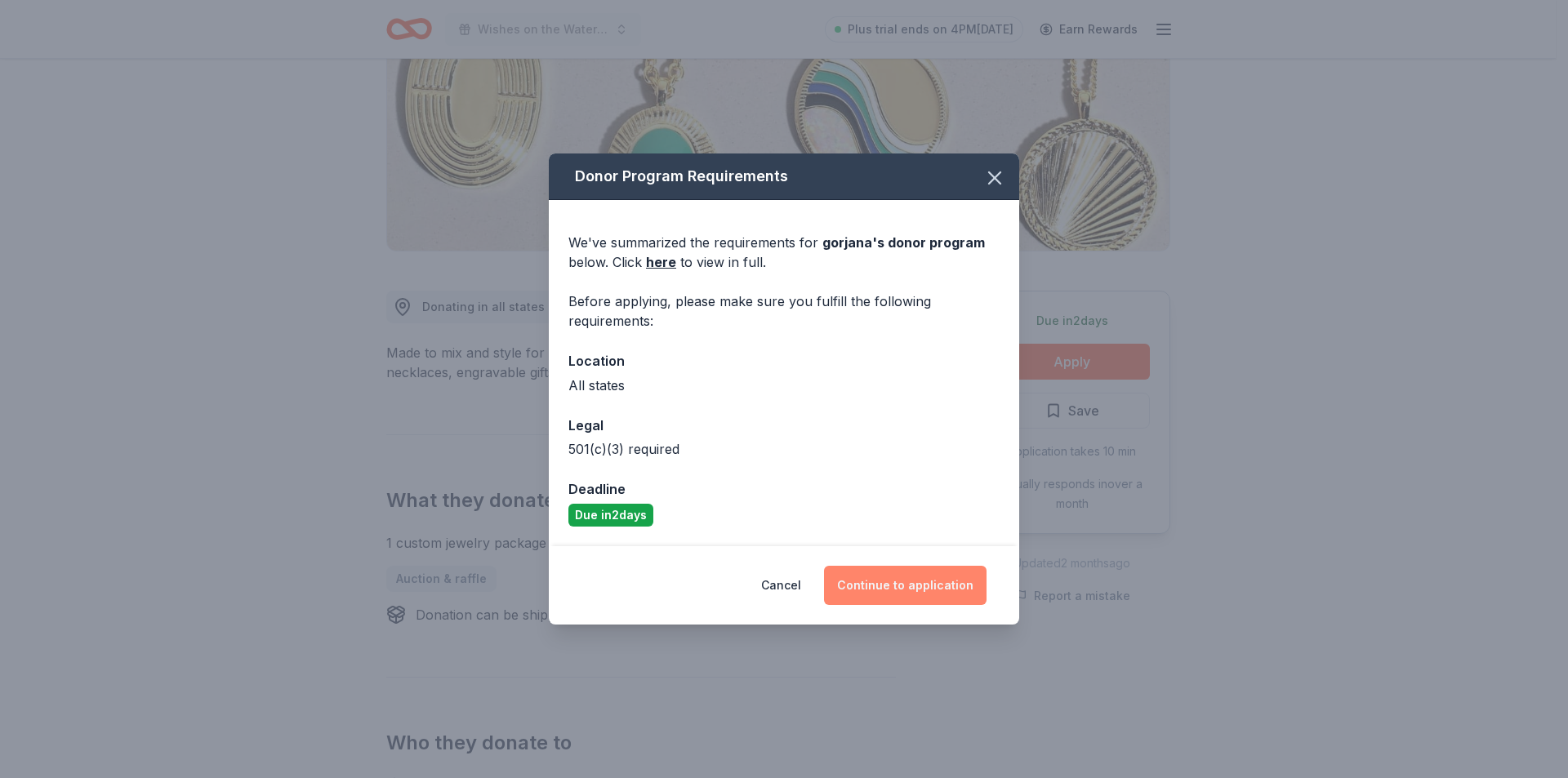
click at [860, 585] on button "Continue to application" at bounding box center [904, 585] width 162 height 40
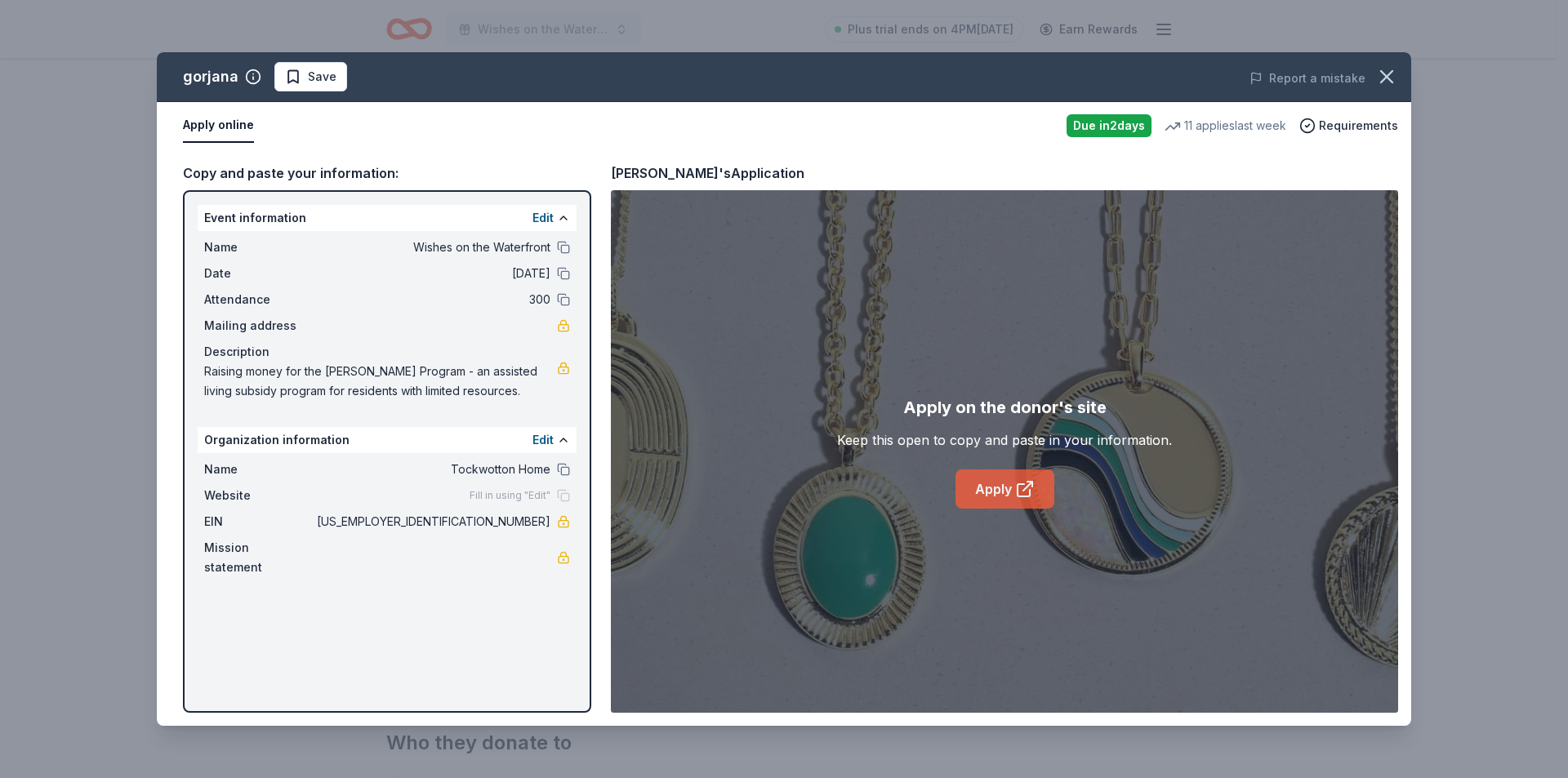
click at [982, 496] on link "Apply" at bounding box center [1004, 489] width 99 height 40
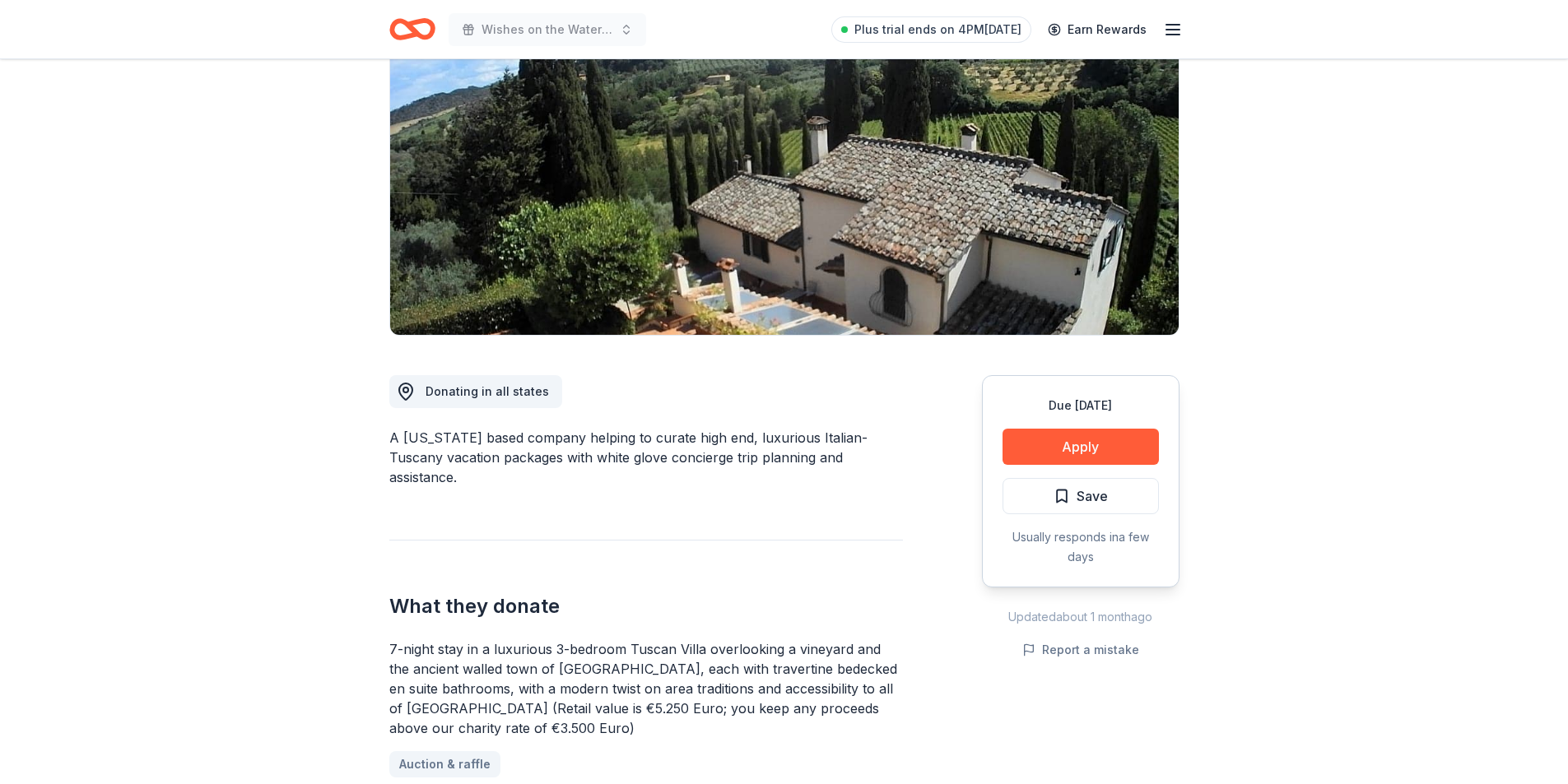
scroll to position [82, 0]
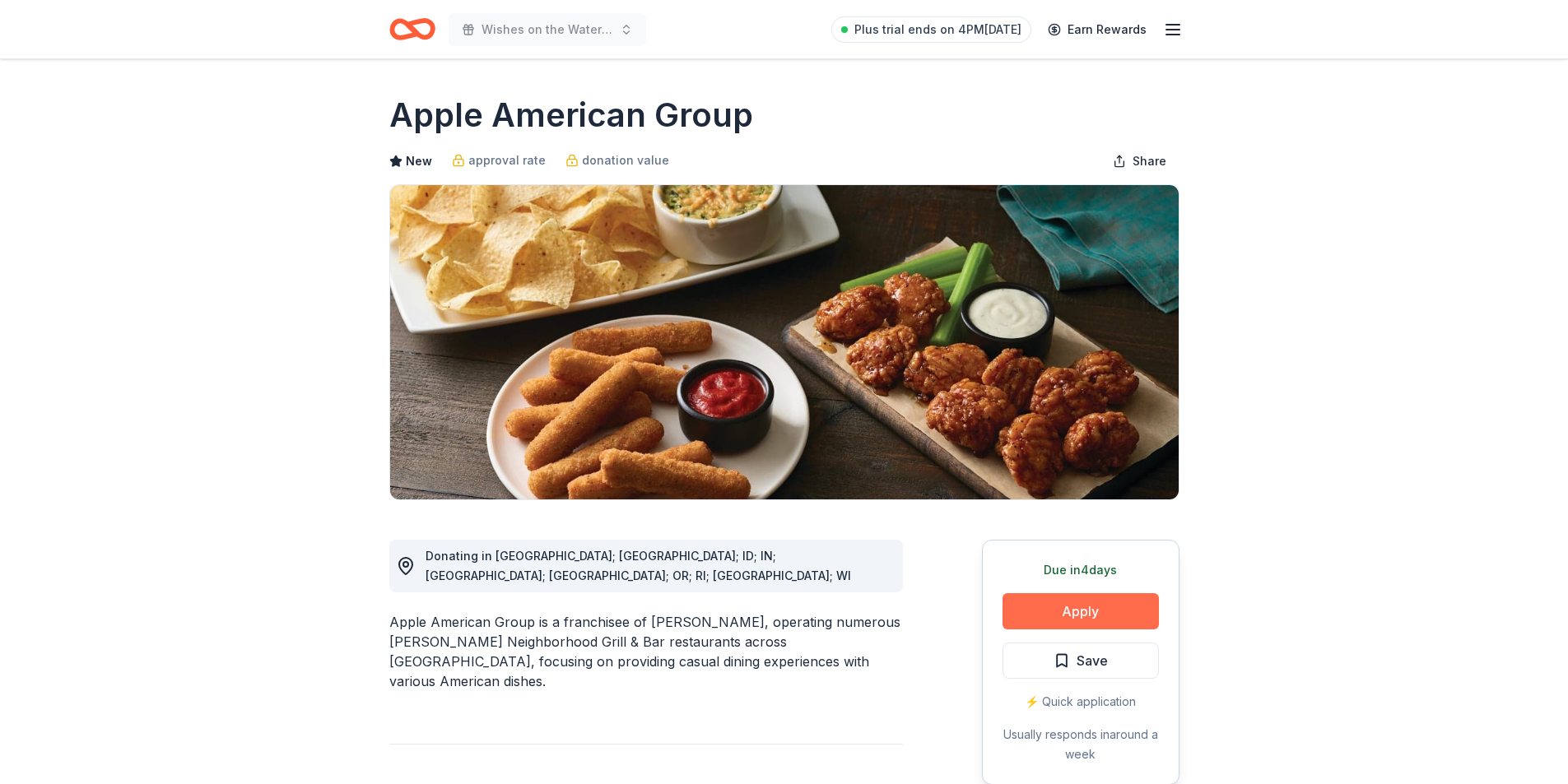
click at [1093, 607] on button "Apply" at bounding box center [1080, 611] width 157 height 36
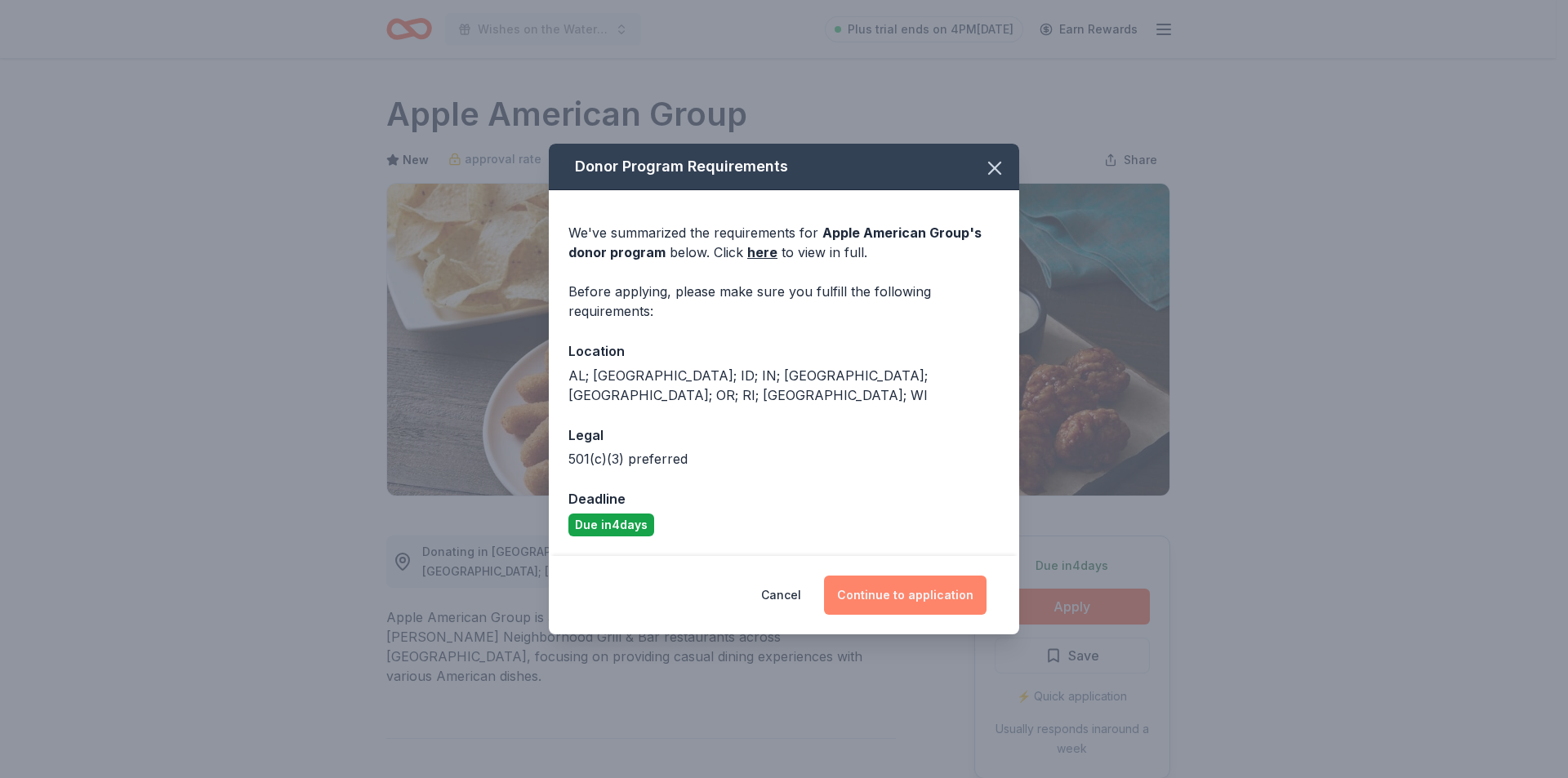
click at [890, 587] on button "Continue to application" at bounding box center [904, 595] width 162 height 40
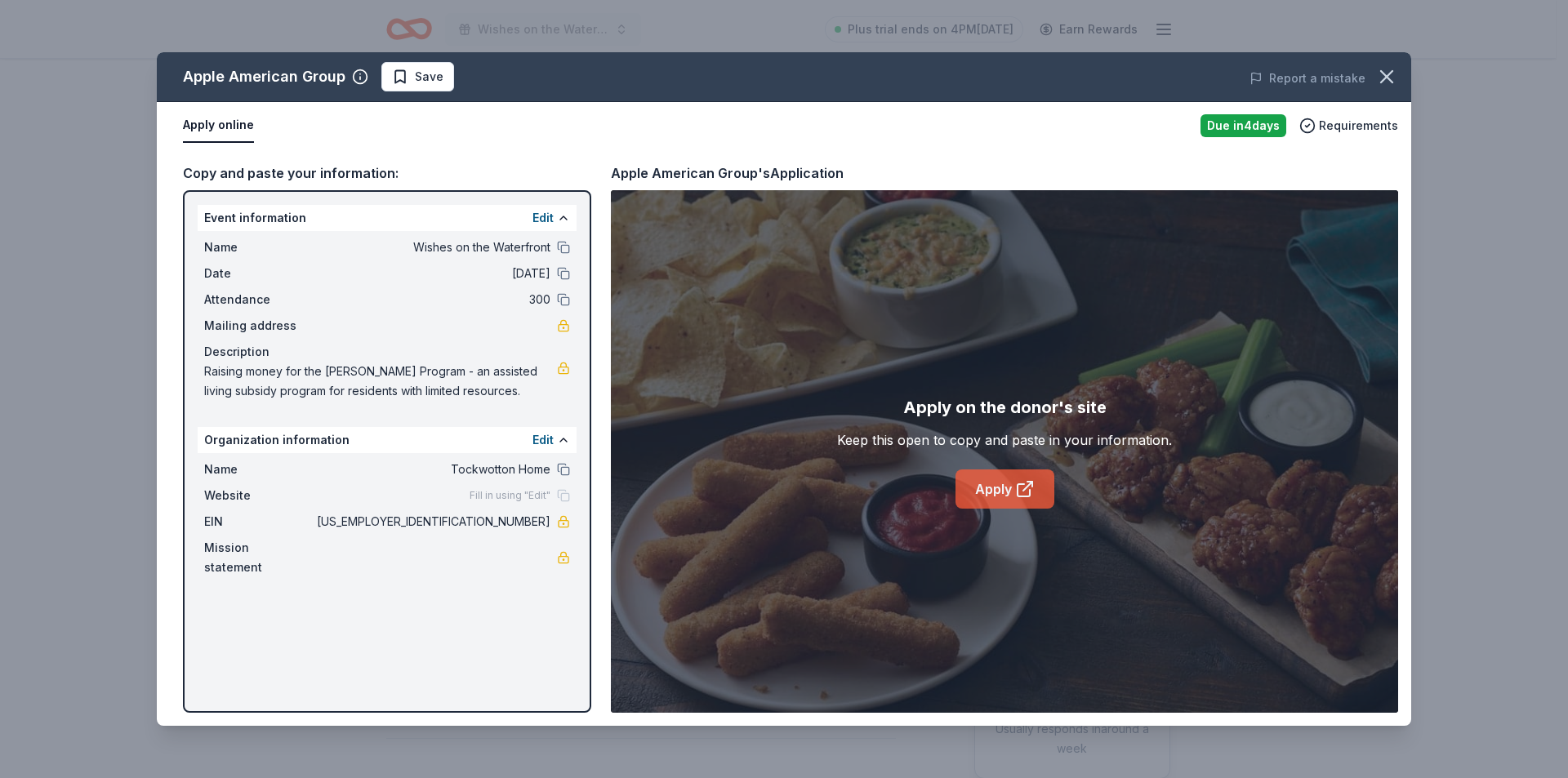
click at [1003, 488] on link "Apply" at bounding box center [1004, 489] width 99 height 40
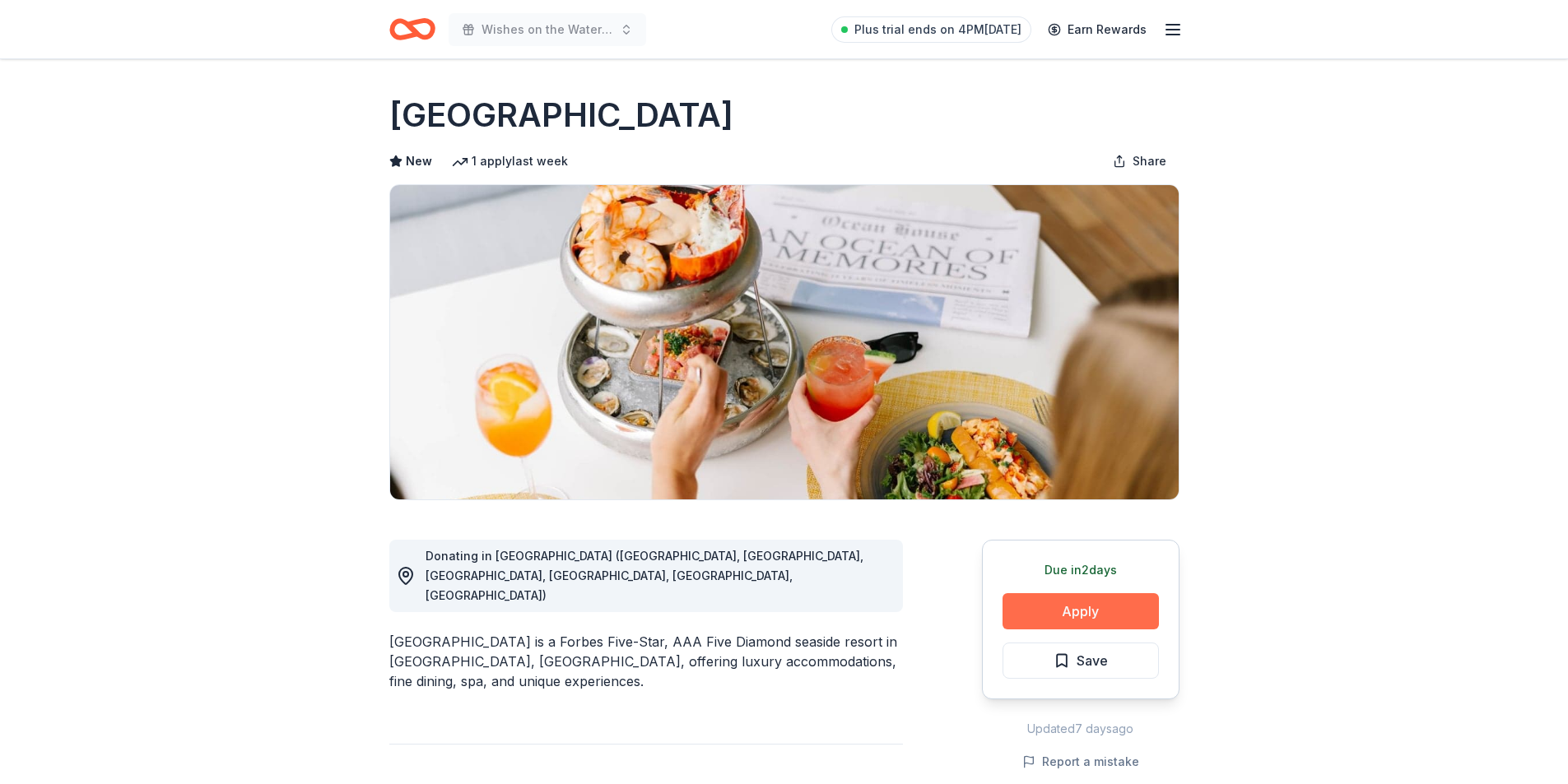
click at [1062, 615] on button "Apply" at bounding box center [1080, 611] width 157 height 36
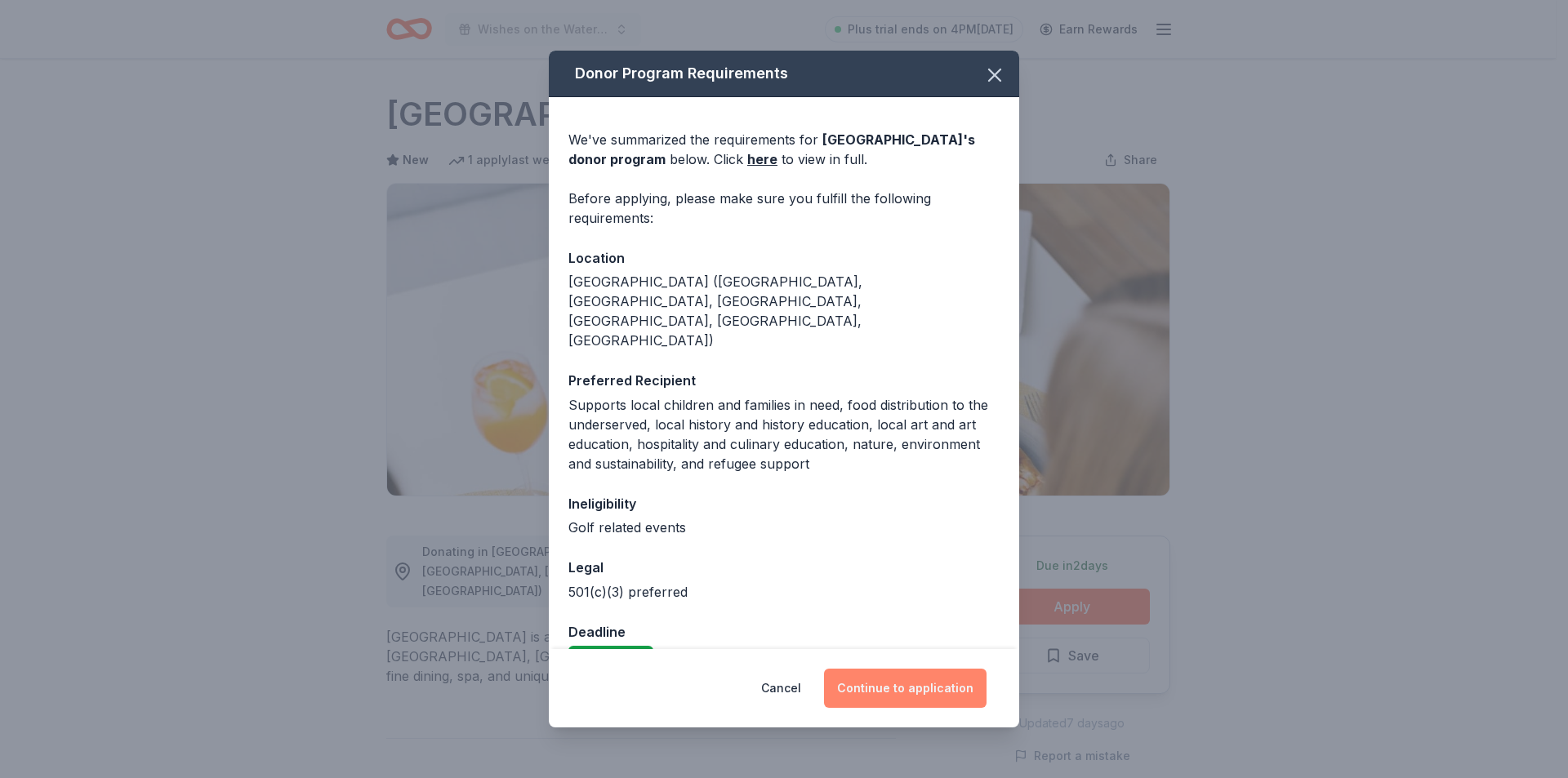
click at [888, 681] on button "Continue to application" at bounding box center [904, 688] width 162 height 40
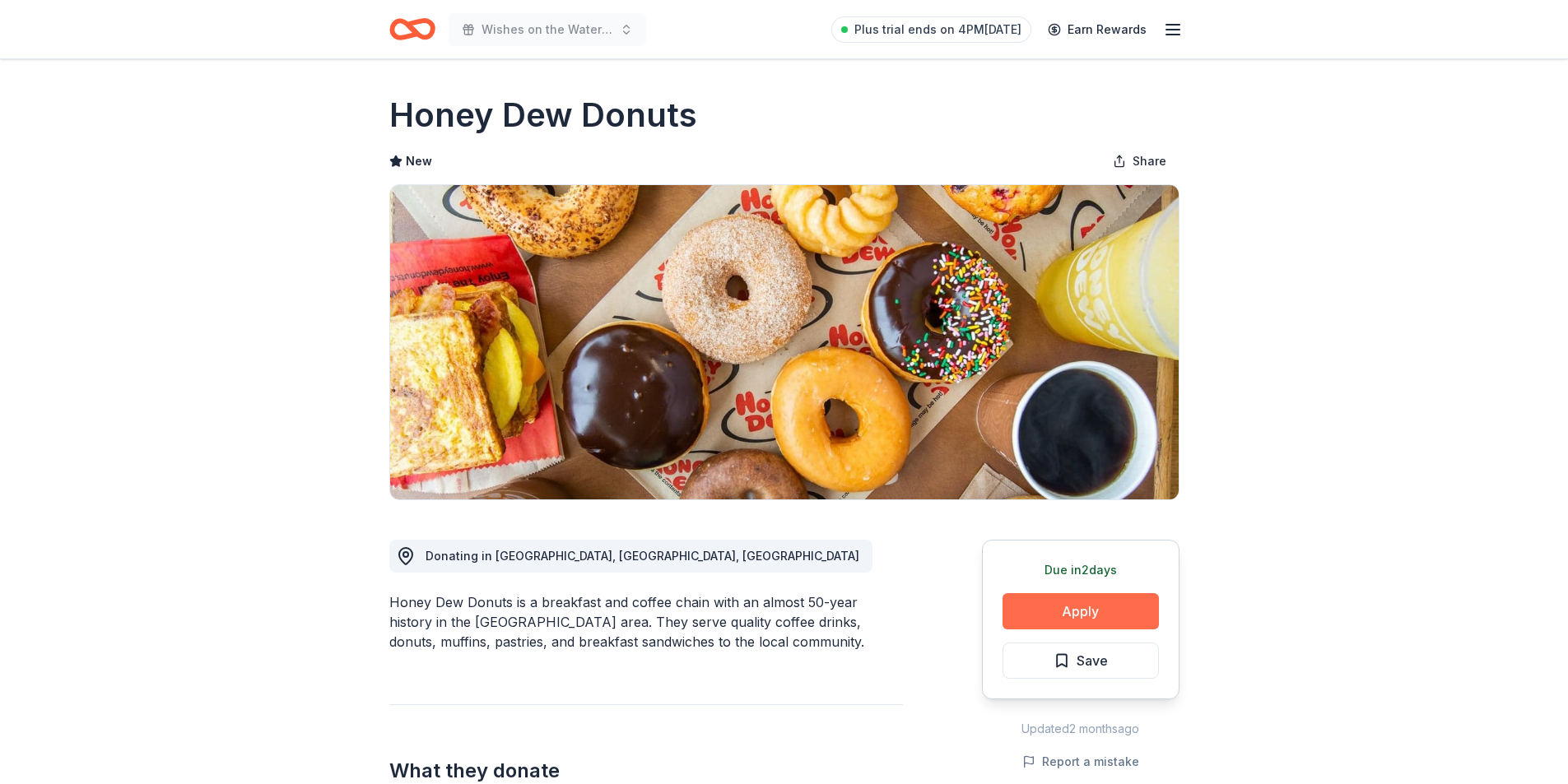
click at [1080, 603] on button "Apply" at bounding box center [1080, 611] width 157 height 36
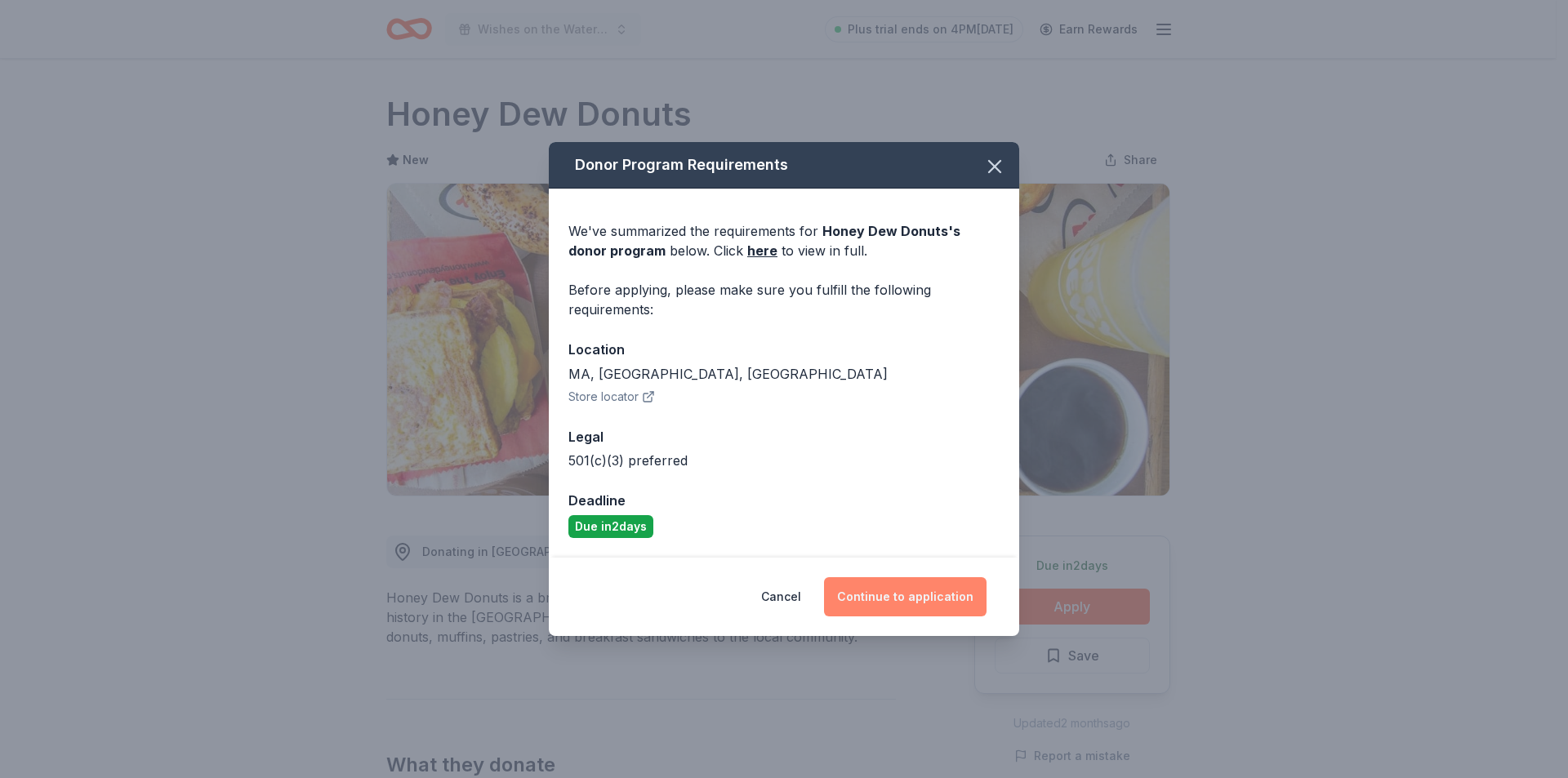
click at [924, 605] on button "Continue to application" at bounding box center [904, 596] width 162 height 40
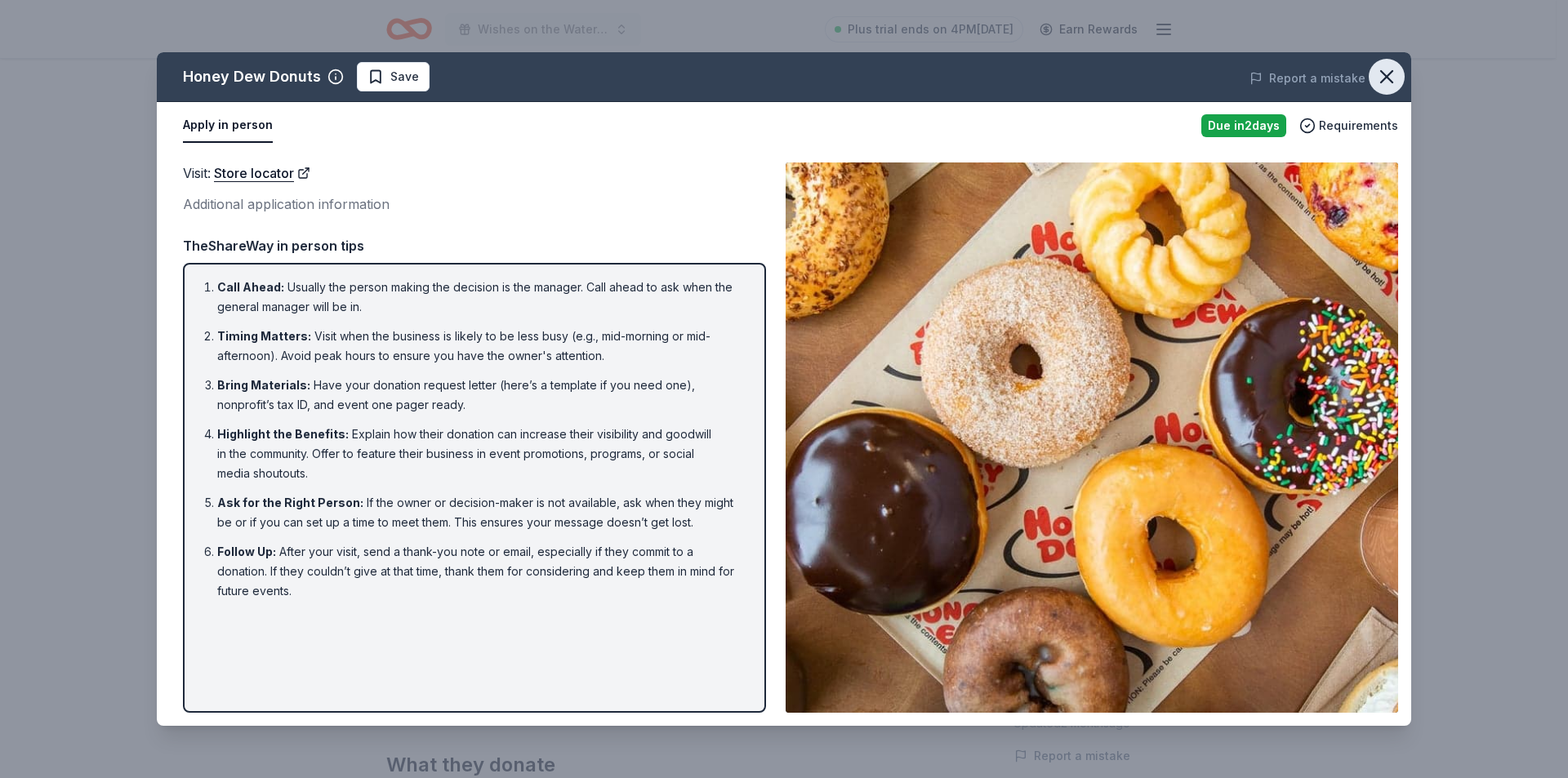
click at [1384, 78] on icon "button" at bounding box center [1386, 76] width 11 height 11
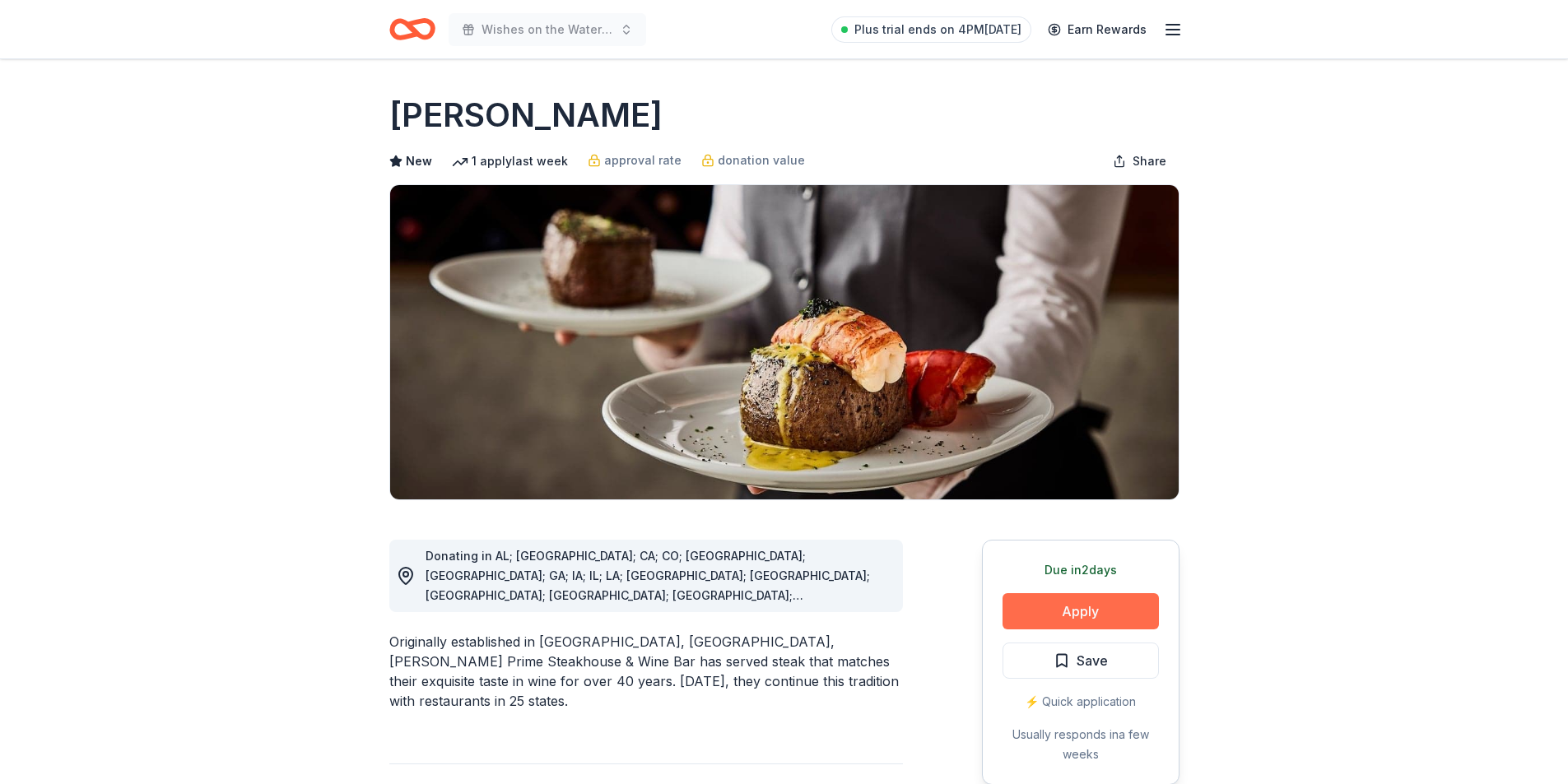
click at [1076, 613] on button "Apply" at bounding box center [1080, 611] width 157 height 36
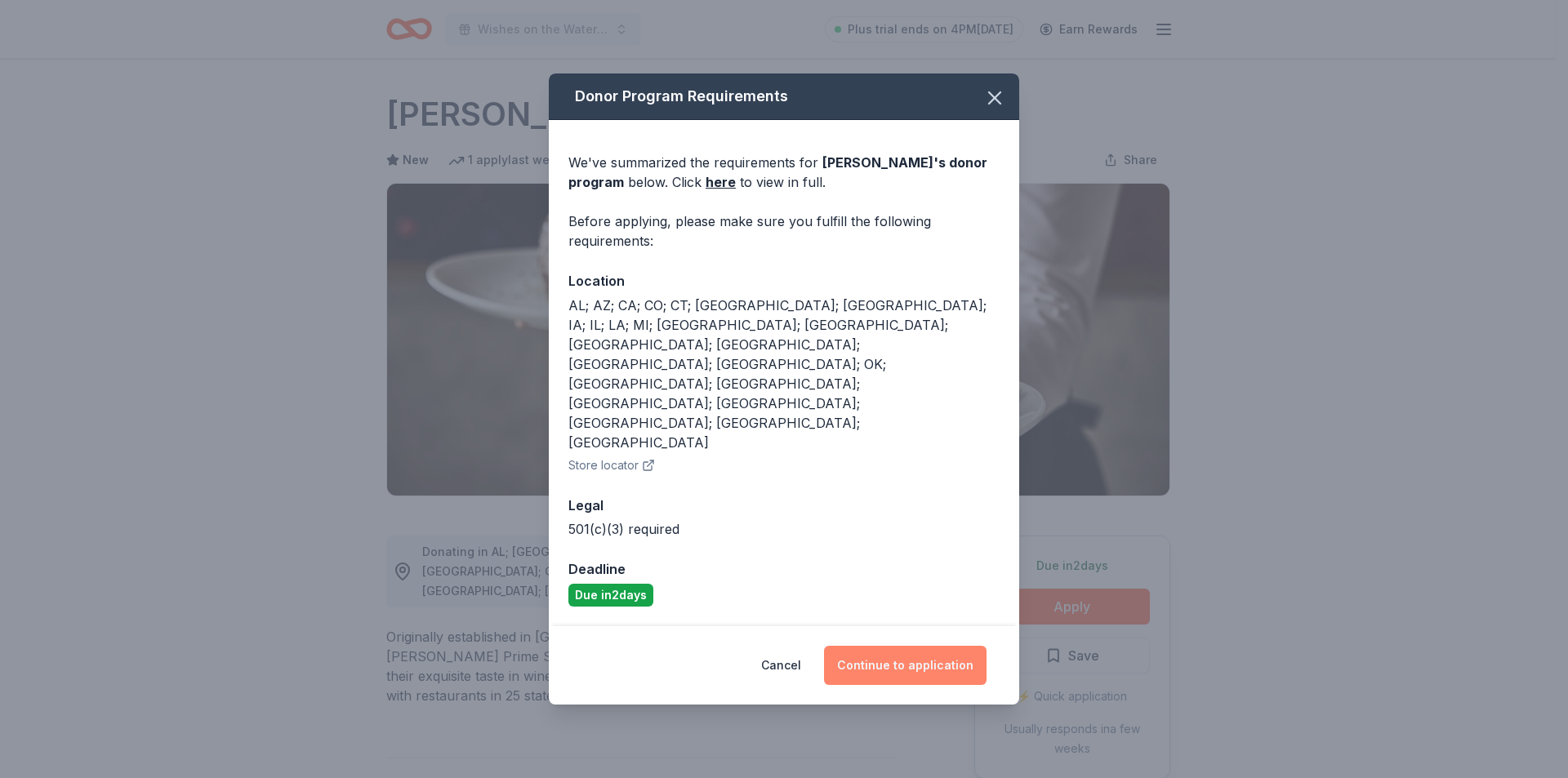
click at [892, 646] on button "Continue to application" at bounding box center [904, 666] width 162 height 40
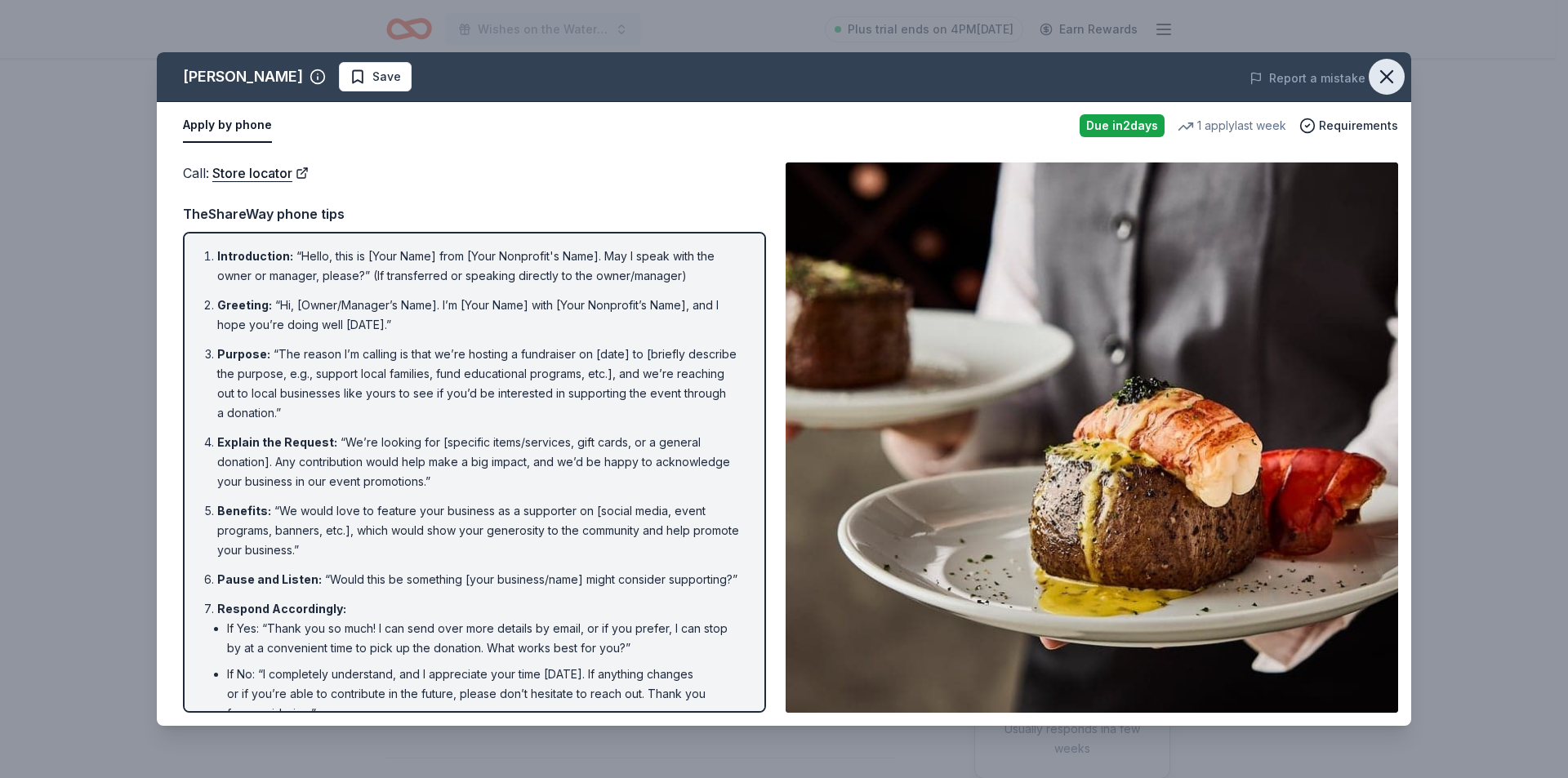
click at [1393, 78] on icon "button" at bounding box center [1386, 76] width 23 height 23
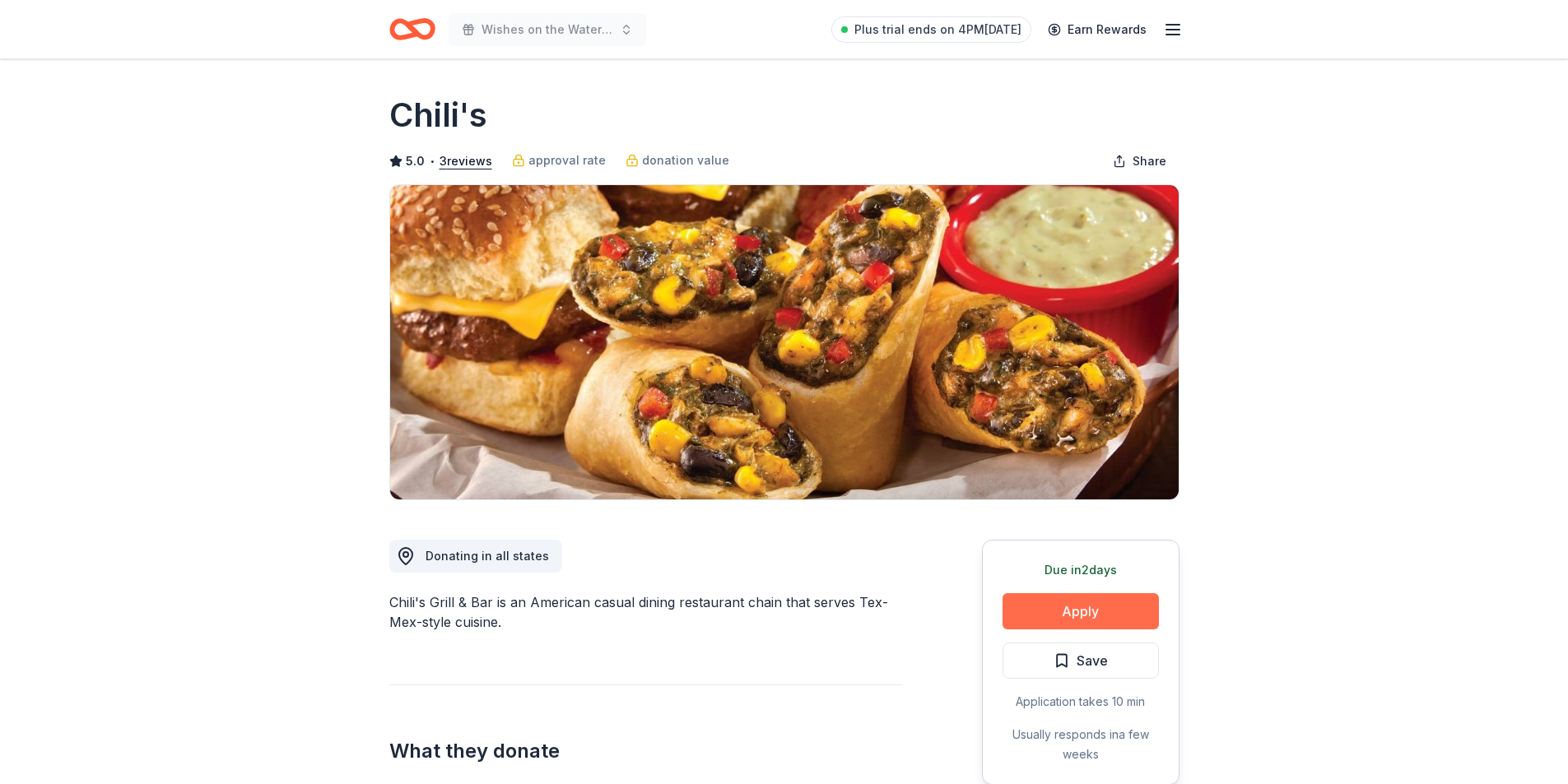
click at [1082, 605] on button "Apply" at bounding box center [1080, 611] width 157 height 36
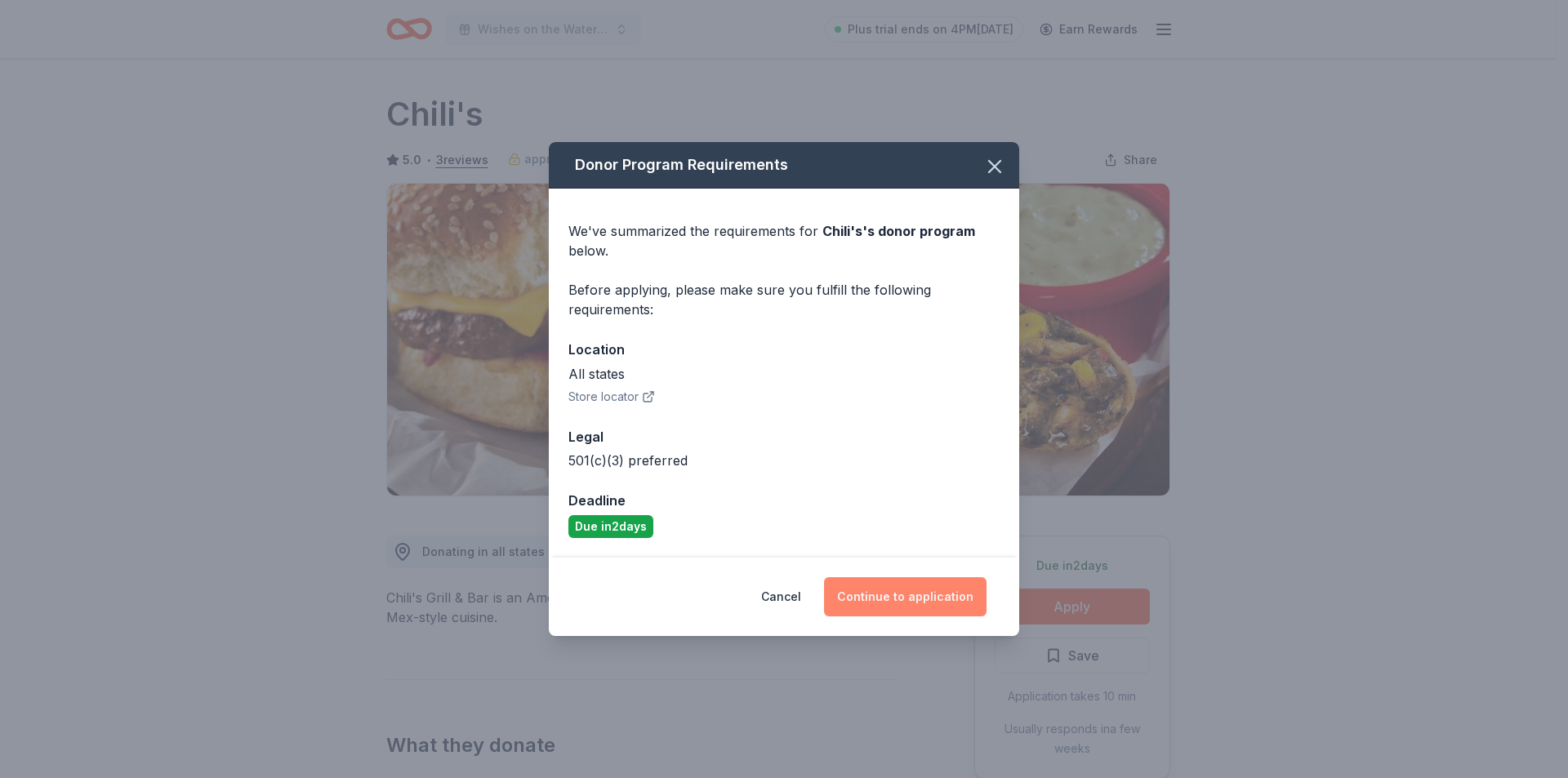
click at [901, 601] on button "Continue to application" at bounding box center [904, 596] width 162 height 40
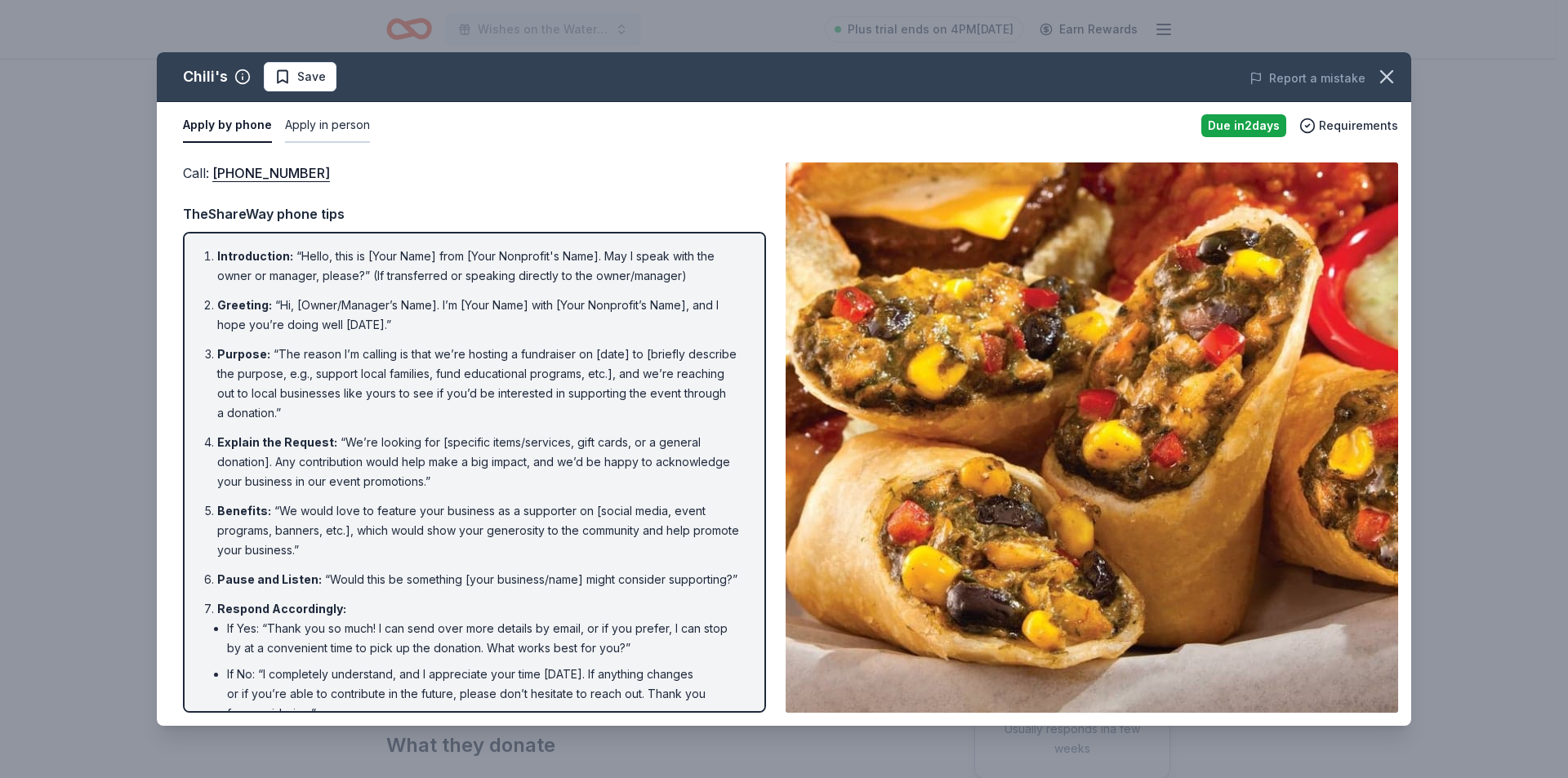
click at [320, 129] on button "Apply in person" at bounding box center [327, 126] width 85 height 34
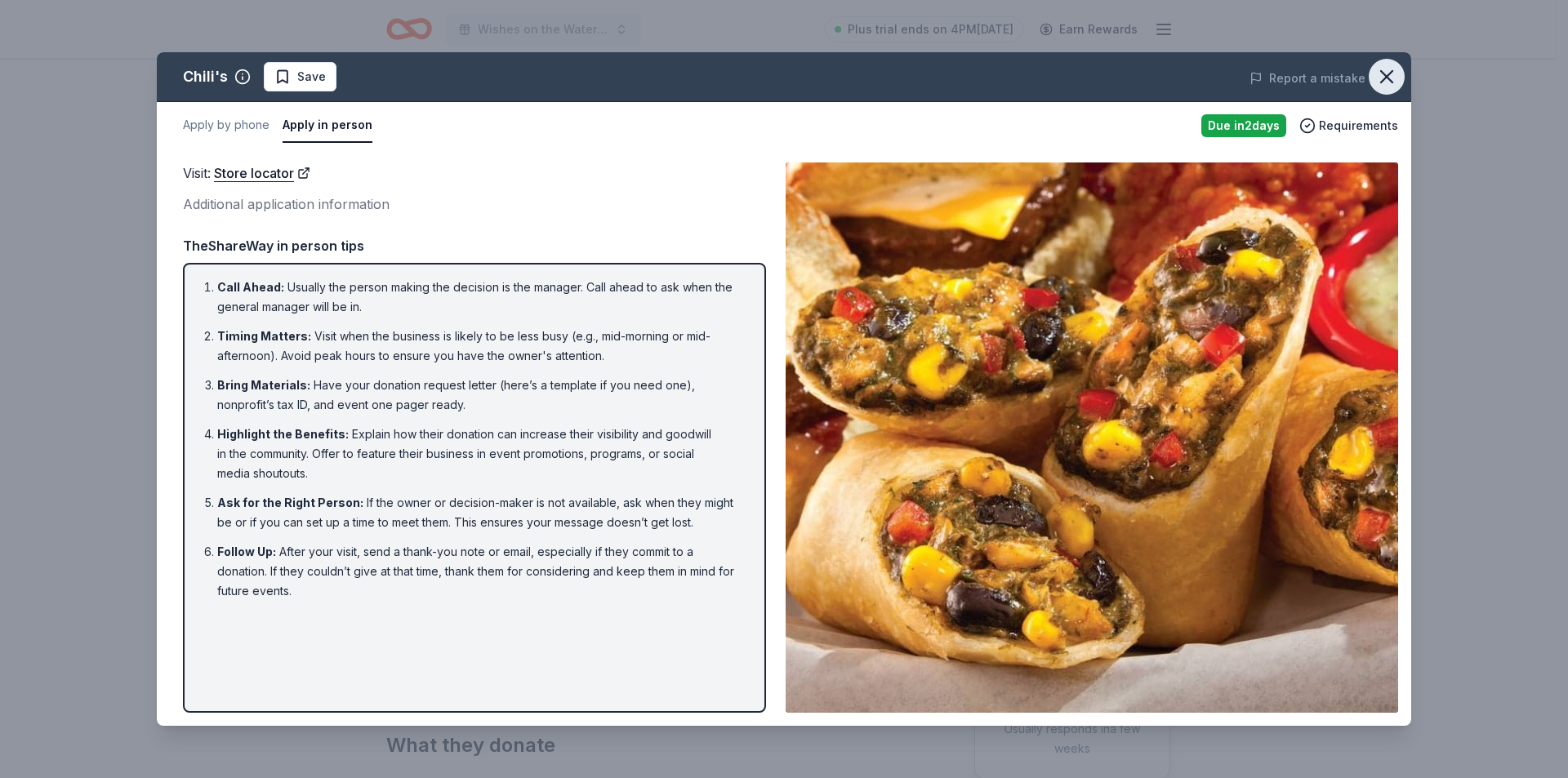
click at [1383, 76] on icon "button" at bounding box center [1386, 76] width 23 height 23
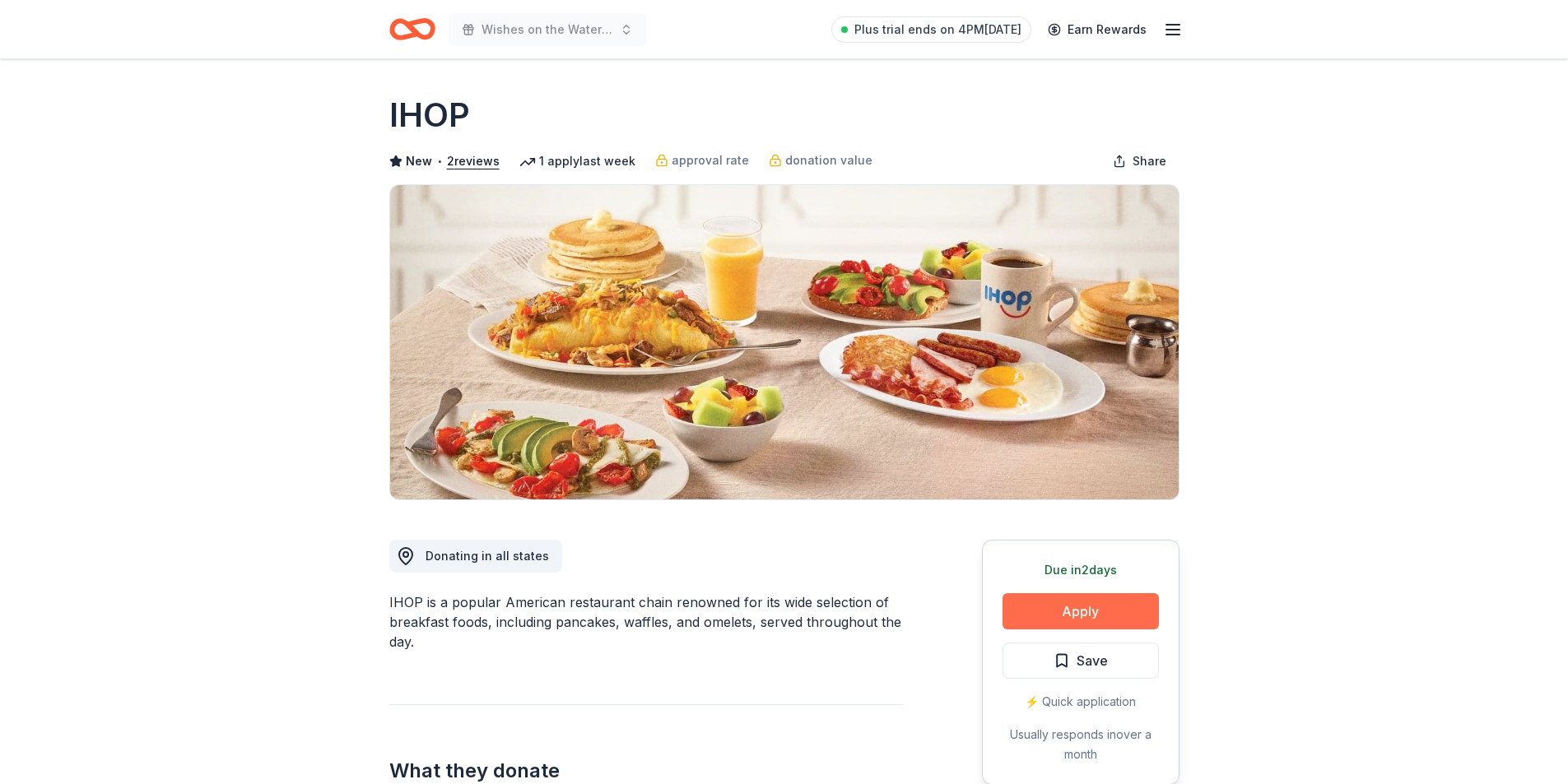
click at [1088, 621] on button "Apply" at bounding box center [1080, 611] width 157 height 36
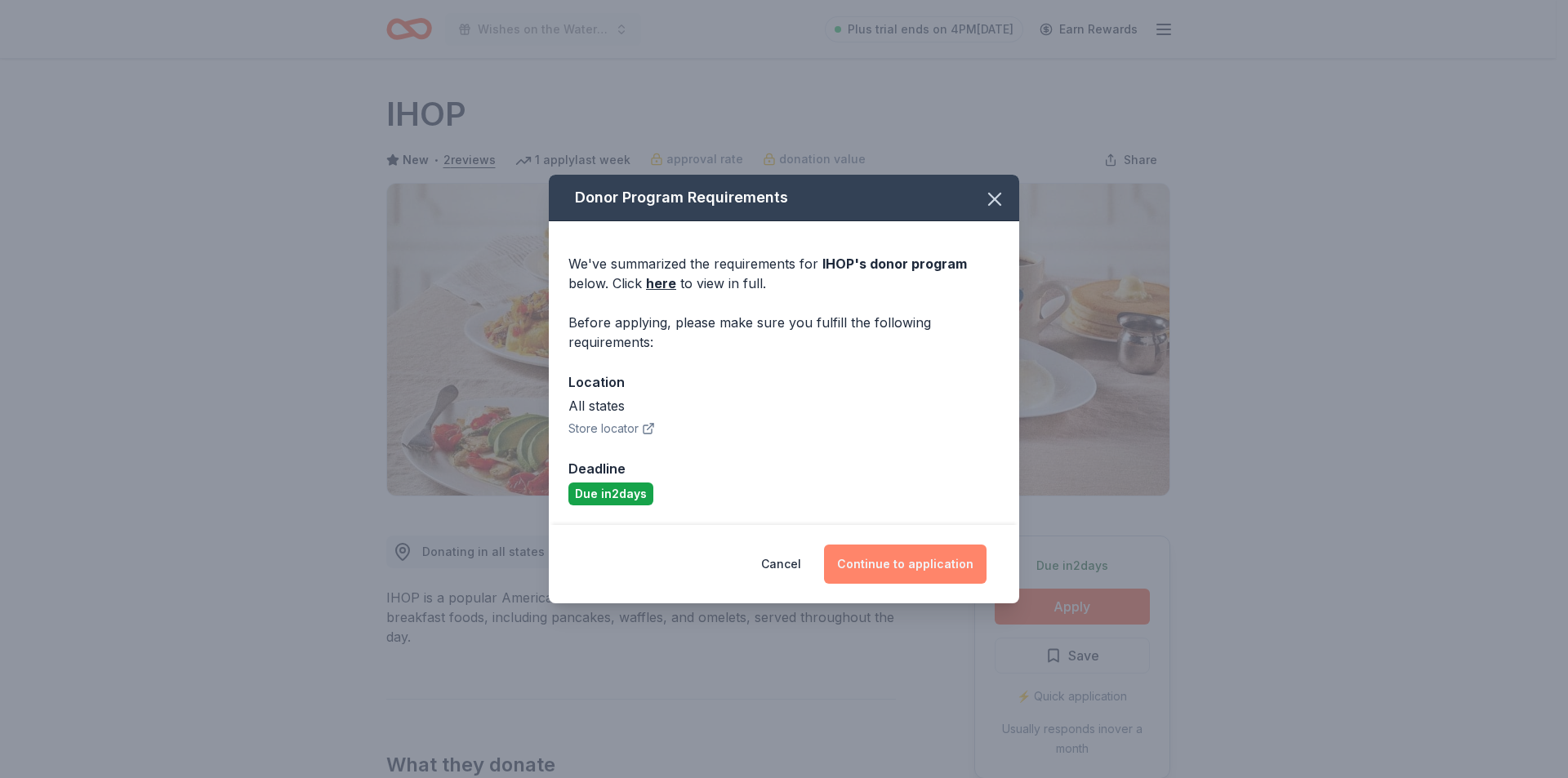
click at [940, 557] on button "Continue to application" at bounding box center [904, 564] width 162 height 40
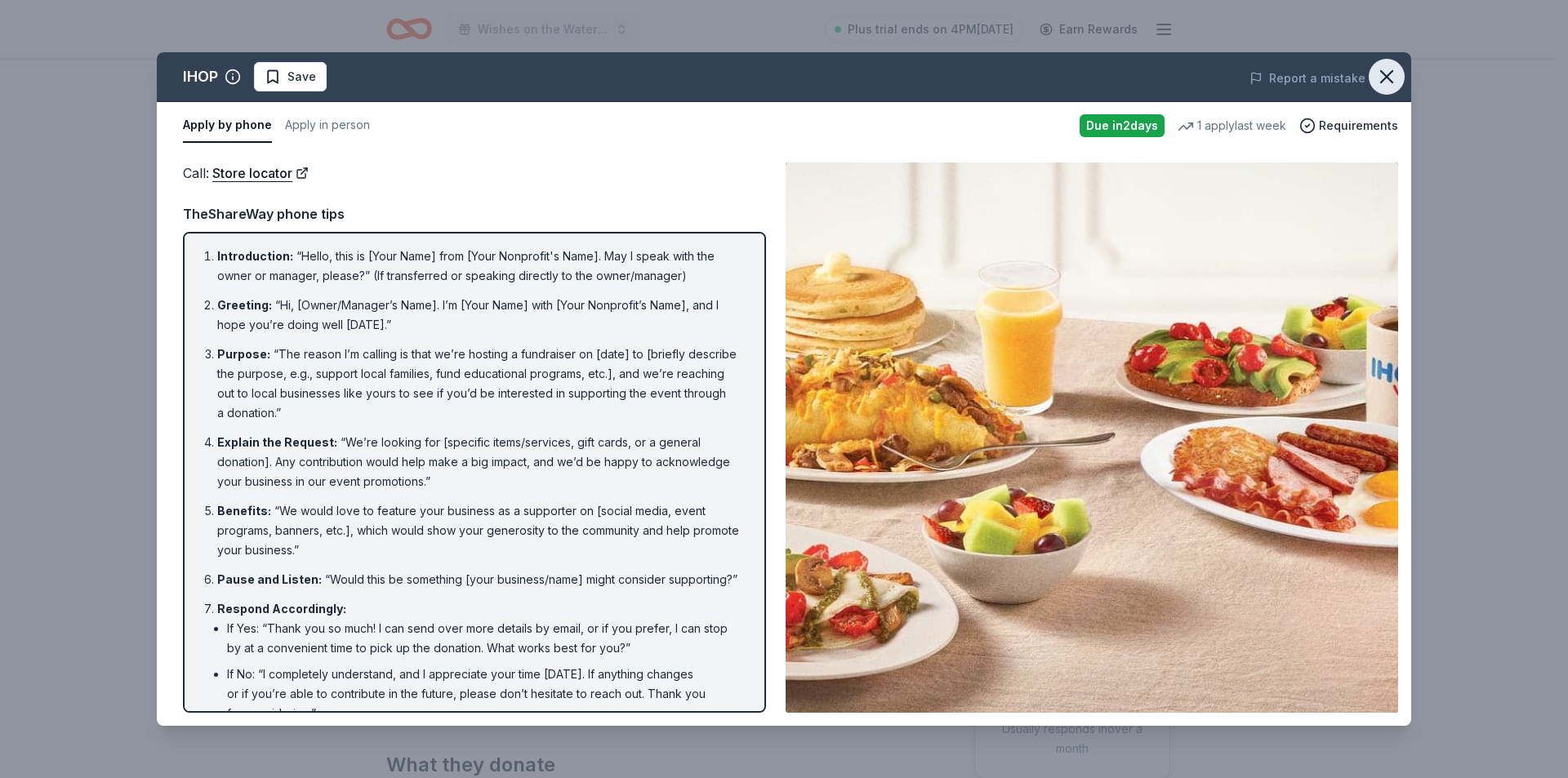
click at [1388, 76] on icon "button" at bounding box center [1386, 76] width 23 height 23
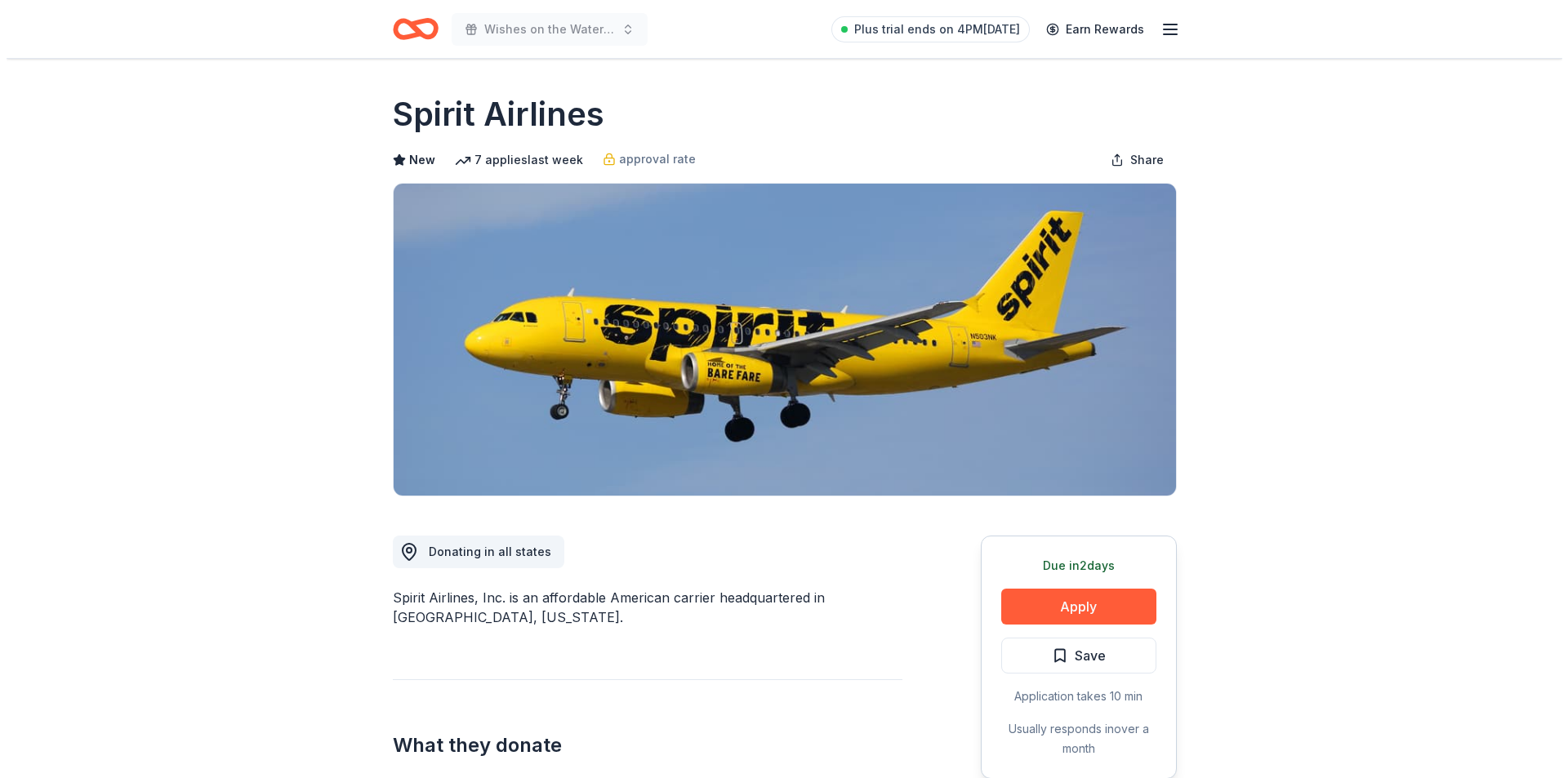
scroll to position [163, 0]
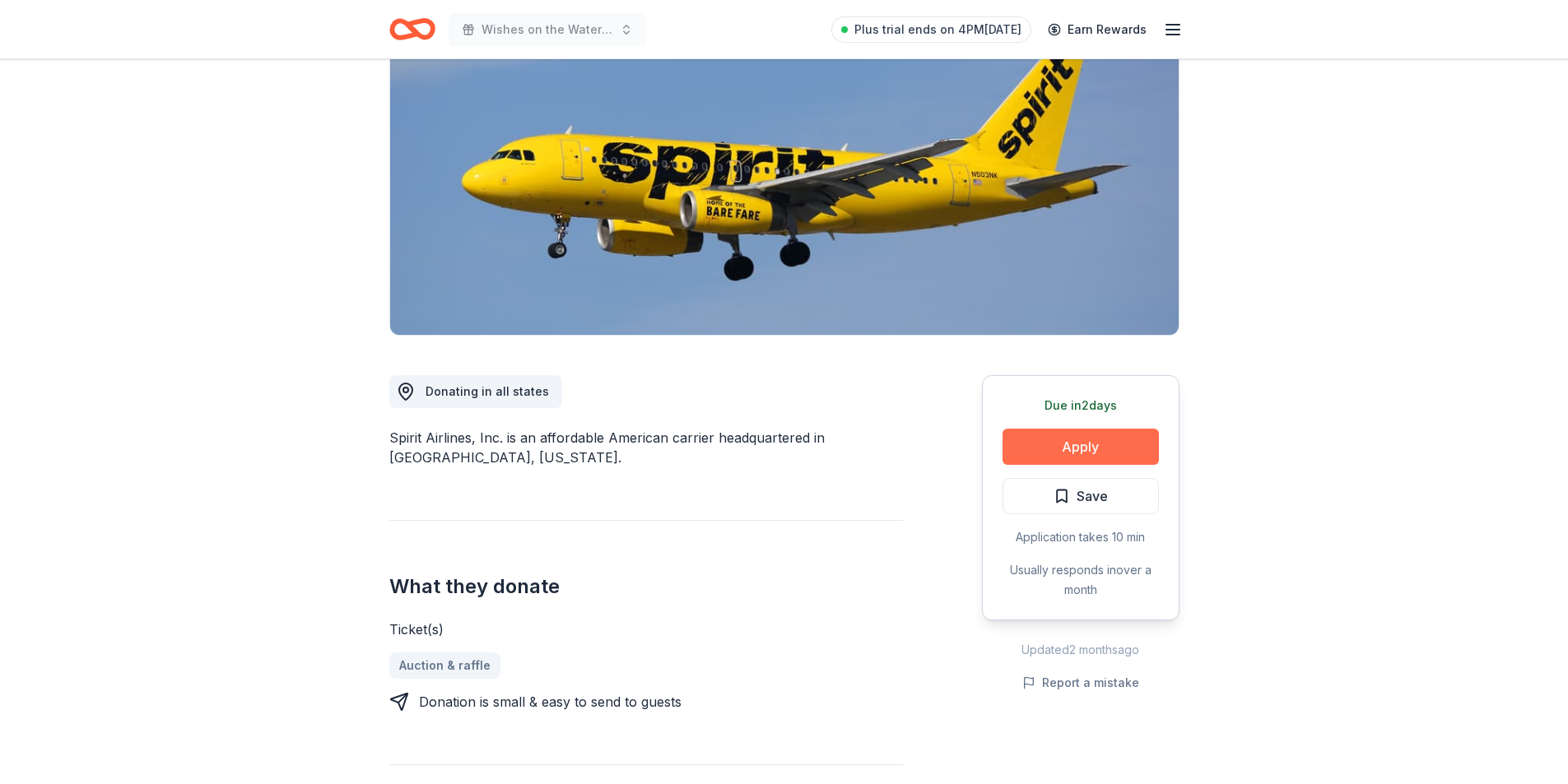
click at [1096, 442] on button "Apply" at bounding box center [1080, 447] width 157 height 36
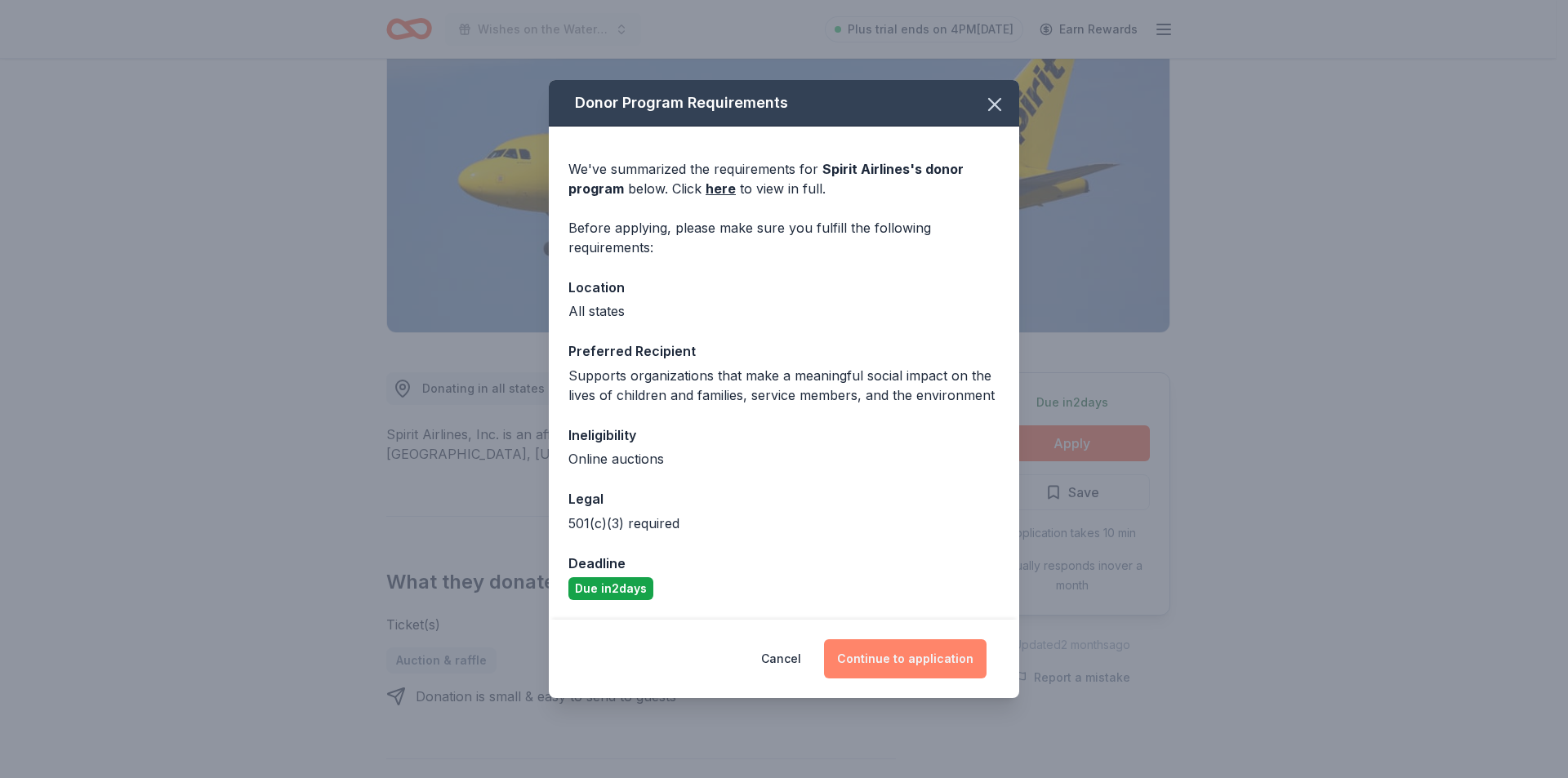
click at [917, 661] on button "Continue to application" at bounding box center [904, 659] width 162 height 40
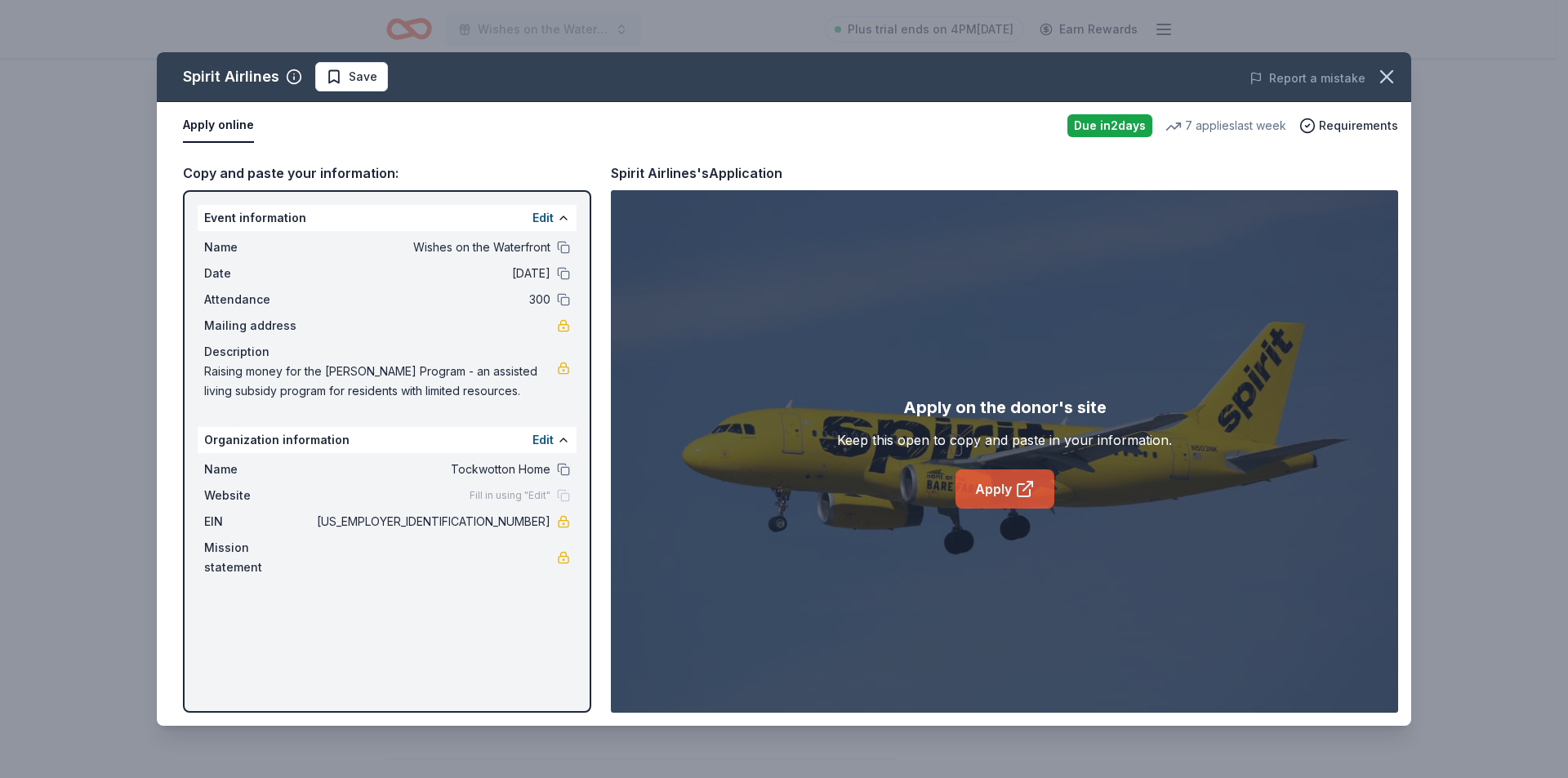
click at [1016, 486] on icon at bounding box center [1025, 489] width 19 height 19
